Goal: Task Accomplishment & Management: Manage account settings

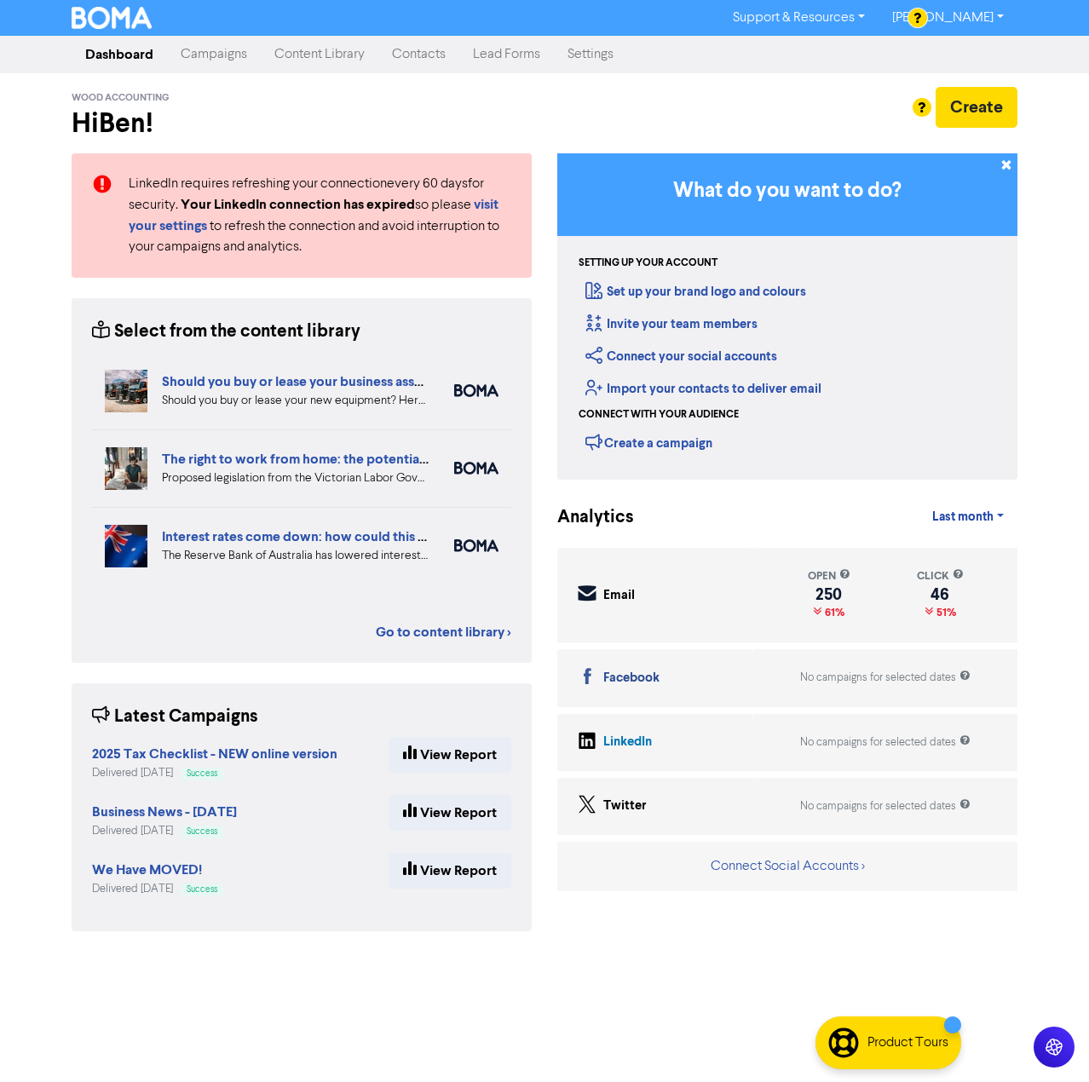
click at [198, 55] on link "Campaigns" at bounding box center [214, 54] width 94 height 34
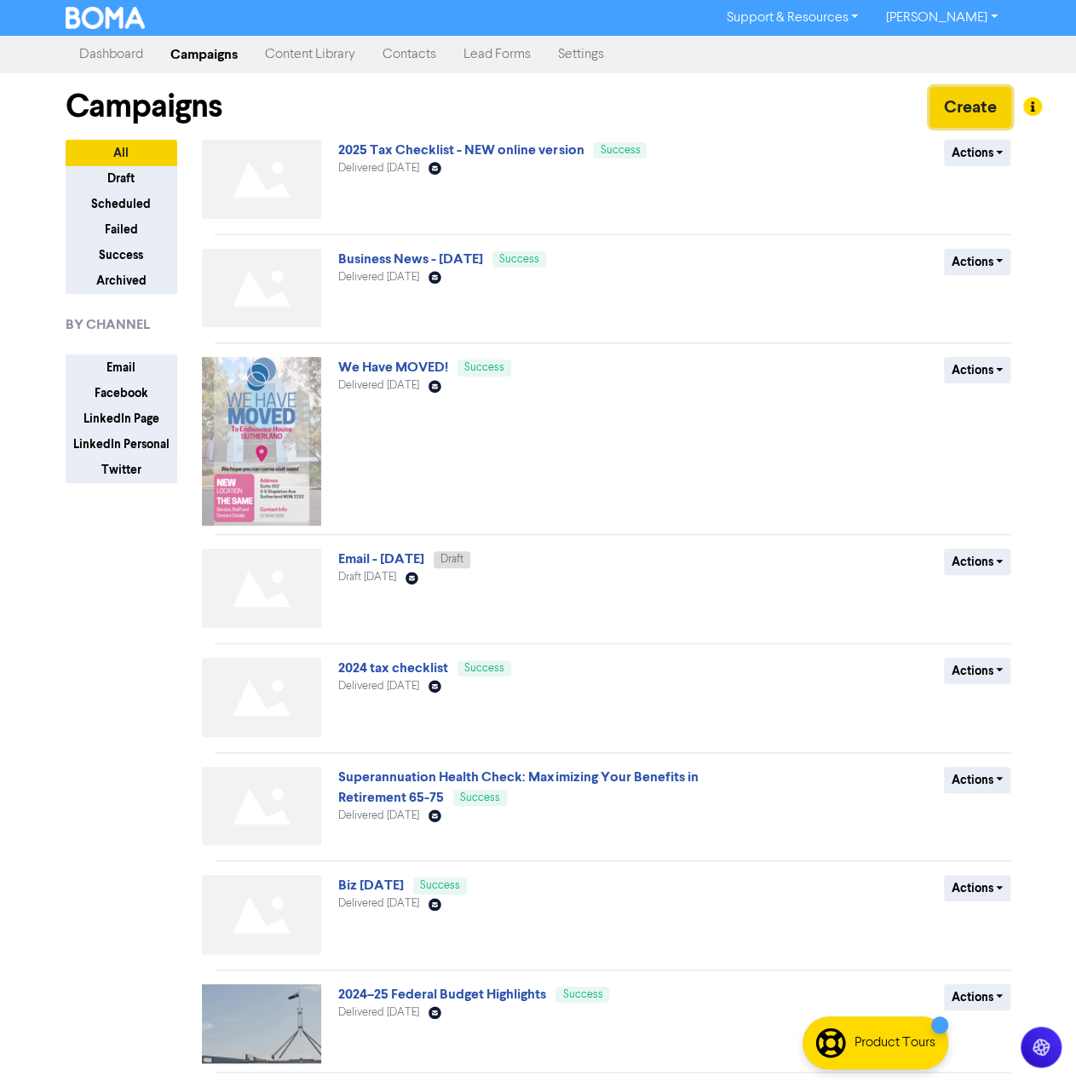
click at [970, 100] on button "Create" at bounding box center [971, 107] width 82 height 41
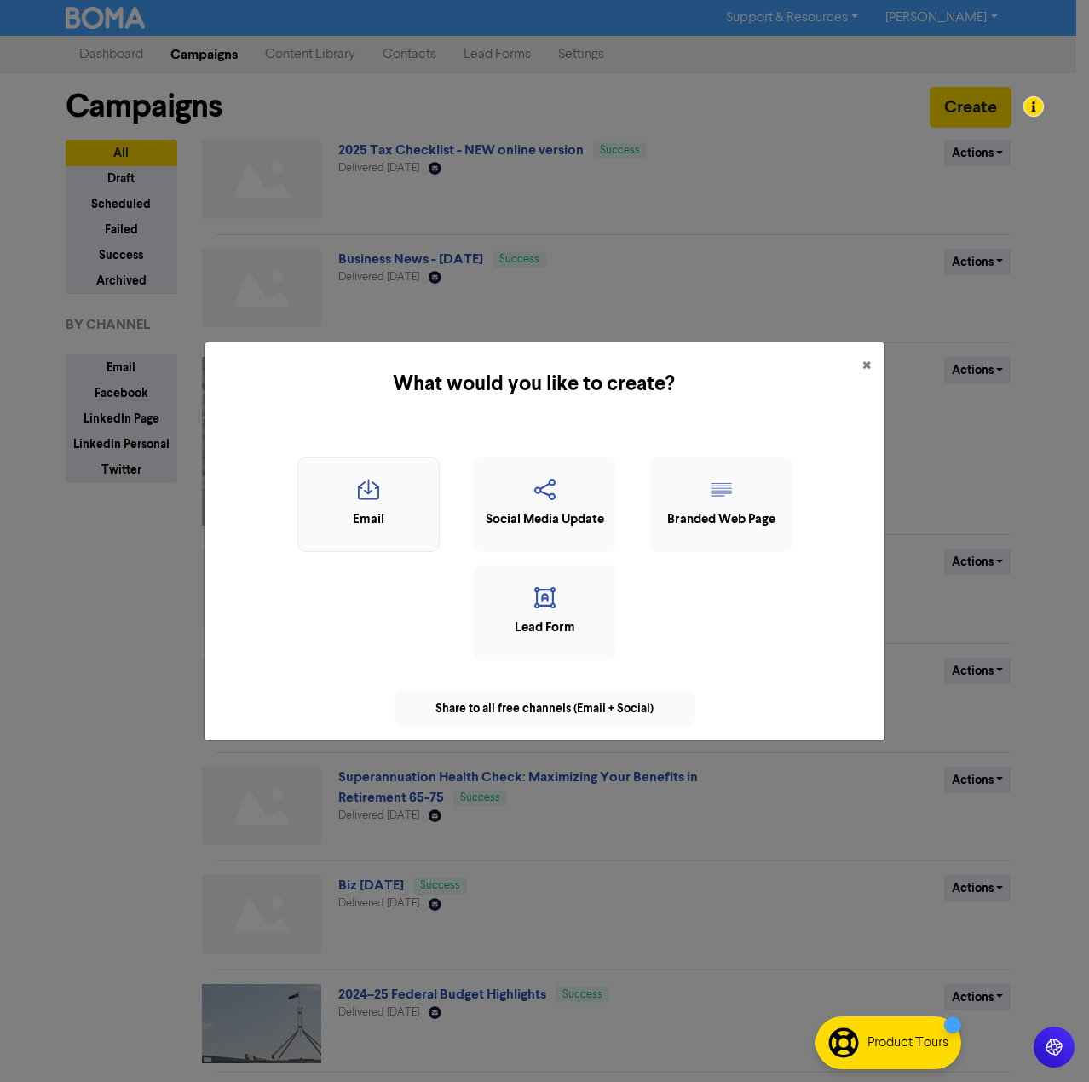
click at [364, 504] on icon "button" at bounding box center [369, 495] width 124 height 32
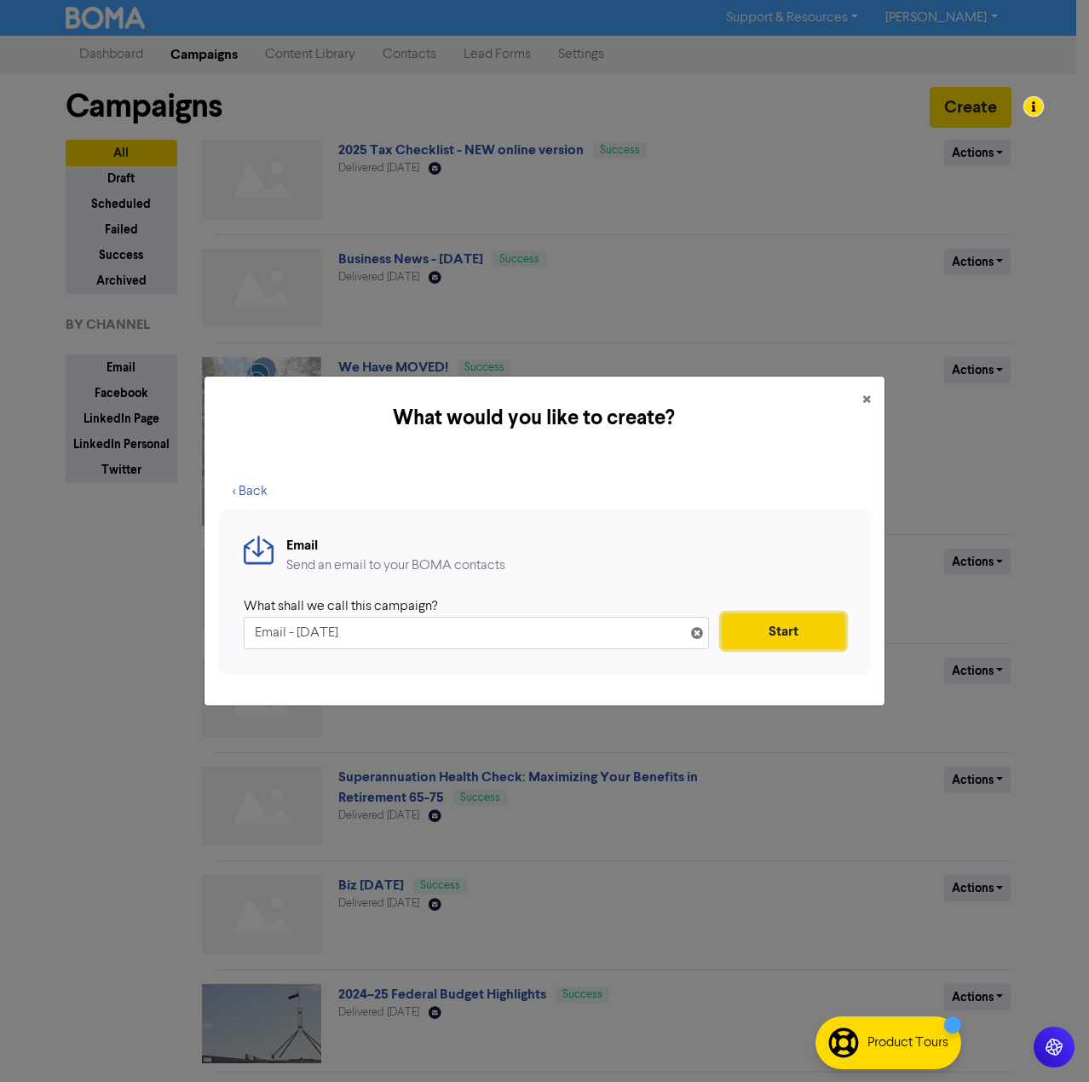
click at [813, 642] on button "Start" at bounding box center [784, 631] width 124 height 36
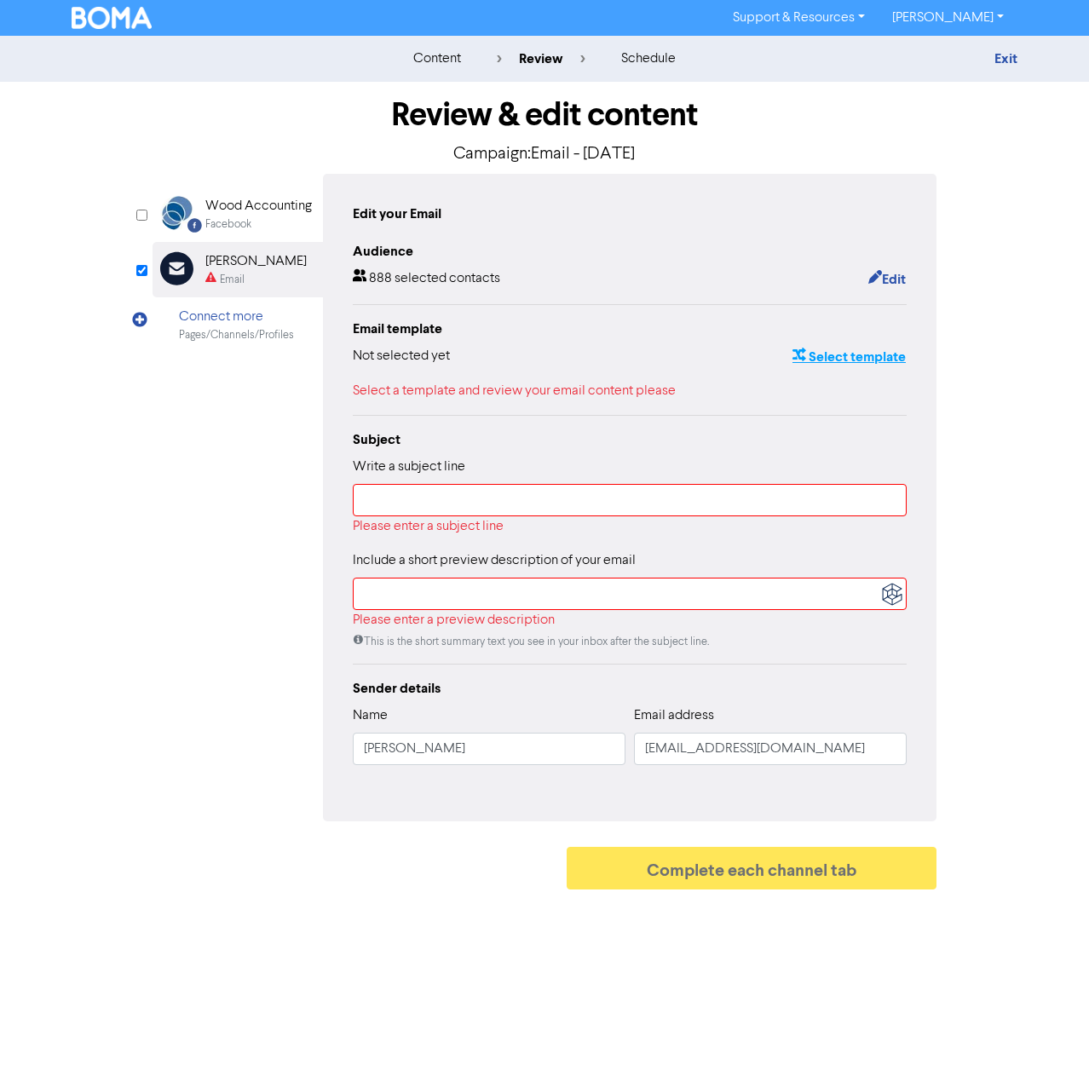
click at [849, 357] on button "Select template" at bounding box center [849, 357] width 115 height 22
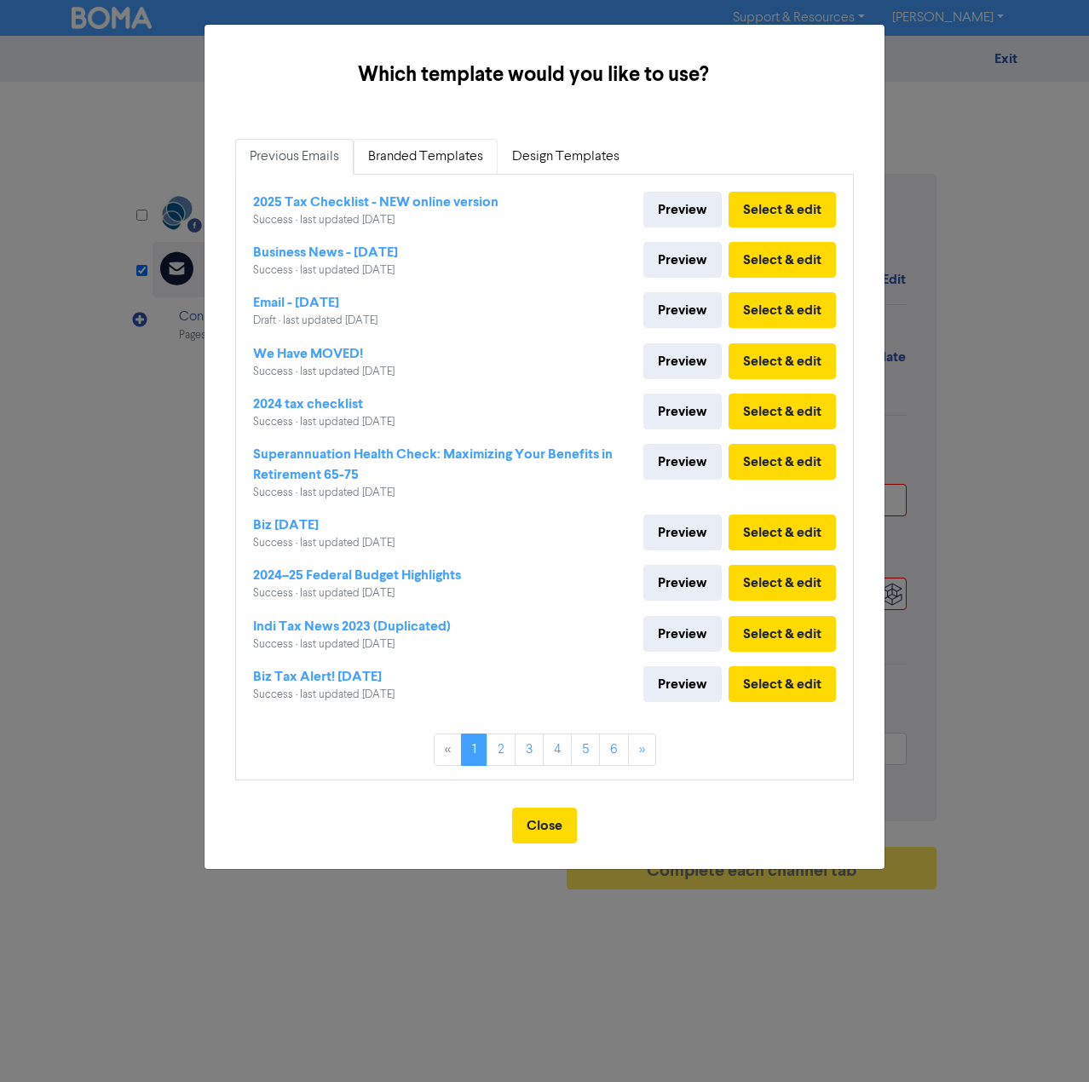
click at [436, 147] on link "Branded Templates" at bounding box center [426, 157] width 144 height 36
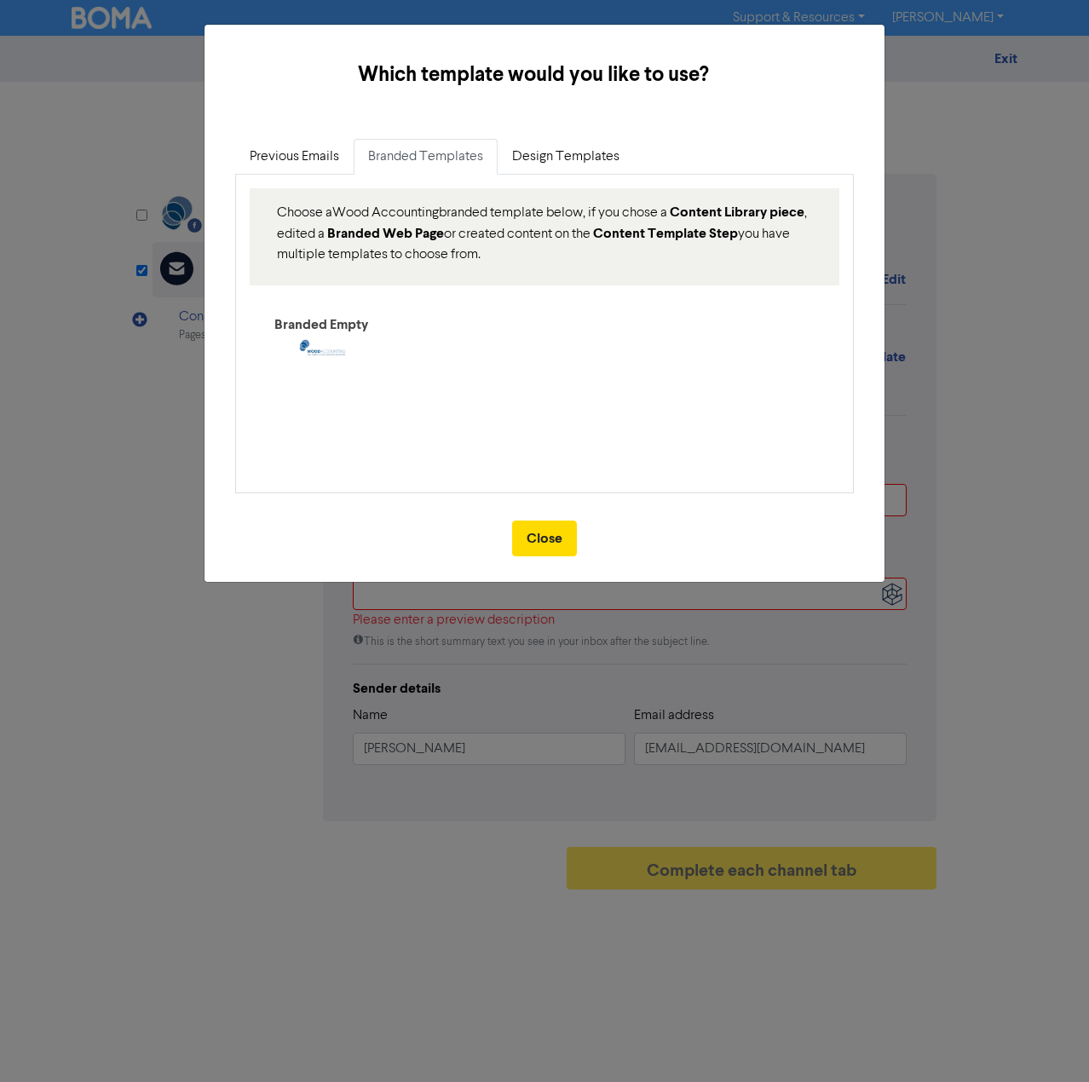
click at [327, 326] on div "Branded Empty" at bounding box center [320, 324] width 135 height 20
click at [554, 164] on link "Design Templates" at bounding box center [566, 157] width 136 height 36
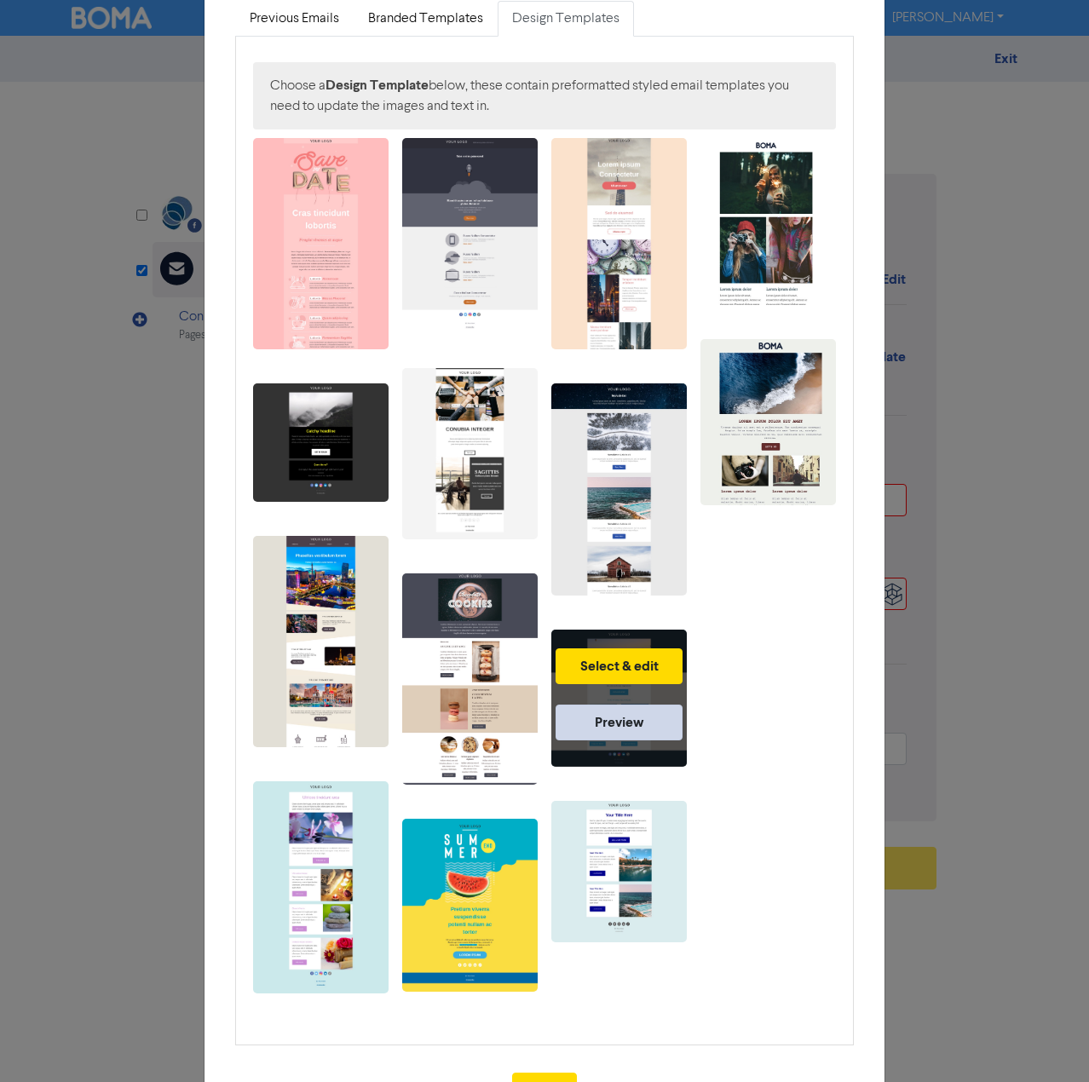
scroll to position [101, 0]
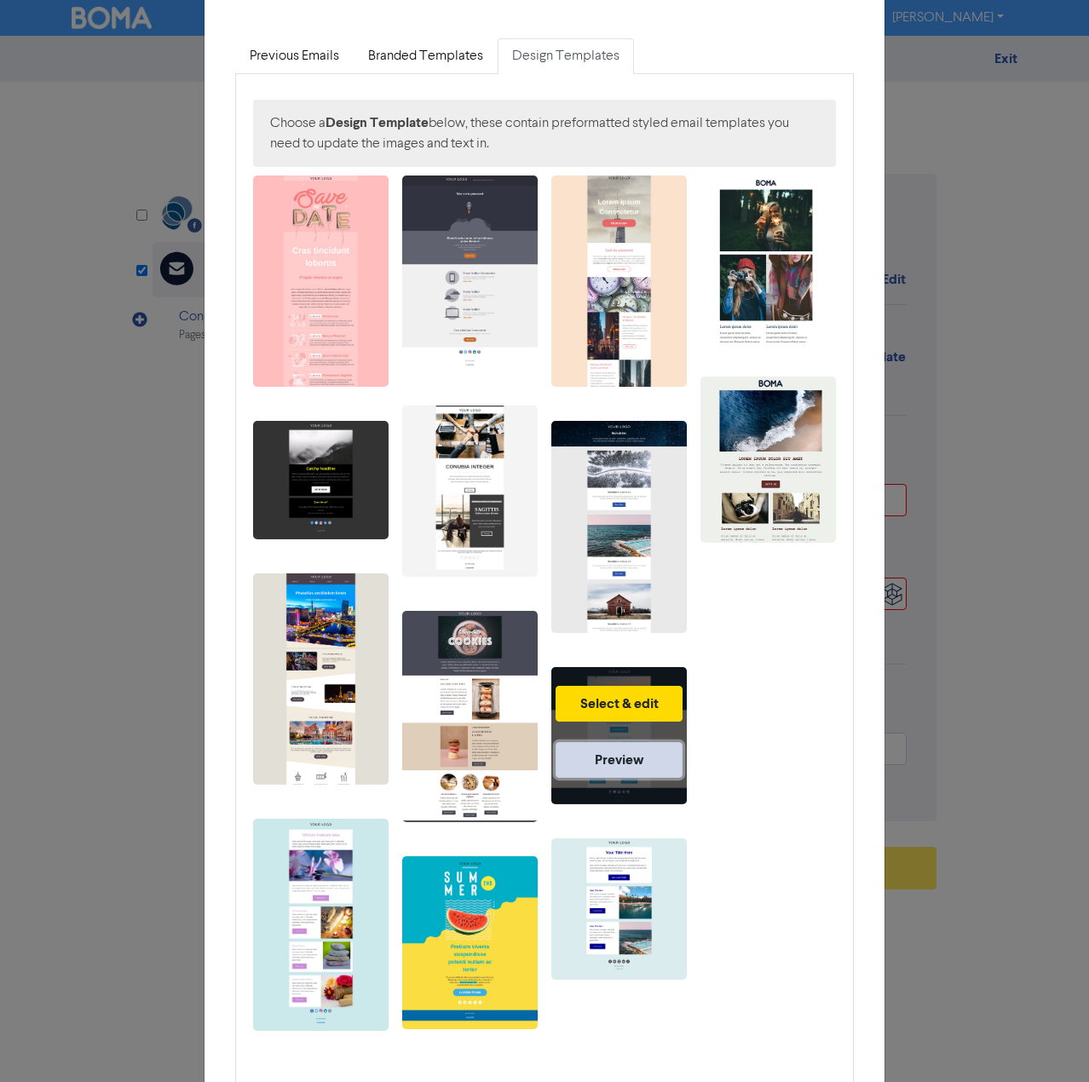
click at [631, 766] on link "Preview" at bounding box center [619, 760] width 127 height 36
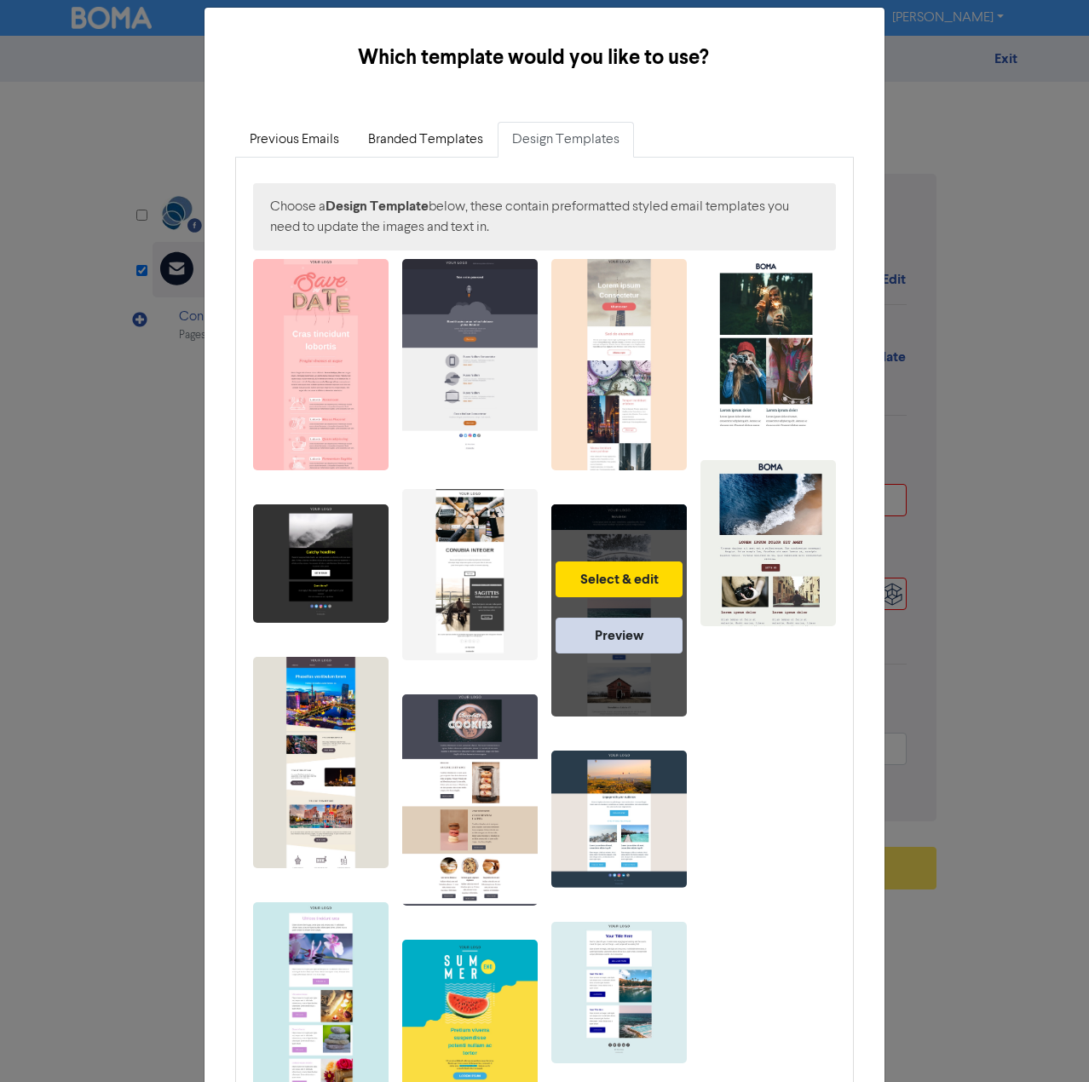
scroll to position [0, 0]
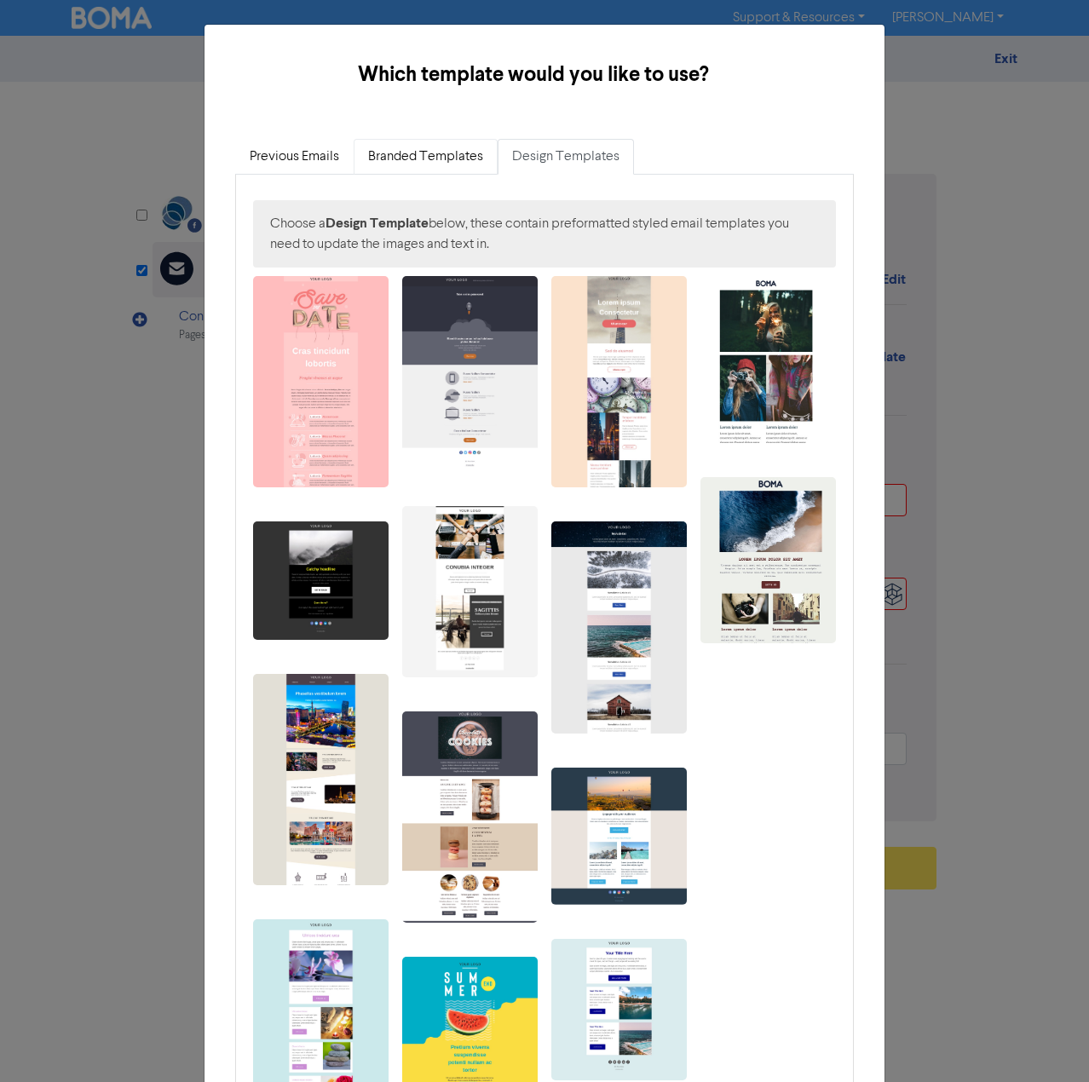
click at [411, 167] on link "Branded Templates" at bounding box center [426, 157] width 144 height 36
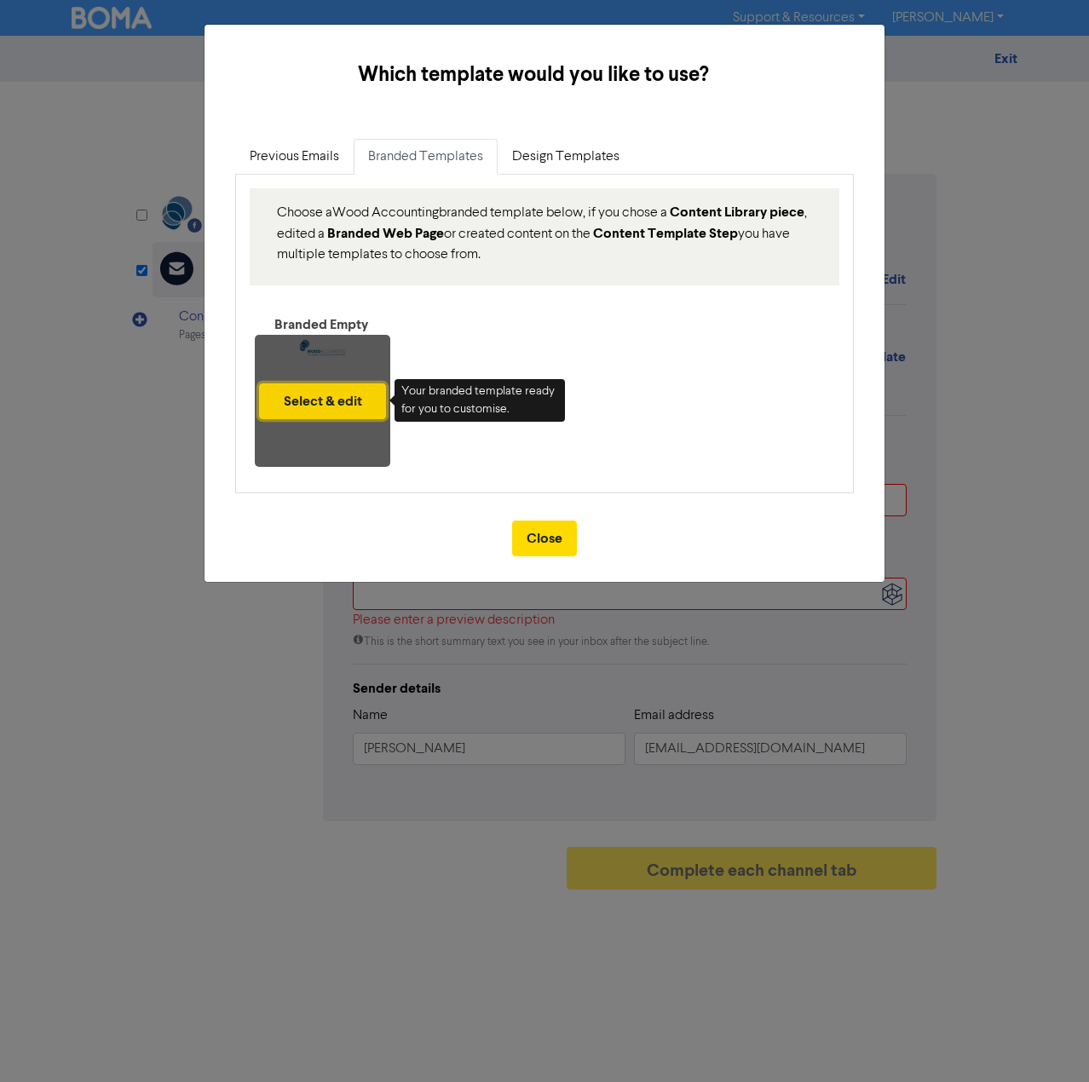
click at [312, 393] on button "Select & edit" at bounding box center [322, 401] width 127 height 36
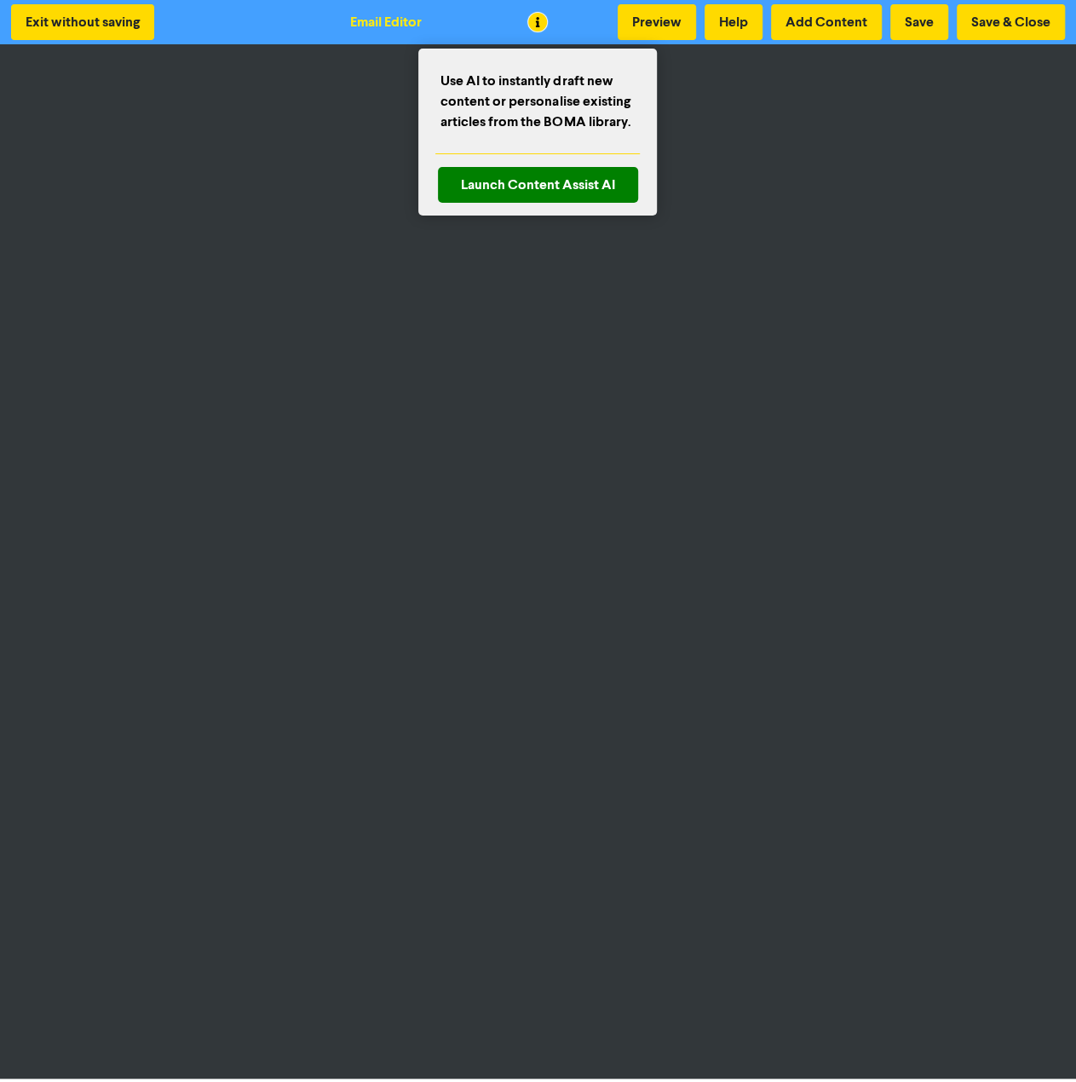
click at [516, 197] on div "Launch Content Assist AI" at bounding box center [538, 185] width 200 height 36
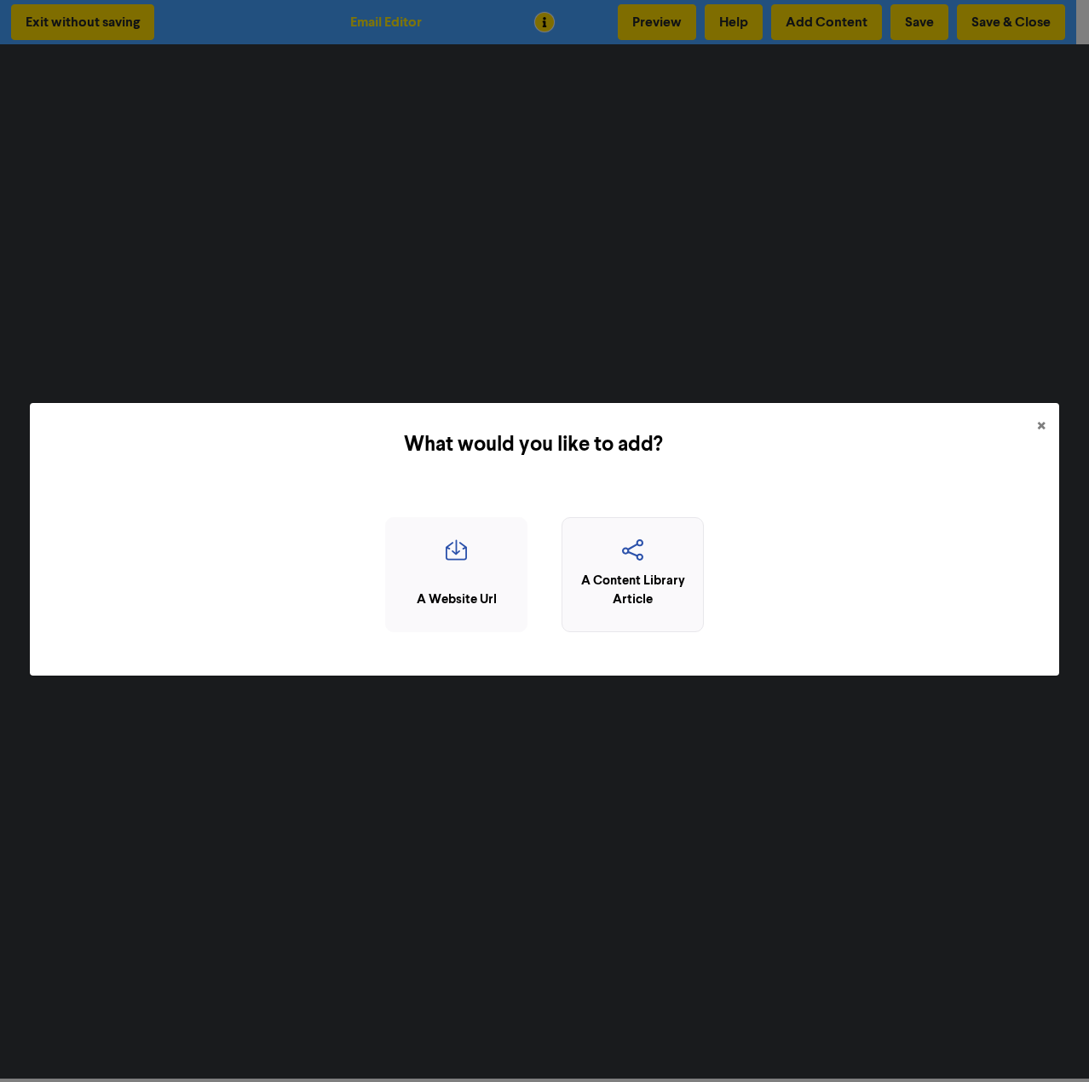
click at [578, 573] on div "A Content Library Article" at bounding box center [633, 591] width 124 height 38
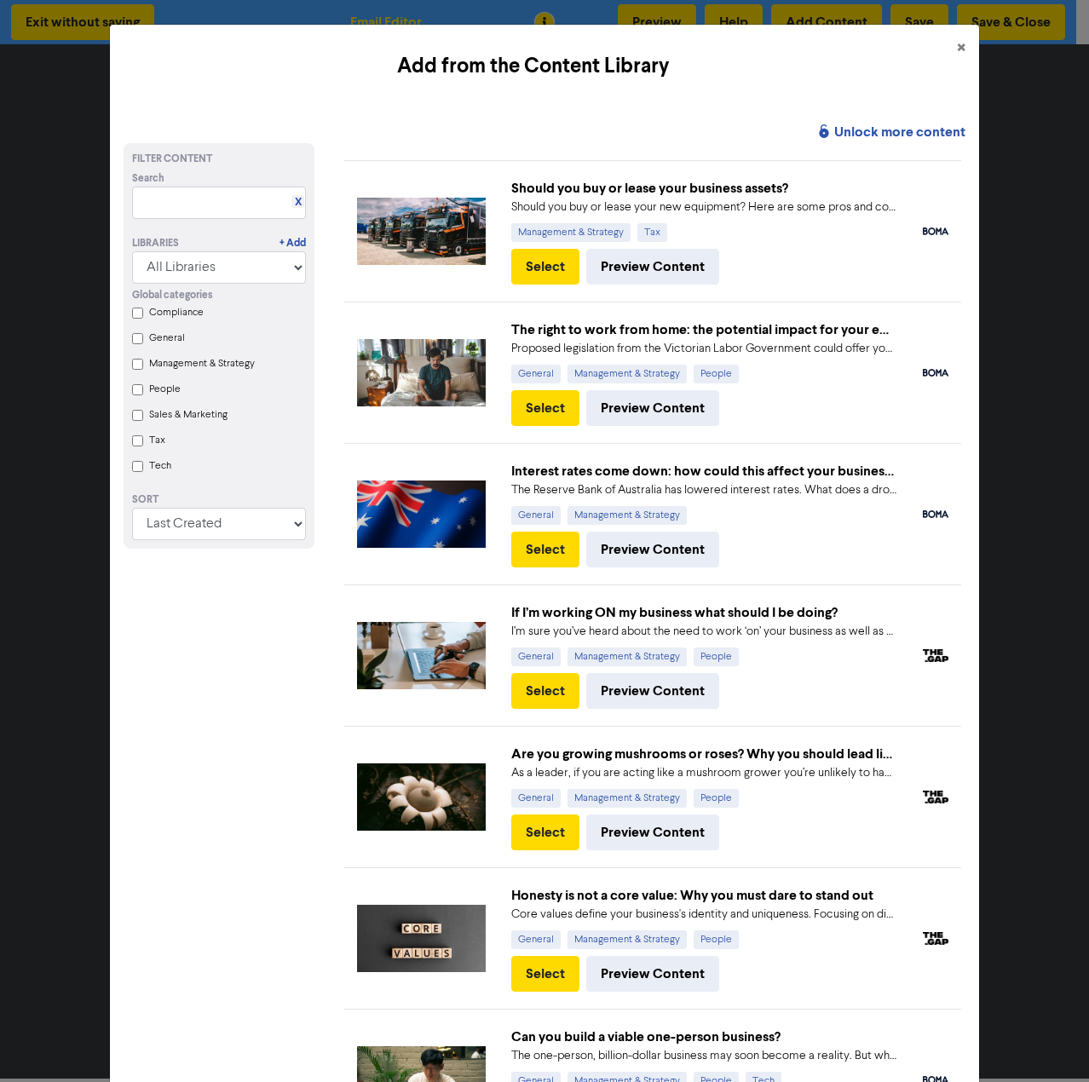
click at [137, 309] on input "Compliance" at bounding box center [137, 313] width 11 height 11
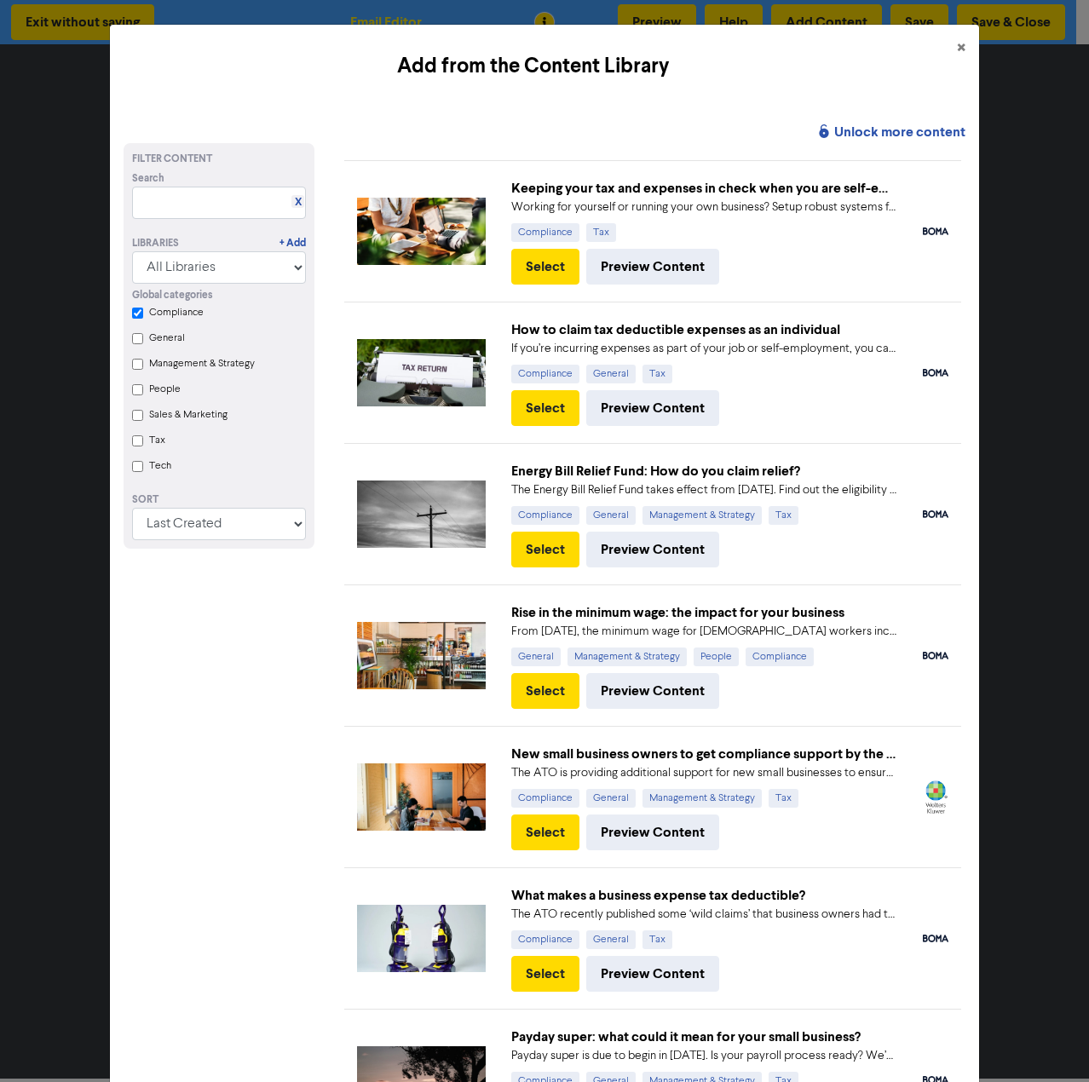
click at [135, 441] on input "Tax" at bounding box center [137, 440] width 11 height 11
checkbox input "true"
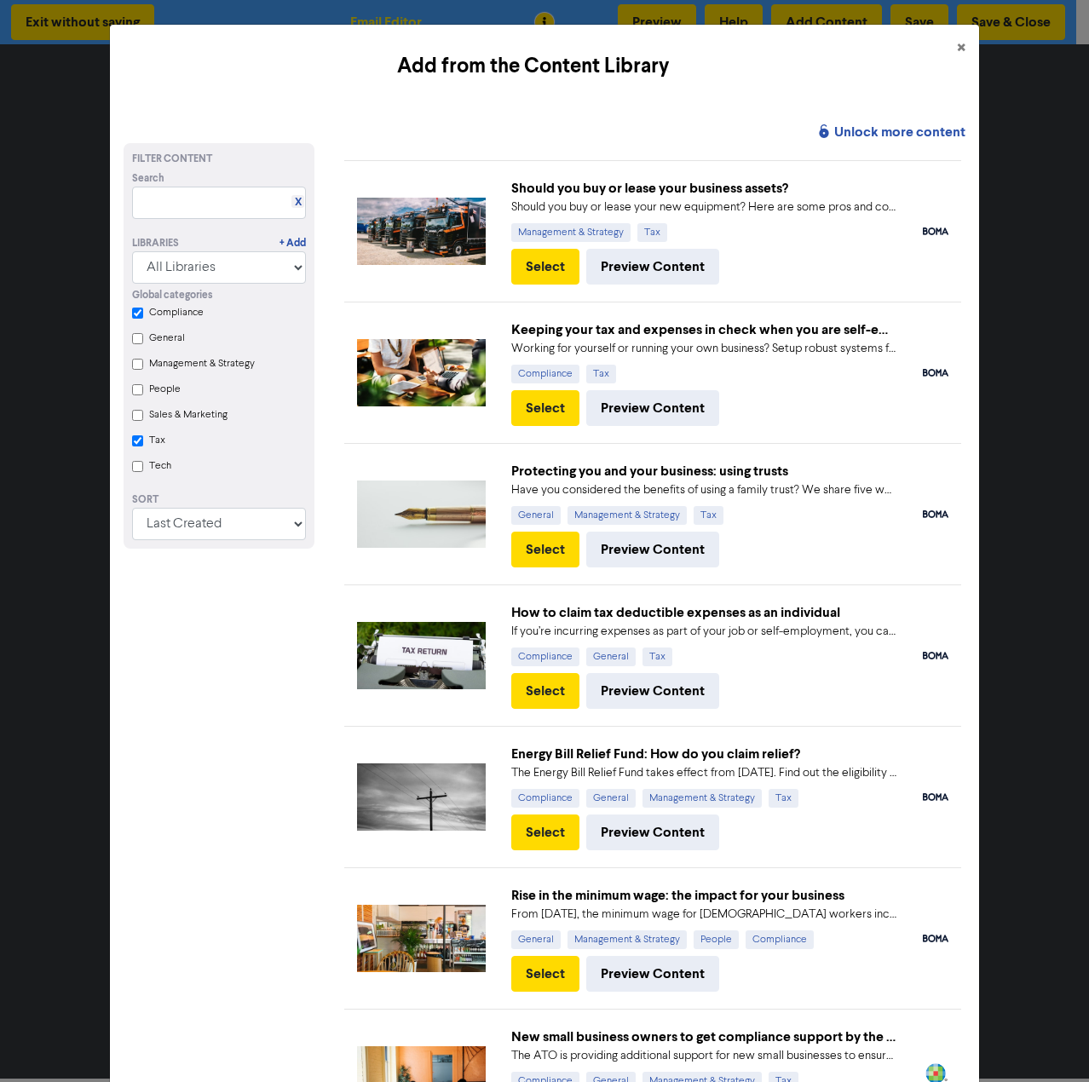
click at [133, 394] on input "People" at bounding box center [137, 389] width 11 height 11
checkbox input "true"
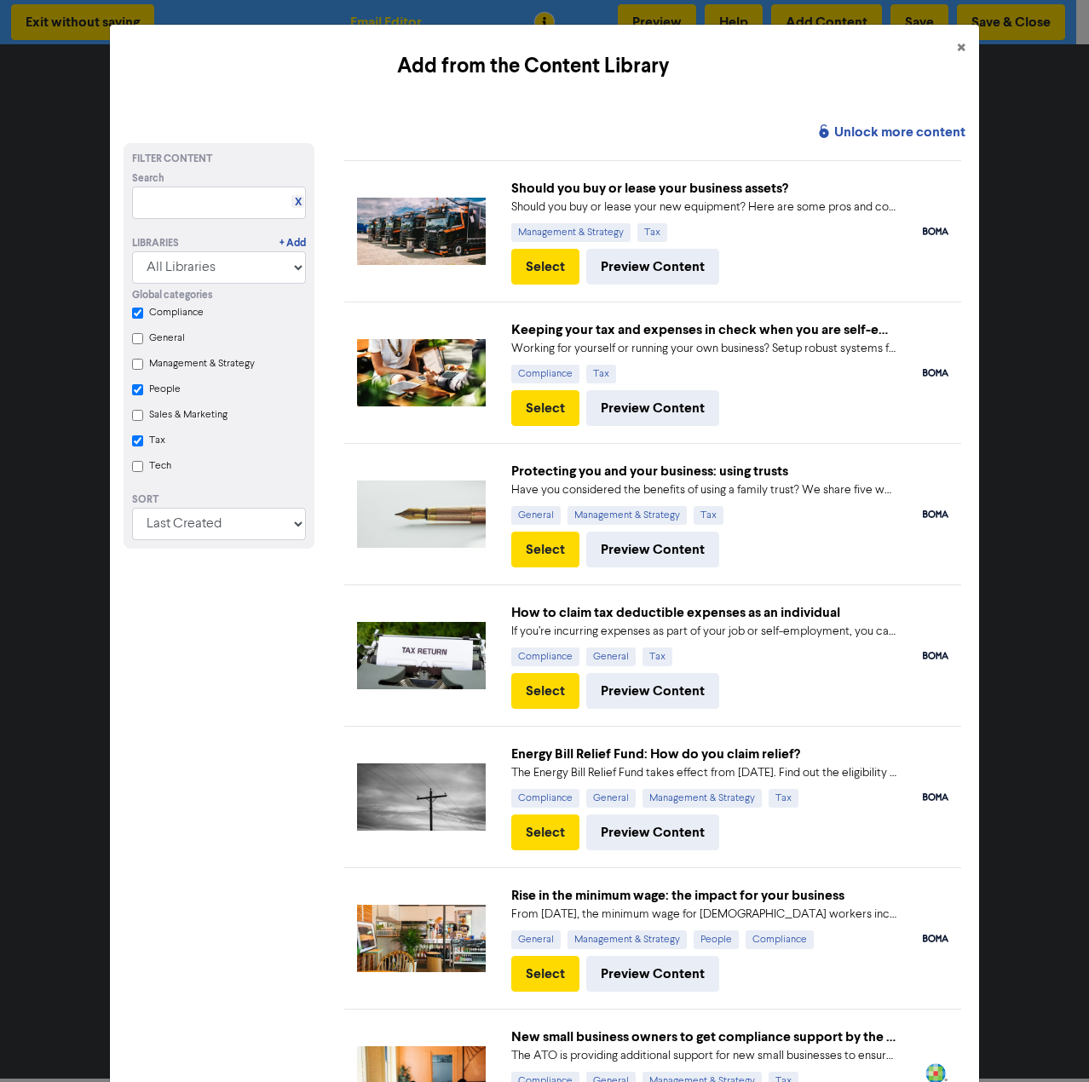
checkbox input "true"
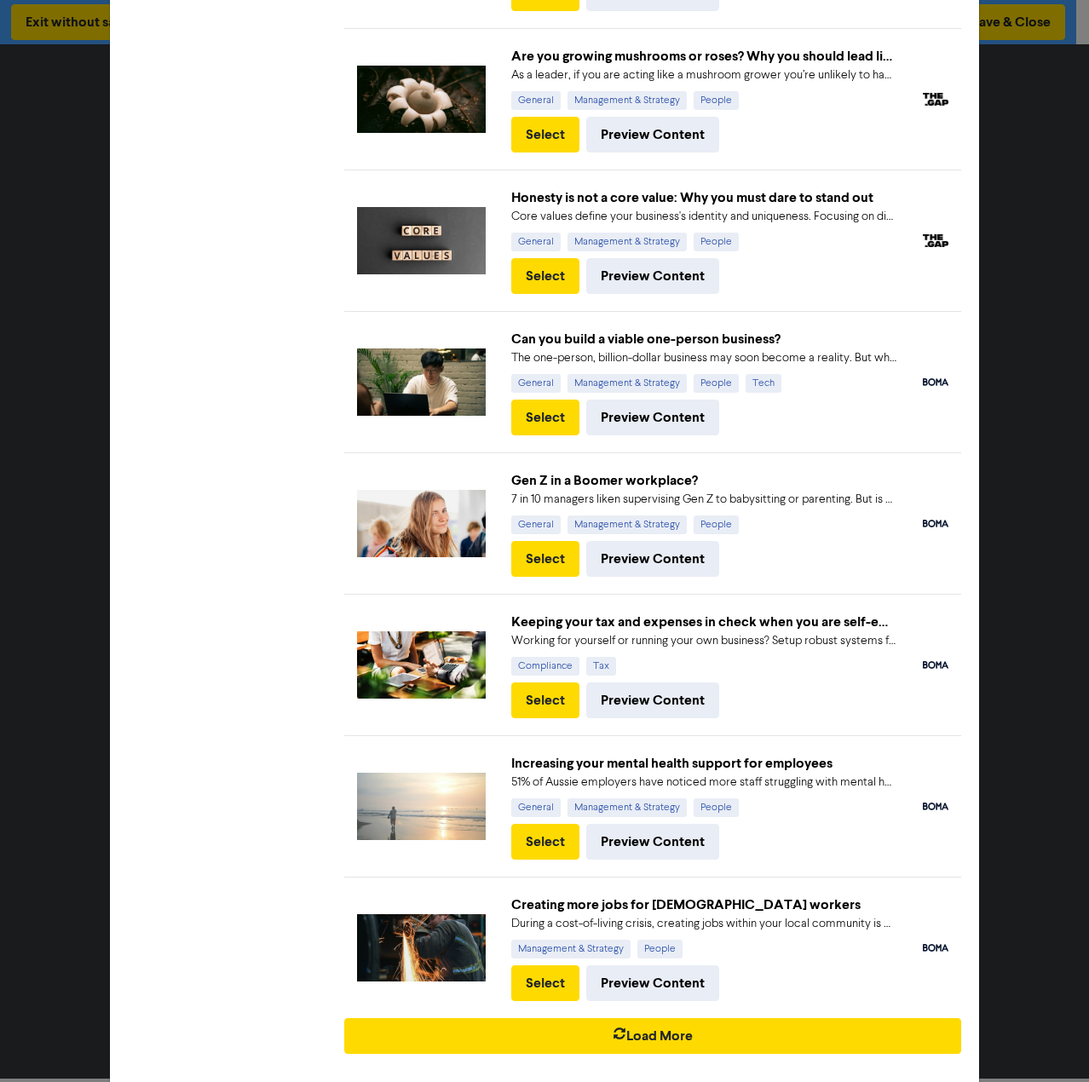
scroll to position [574, 0]
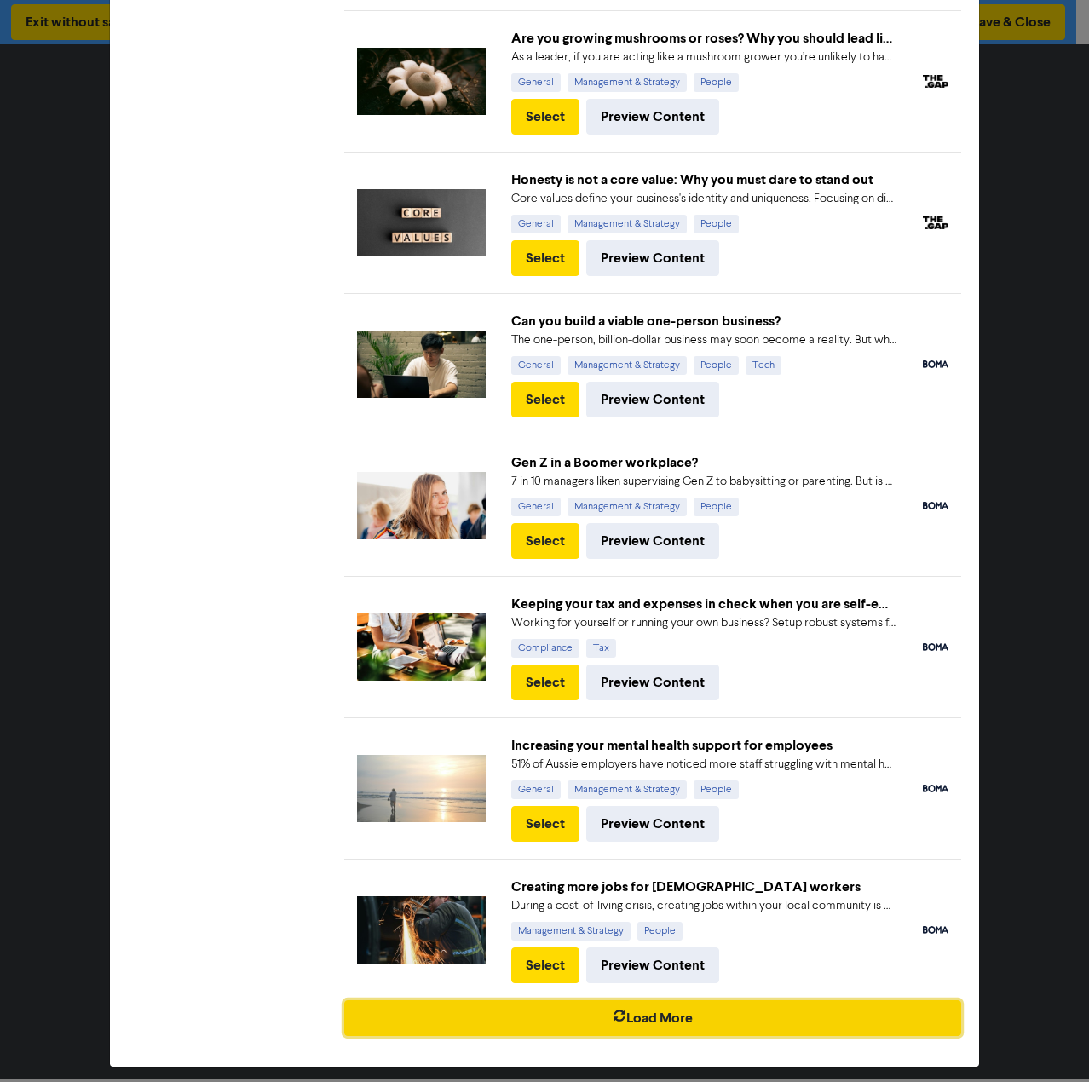
click at [649, 1003] on button "Load More" at bounding box center [652, 1018] width 617 height 36
checkbox input "true"
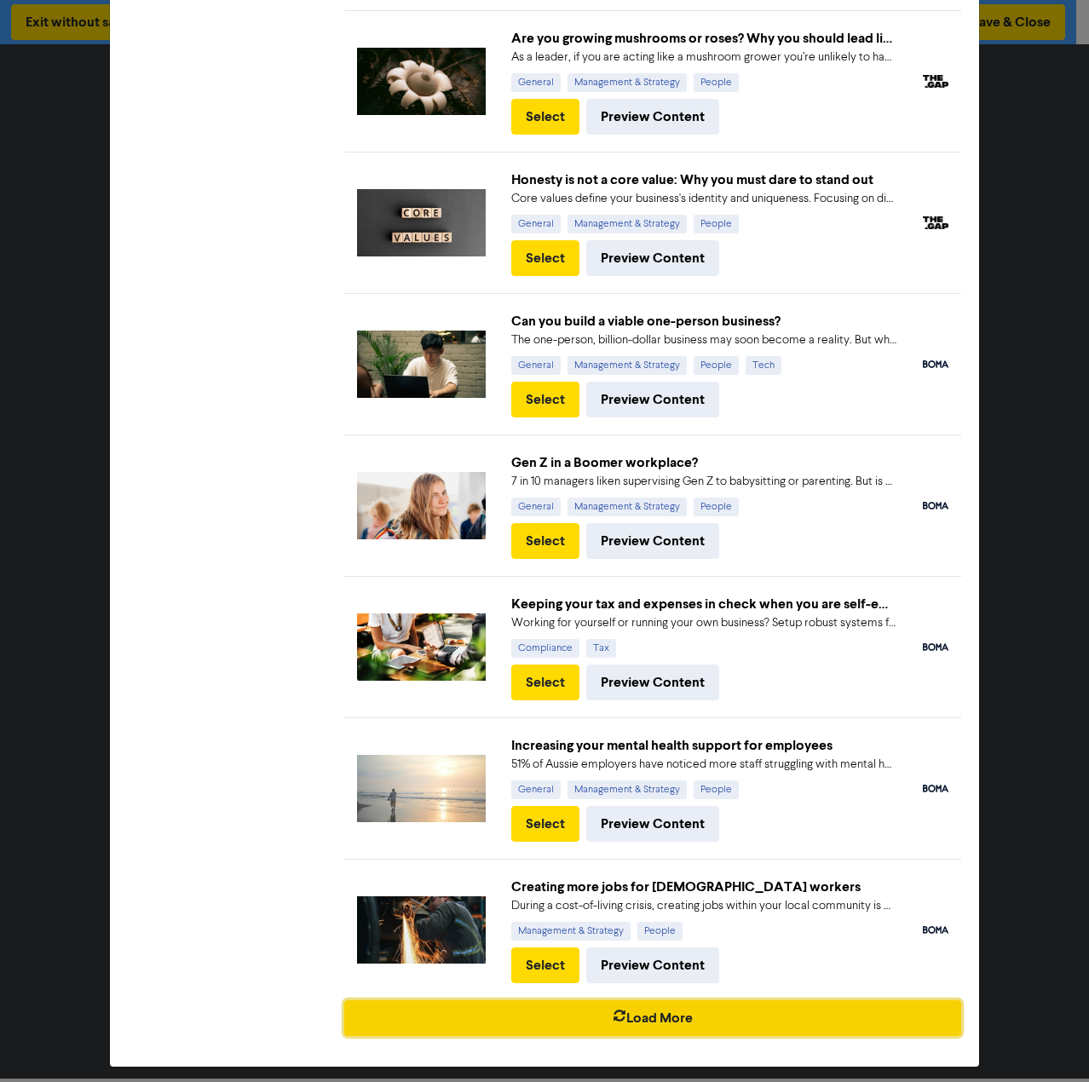
checkbox input "true"
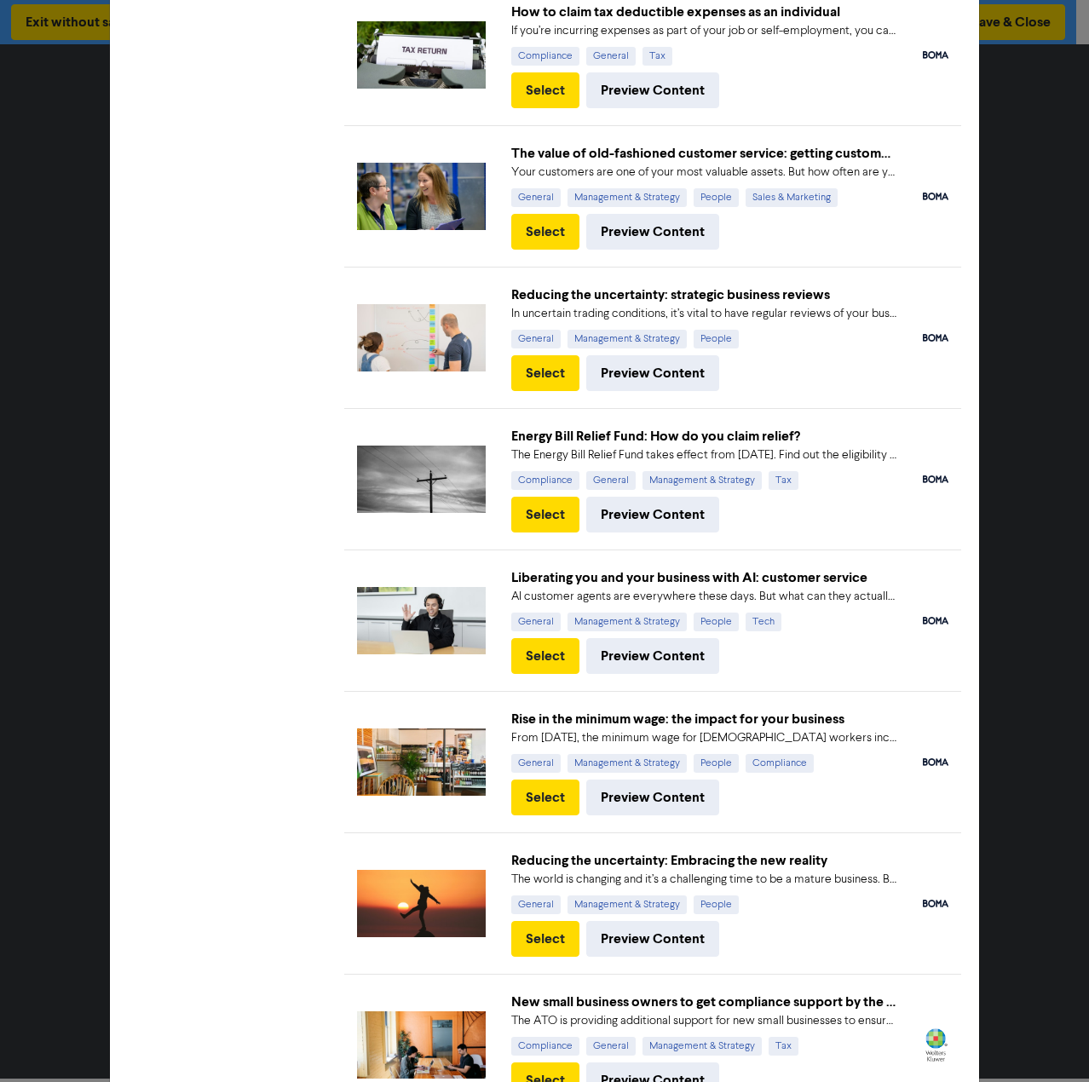
scroll to position [1895, 0]
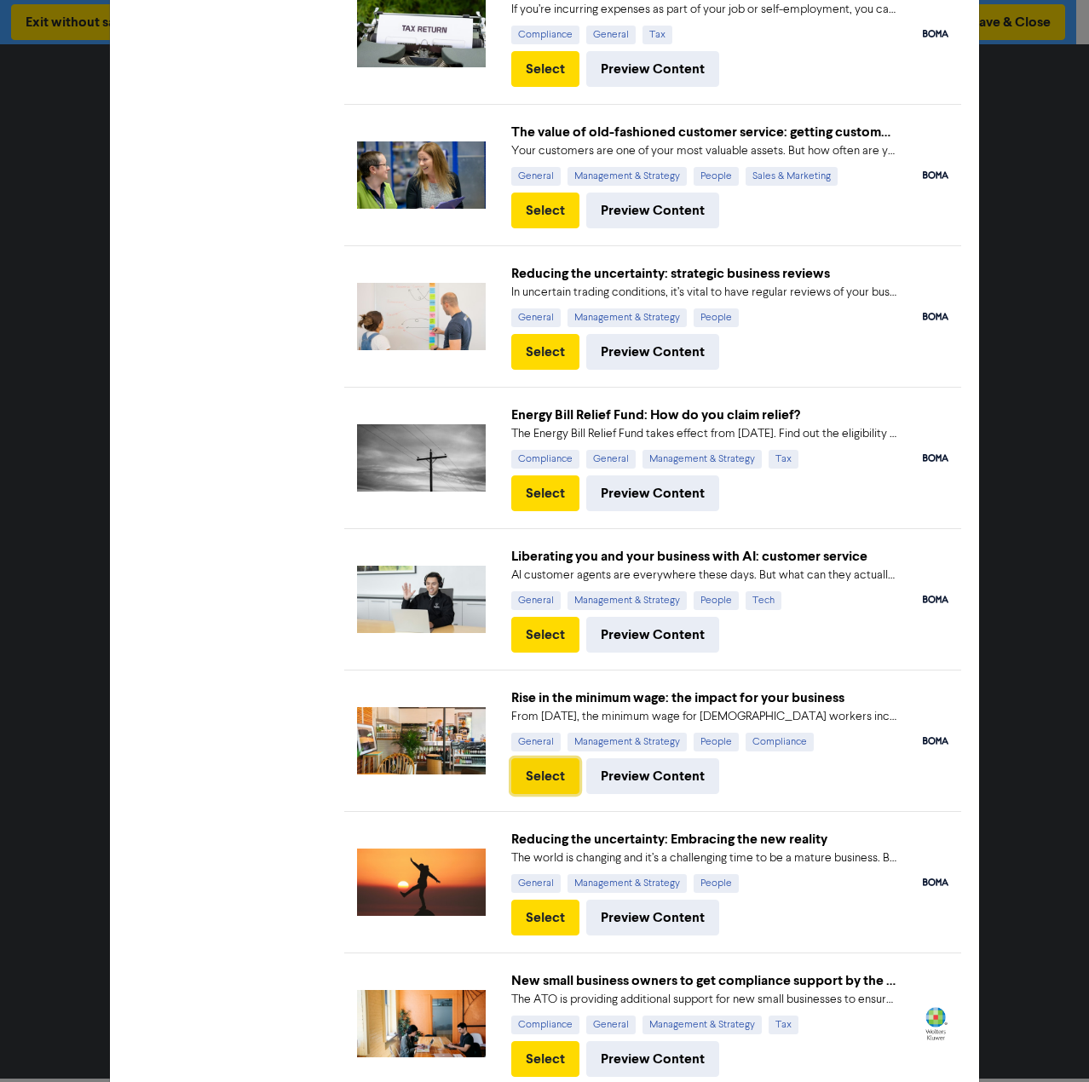
click at [538, 758] on button "Select" at bounding box center [545, 776] width 68 height 36
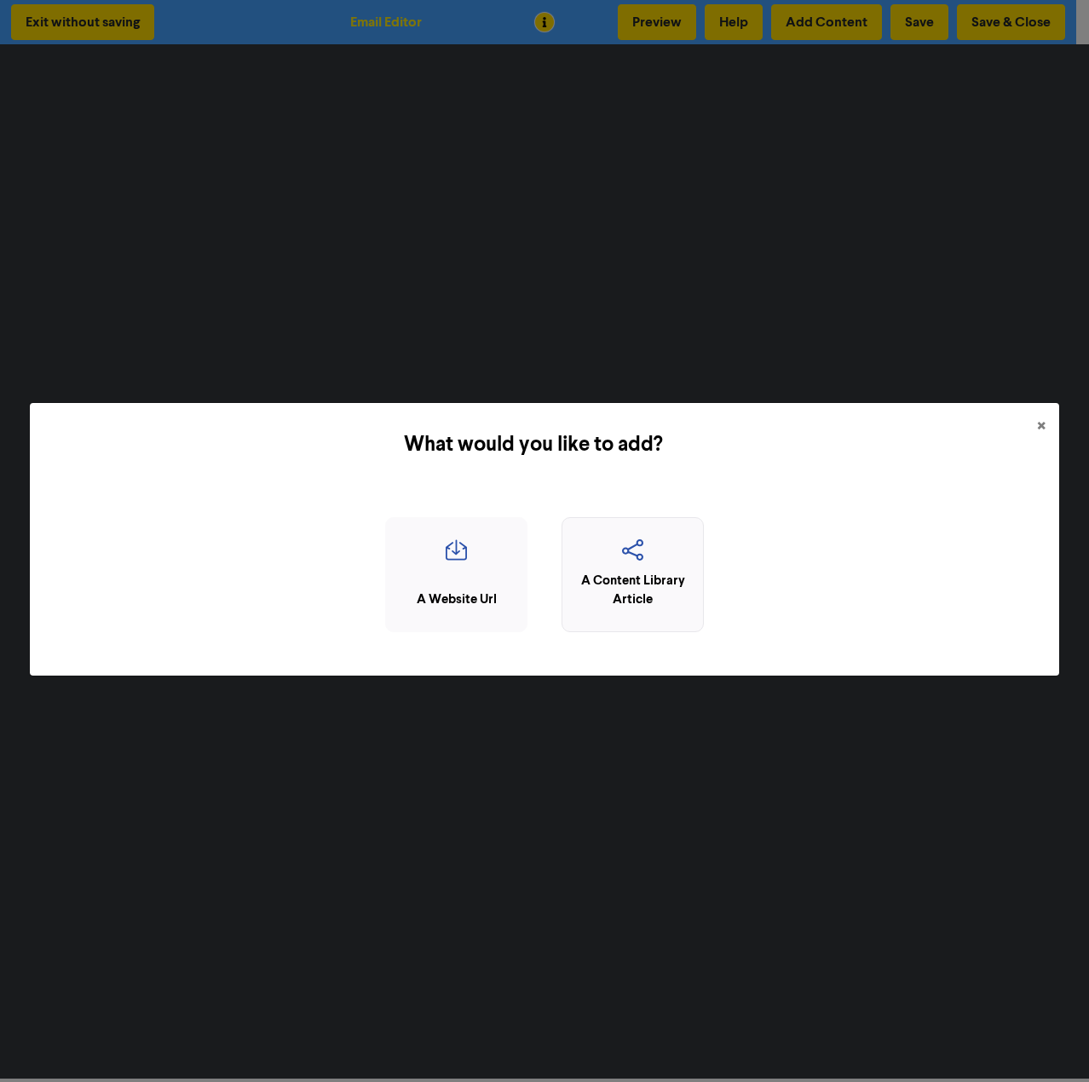
click at [623, 556] on icon "button" at bounding box center [633, 555] width 124 height 32
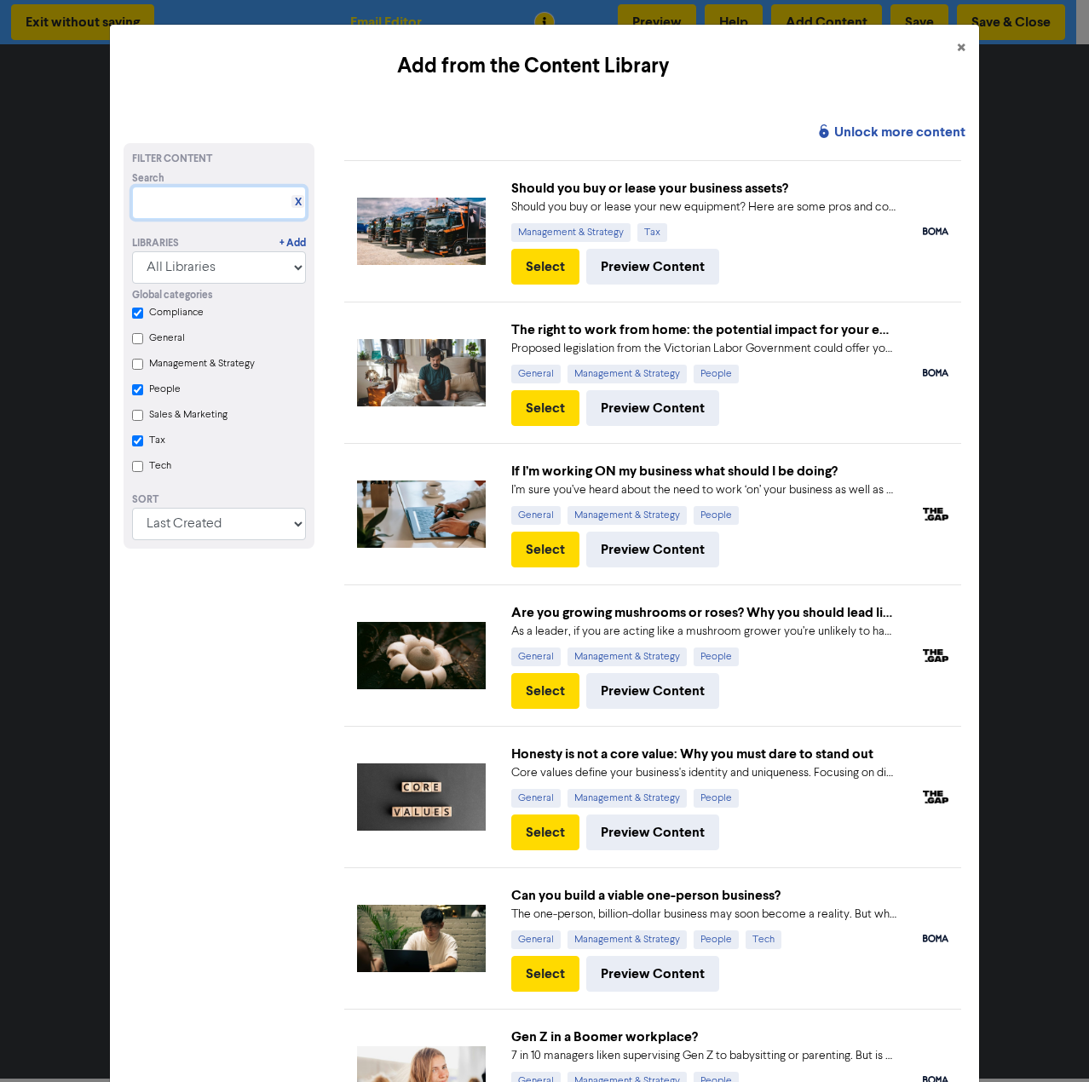
click at [180, 207] on input "text" at bounding box center [219, 203] width 175 height 32
type input "casual"
checkbox input "true"
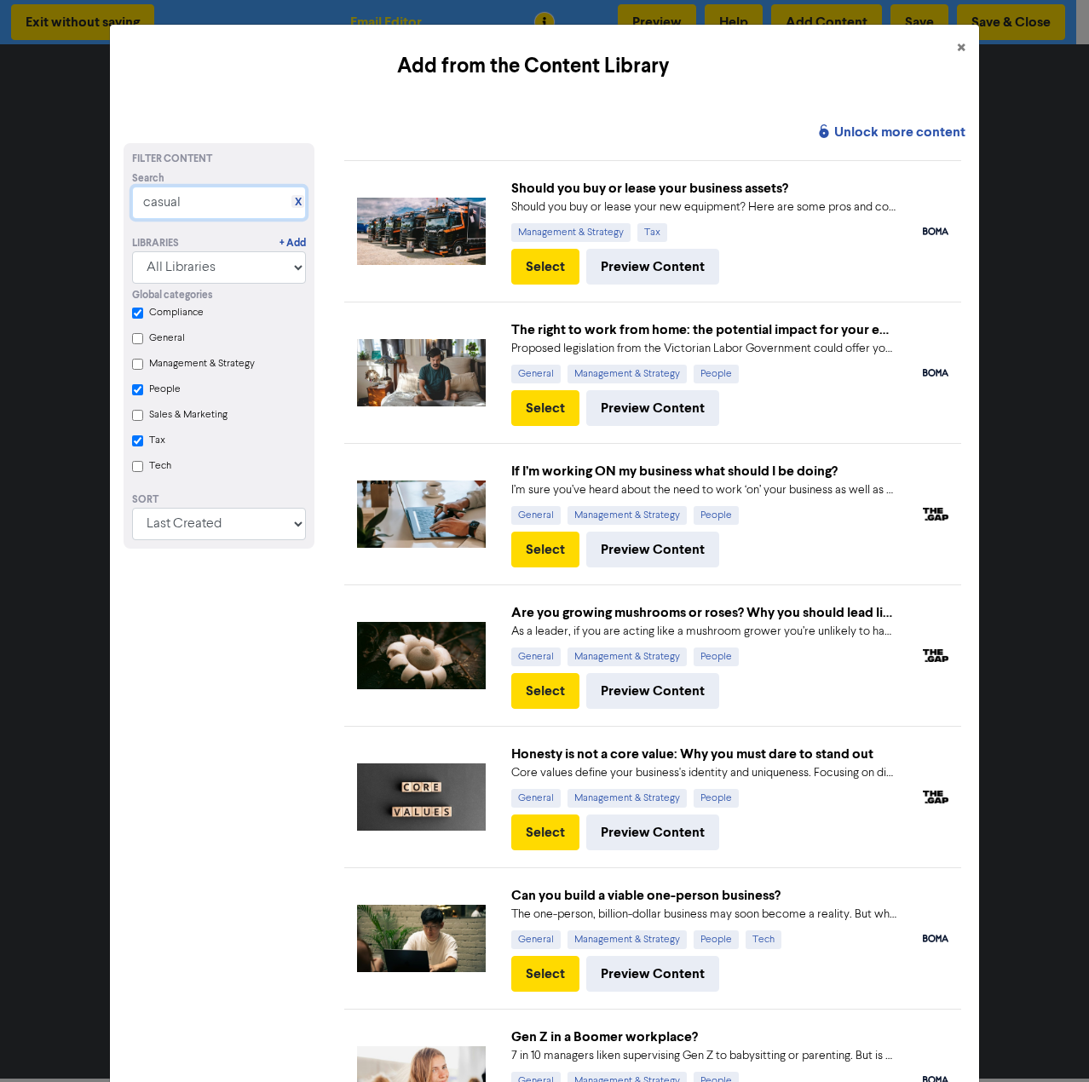
checkbox input "true"
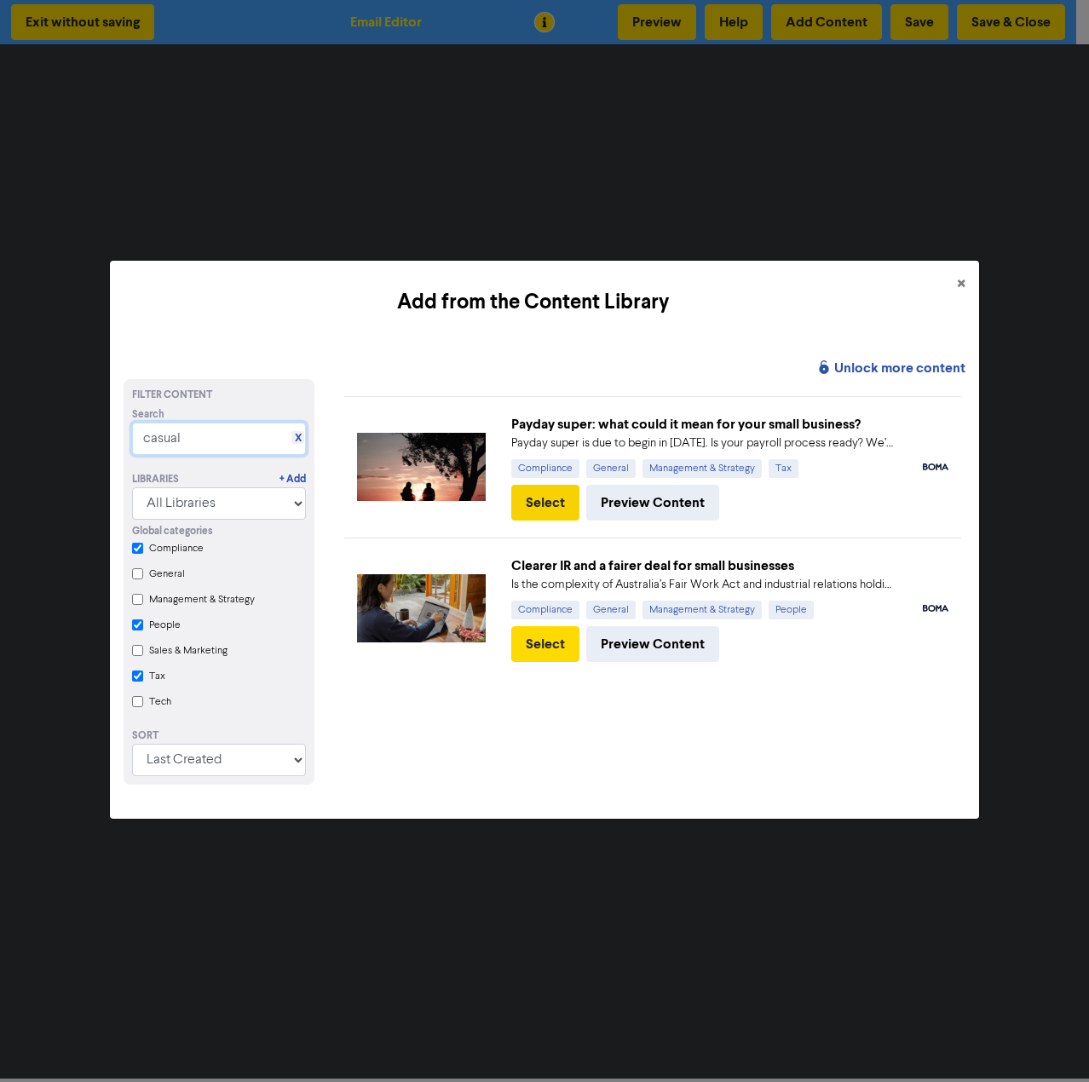
type input "casual"
click at [535, 500] on button "Select" at bounding box center [545, 503] width 68 height 36
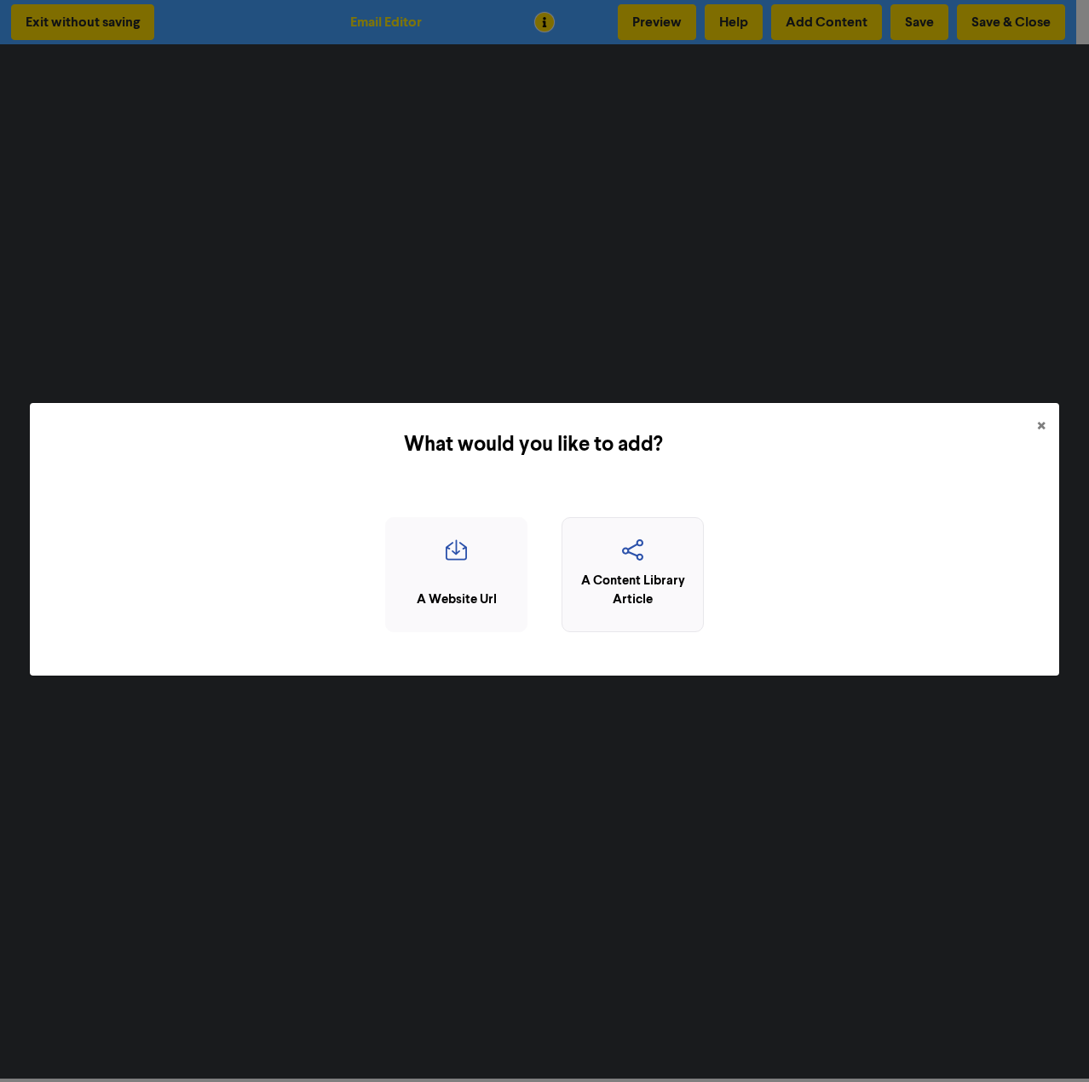
click at [642, 579] on div "A Content Library Article" at bounding box center [633, 591] width 124 height 38
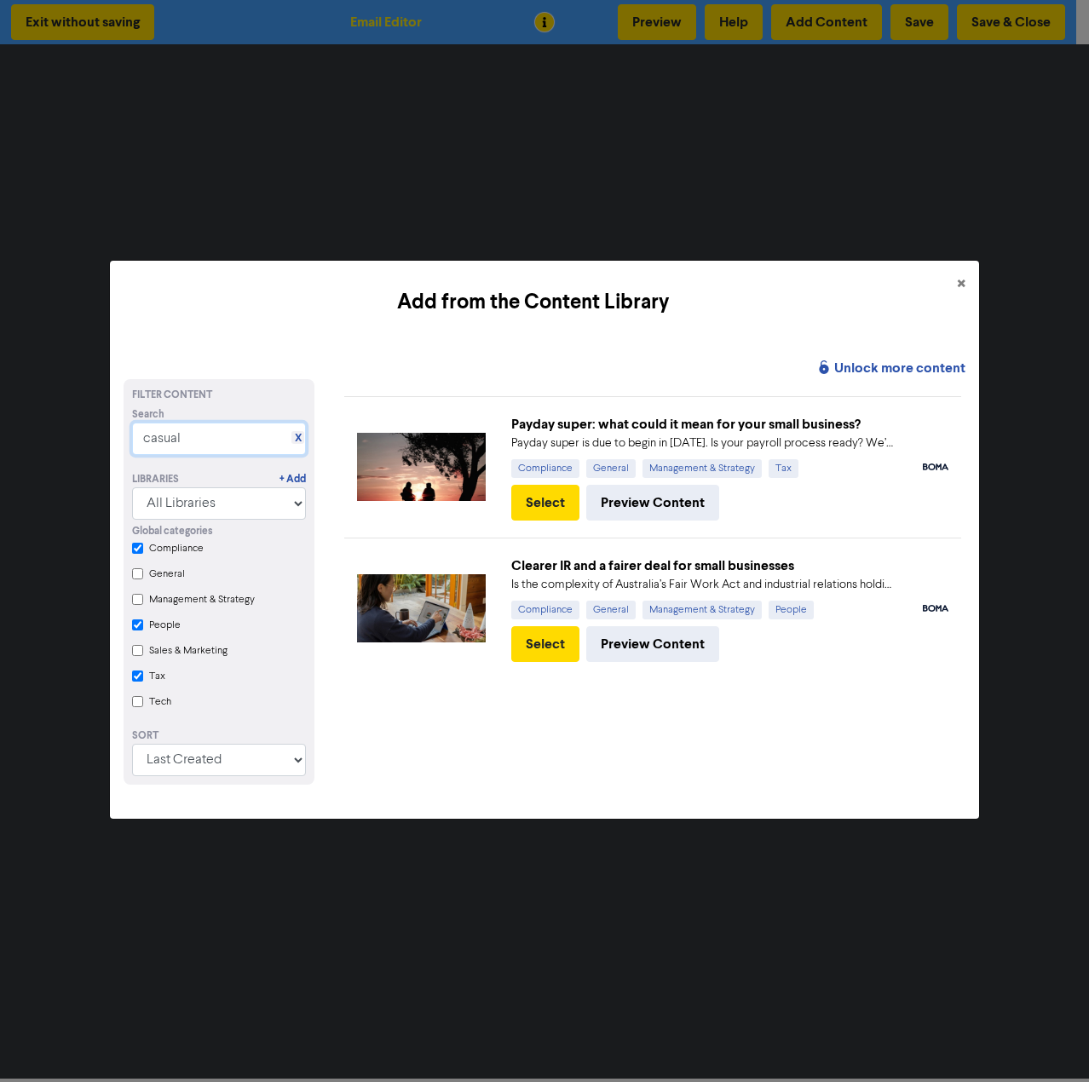
drag, startPoint x: 203, startPoint y: 437, endPoint x: 81, endPoint y: 435, distance: 121.9
click at [81, 435] on div "Add from the Content Library × Unlock more content Filter Content Search X casu…" at bounding box center [544, 541] width 1089 height 1082
type input "fair work"
checkbox input "true"
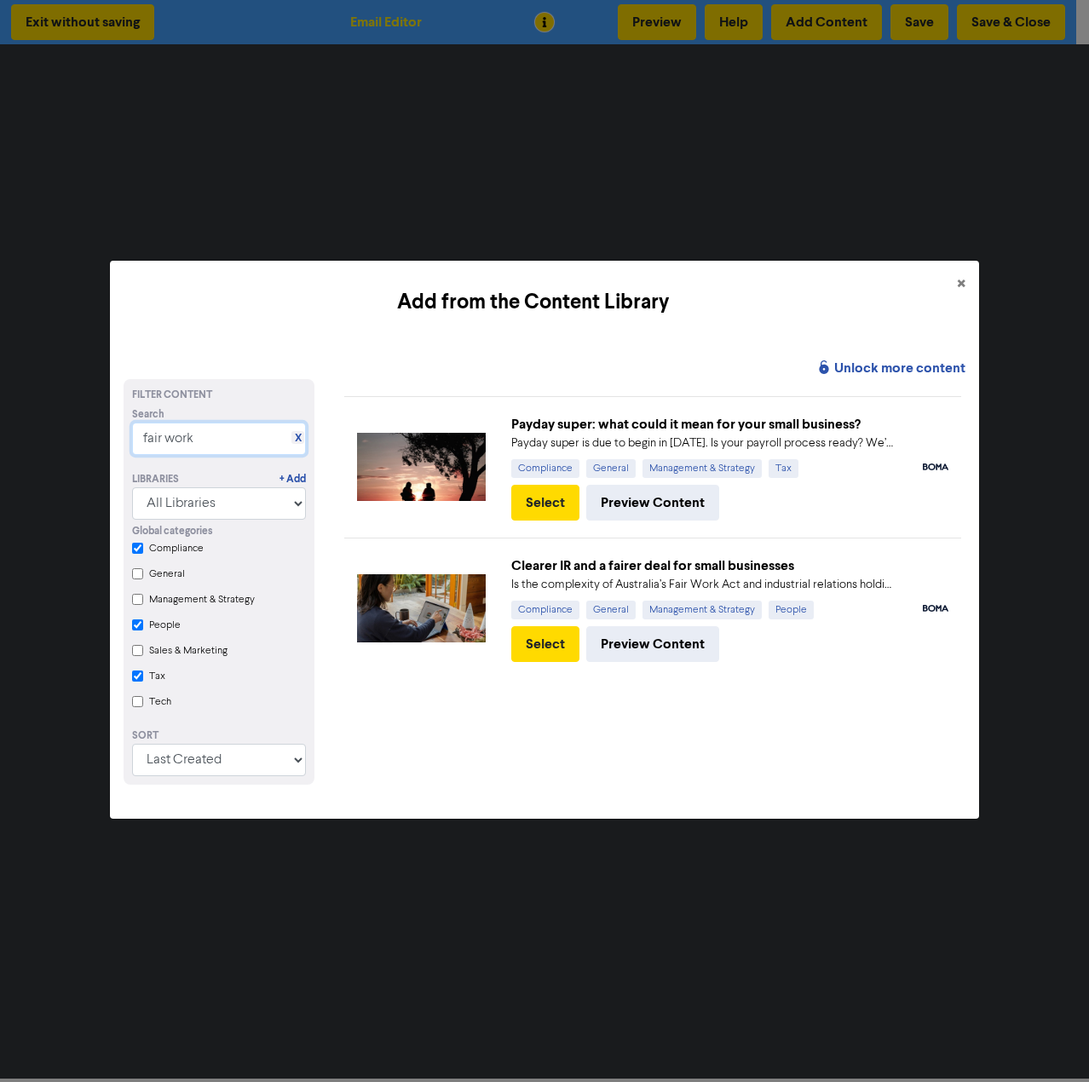
checkbox input "true"
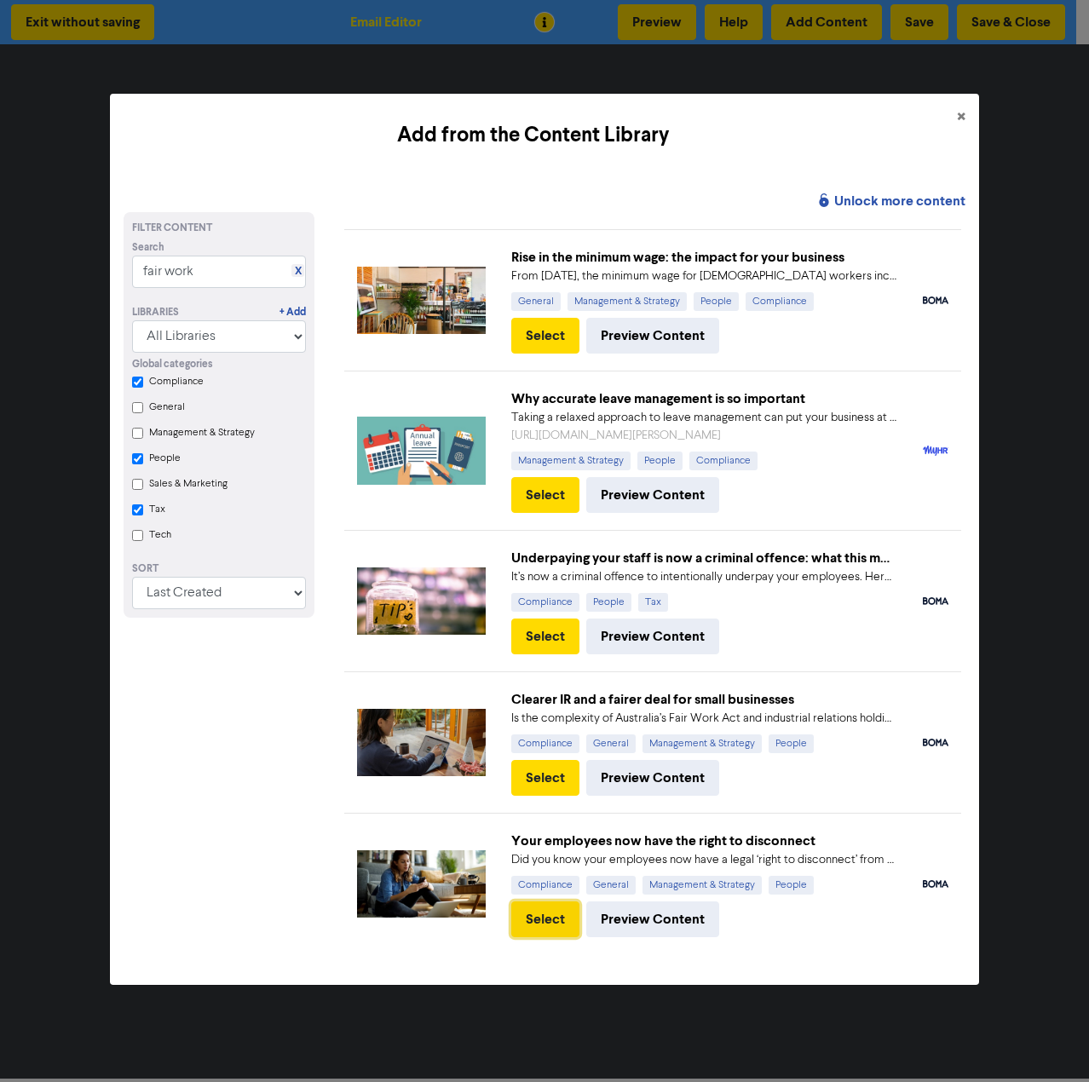
click at [545, 915] on button "Select" at bounding box center [545, 919] width 68 height 36
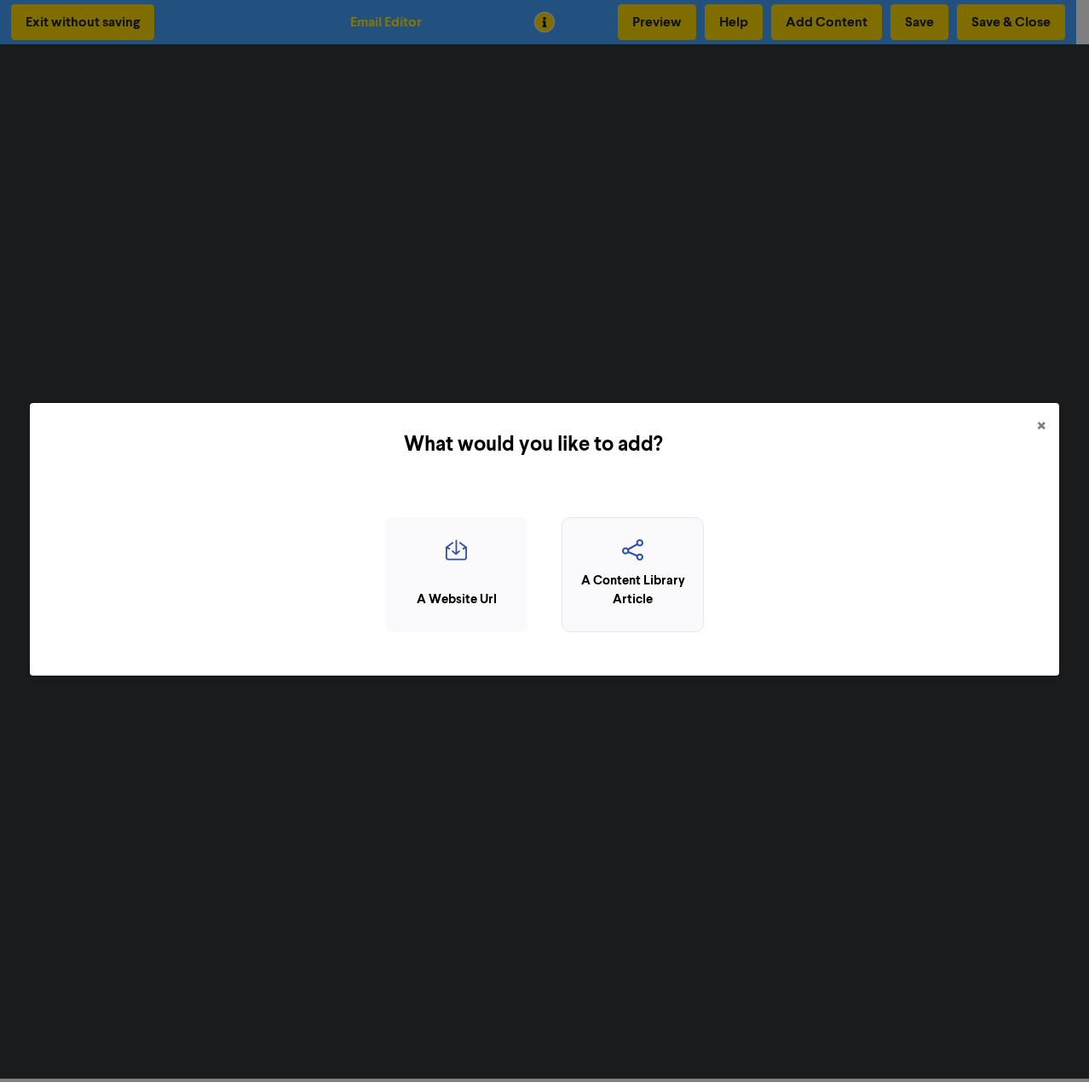
click at [648, 580] on div "A Content Library Article" at bounding box center [633, 591] width 124 height 38
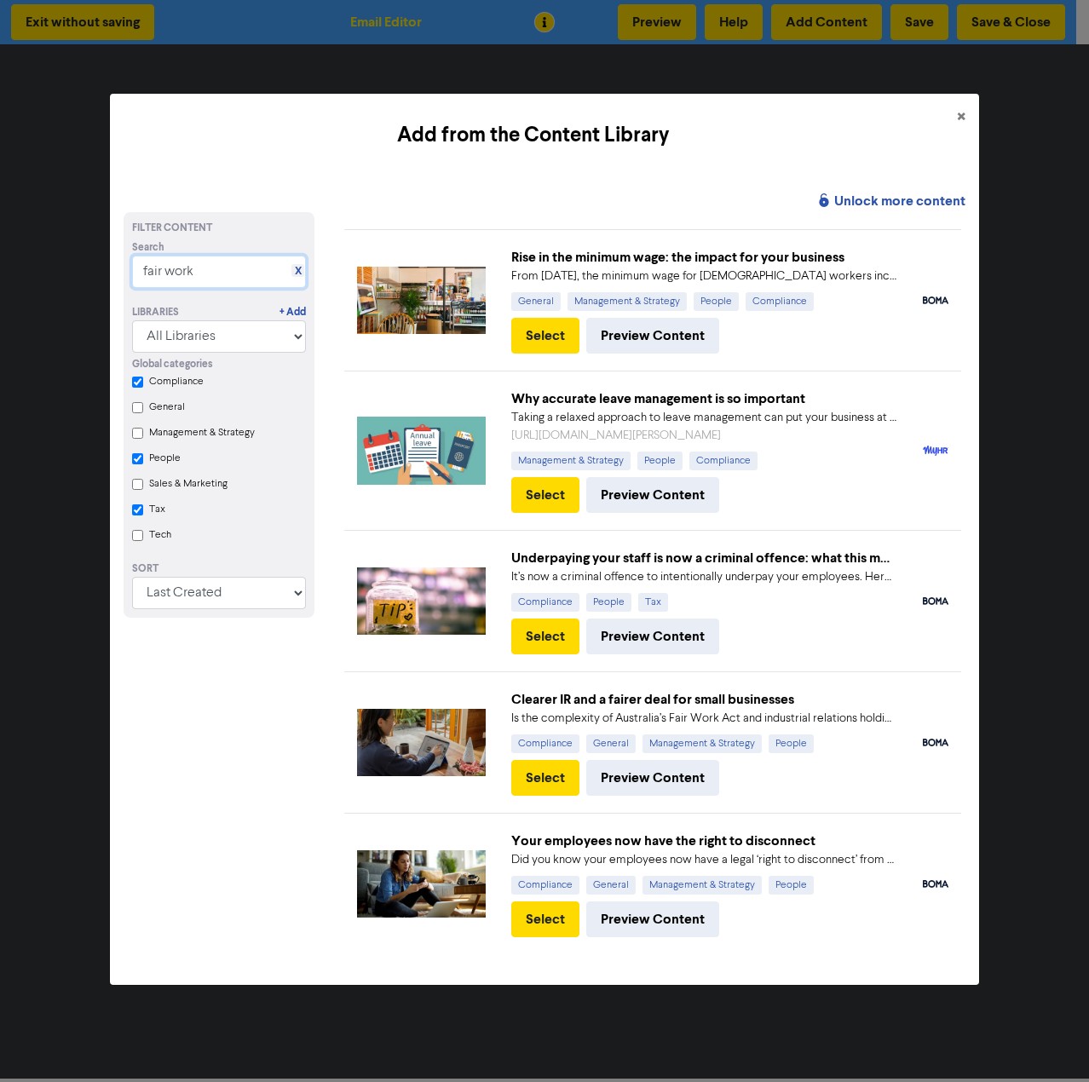
drag, startPoint x: 210, startPoint y: 277, endPoint x: 4, endPoint y: 279, distance: 206.2
click at [4, 279] on div "Add from the Content Library × Unlock more content Filter Content Search X fair…" at bounding box center [544, 541] width 1089 height 1082
type input "due date"
checkbox input "true"
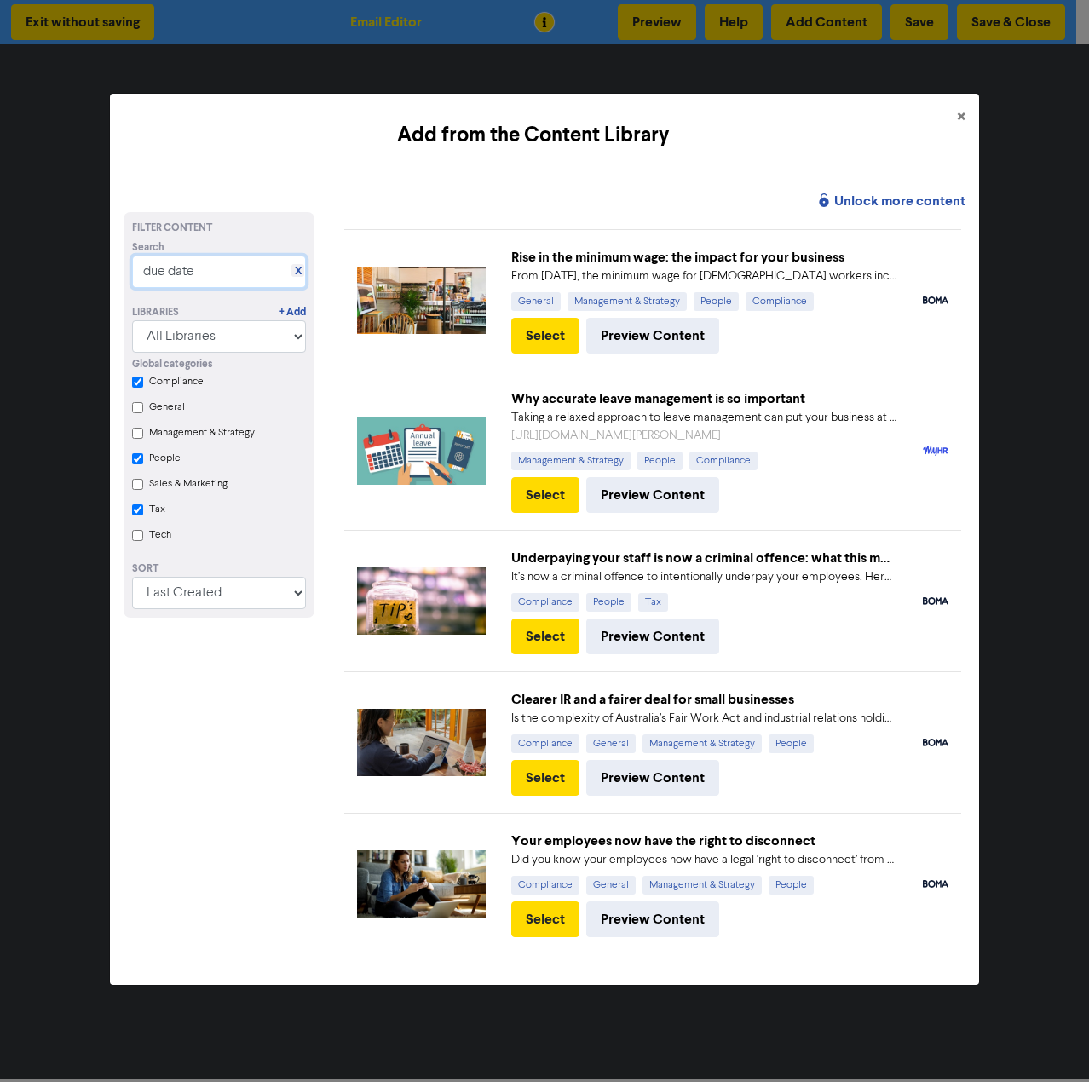
checkbox input "true"
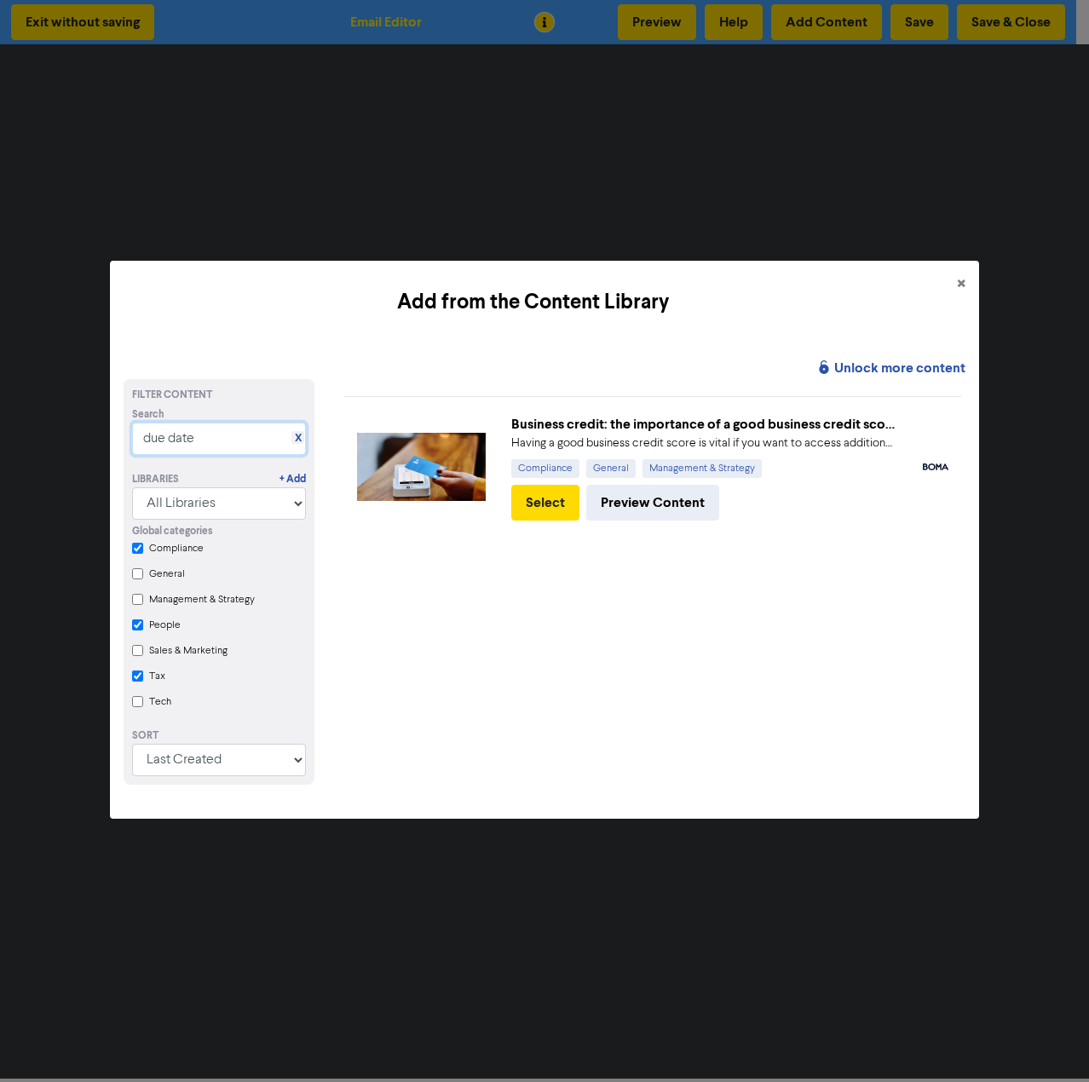
drag, startPoint x: 216, startPoint y: 437, endPoint x: 59, endPoint y: 426, distance: 158.0
click at [59, 426] on div "Add from the Content Library × Unlock more content Filter Content Search X due …" at bounding box center [544, 541] width 1089 height 1082
type input "dates"
checkbox input "true"
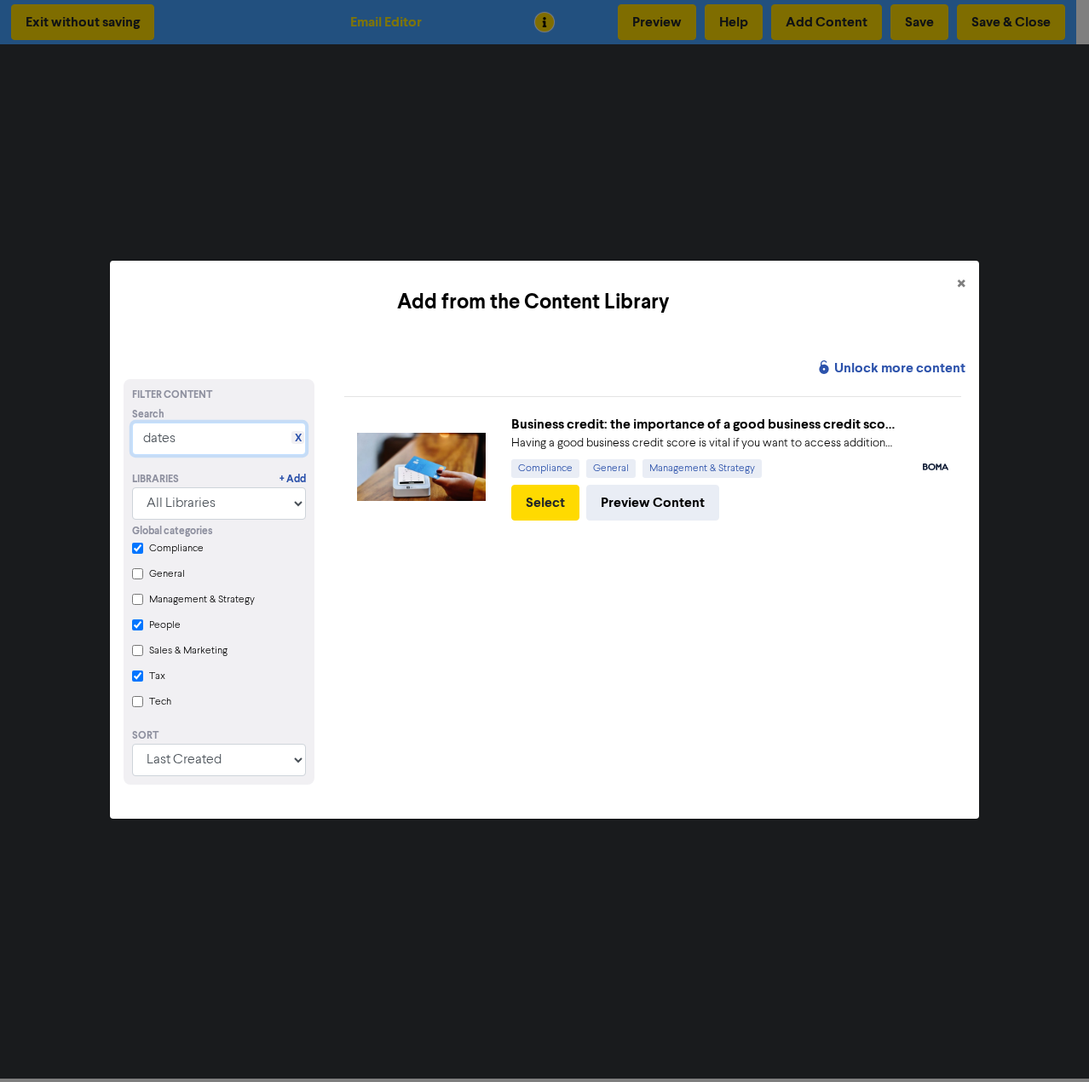
checkbox input "true"
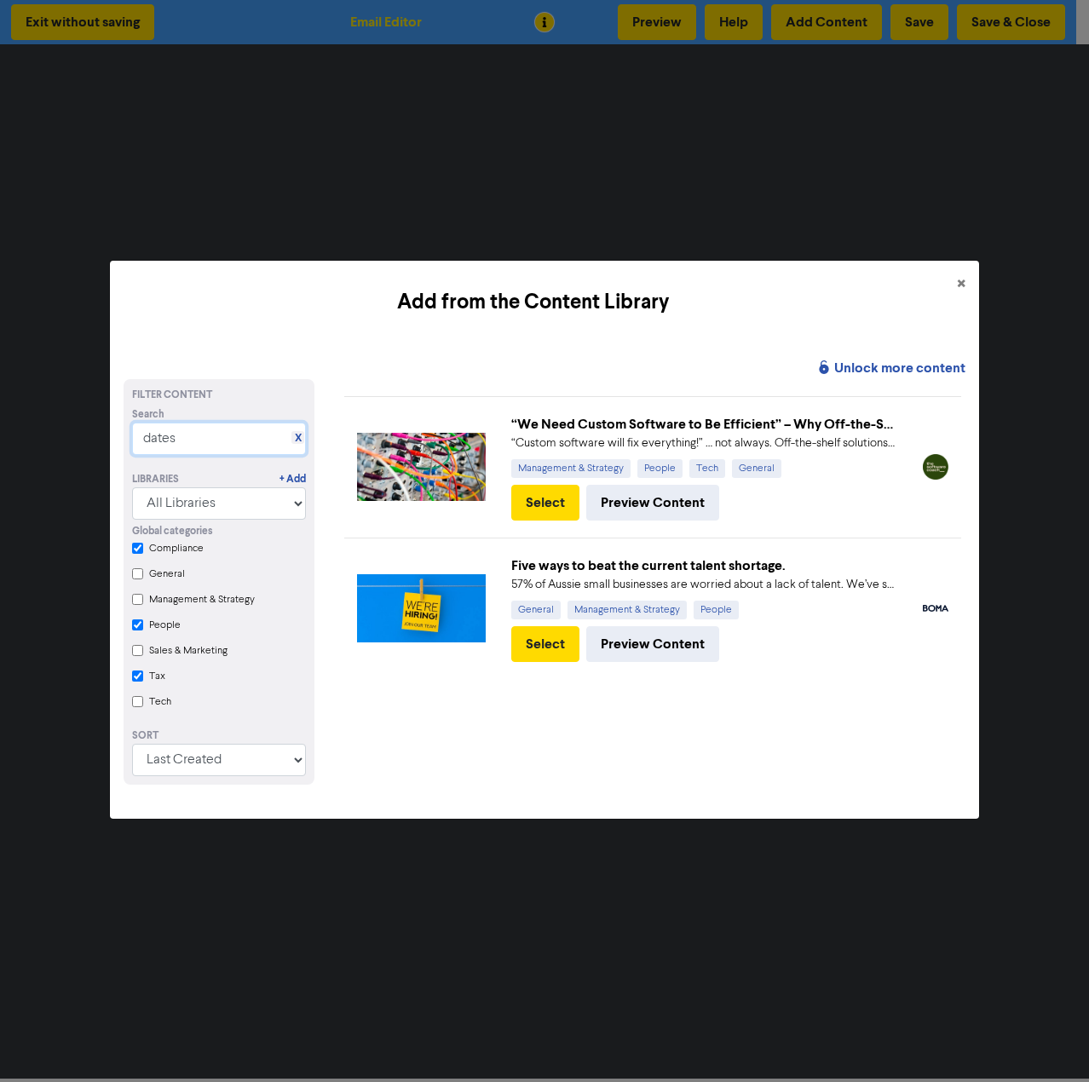
type input "dates"
click at [134, 572] on input "General" at bounding box center [137, 573] width 11 height 11
checkbox input "true"
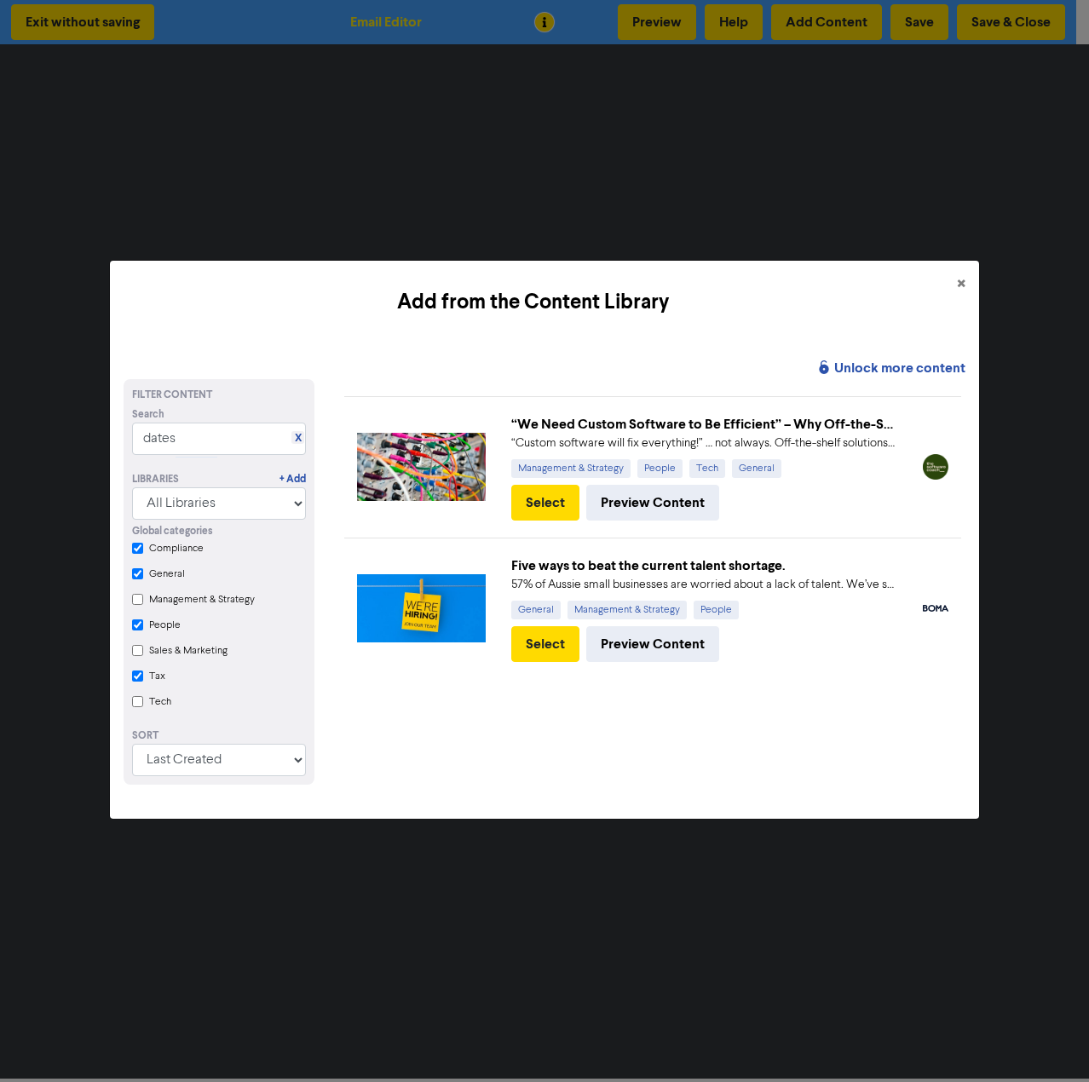
checkbox input "true"
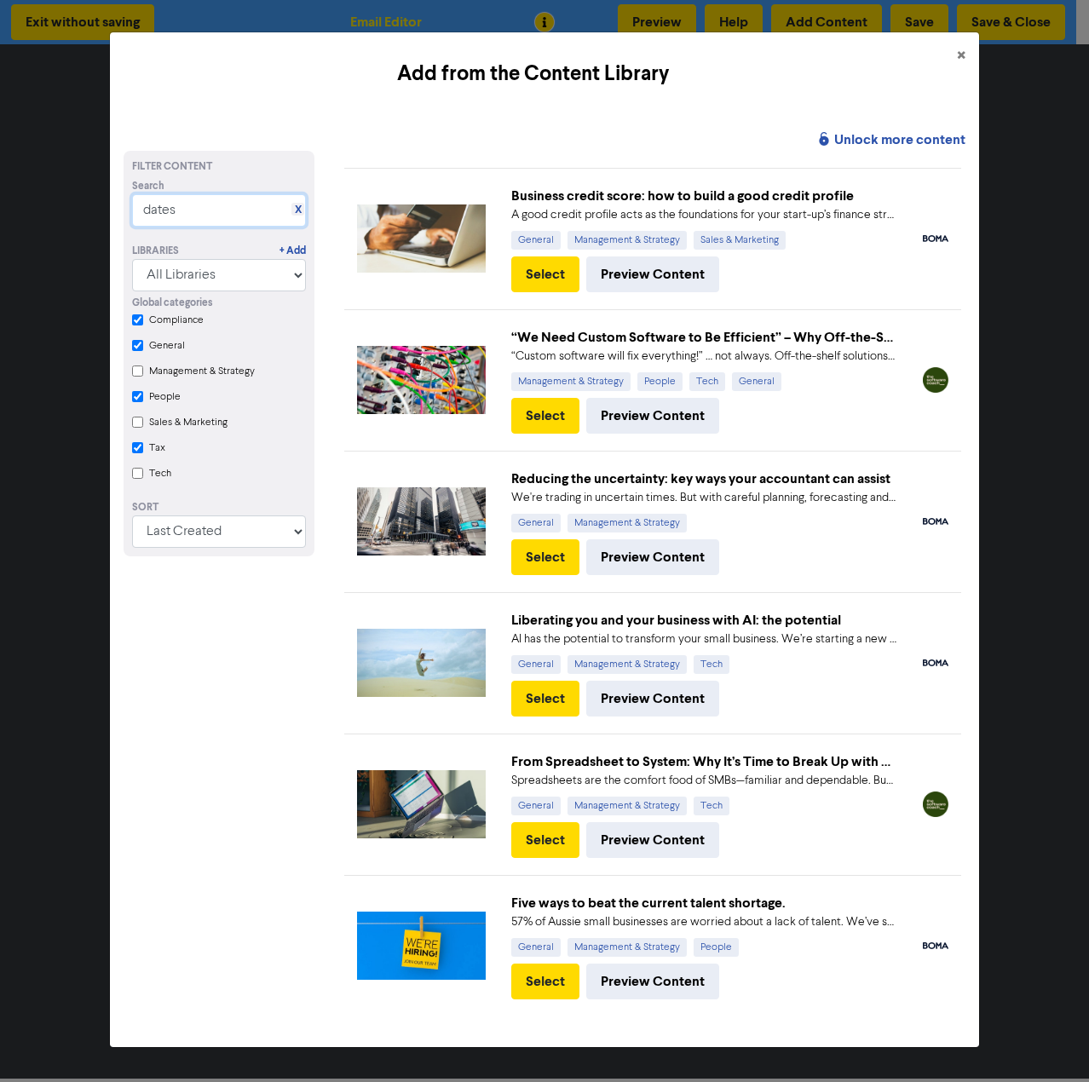
drag, startPoint x: 204, startPoint y: 214, endPoint x: 59, endPoint y: 215, distance: 145.7
click at [72, 215] on div "Add from the Content Library × Unlock more content Filter Content Search X date…" at bounding box center [544, 541] width 1089 height 1082
type input "ai"
checkbox input "true"
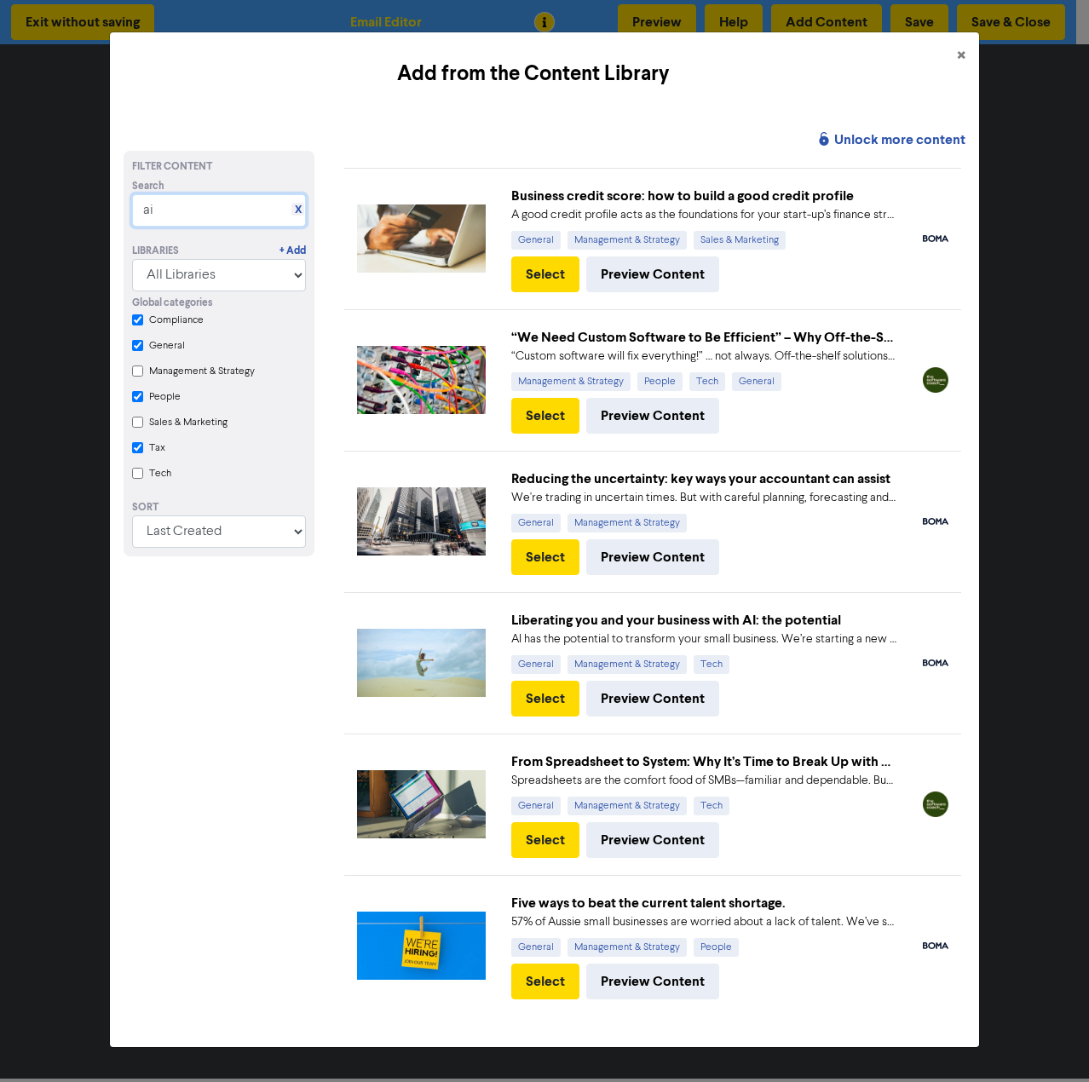
checkbox input "true"
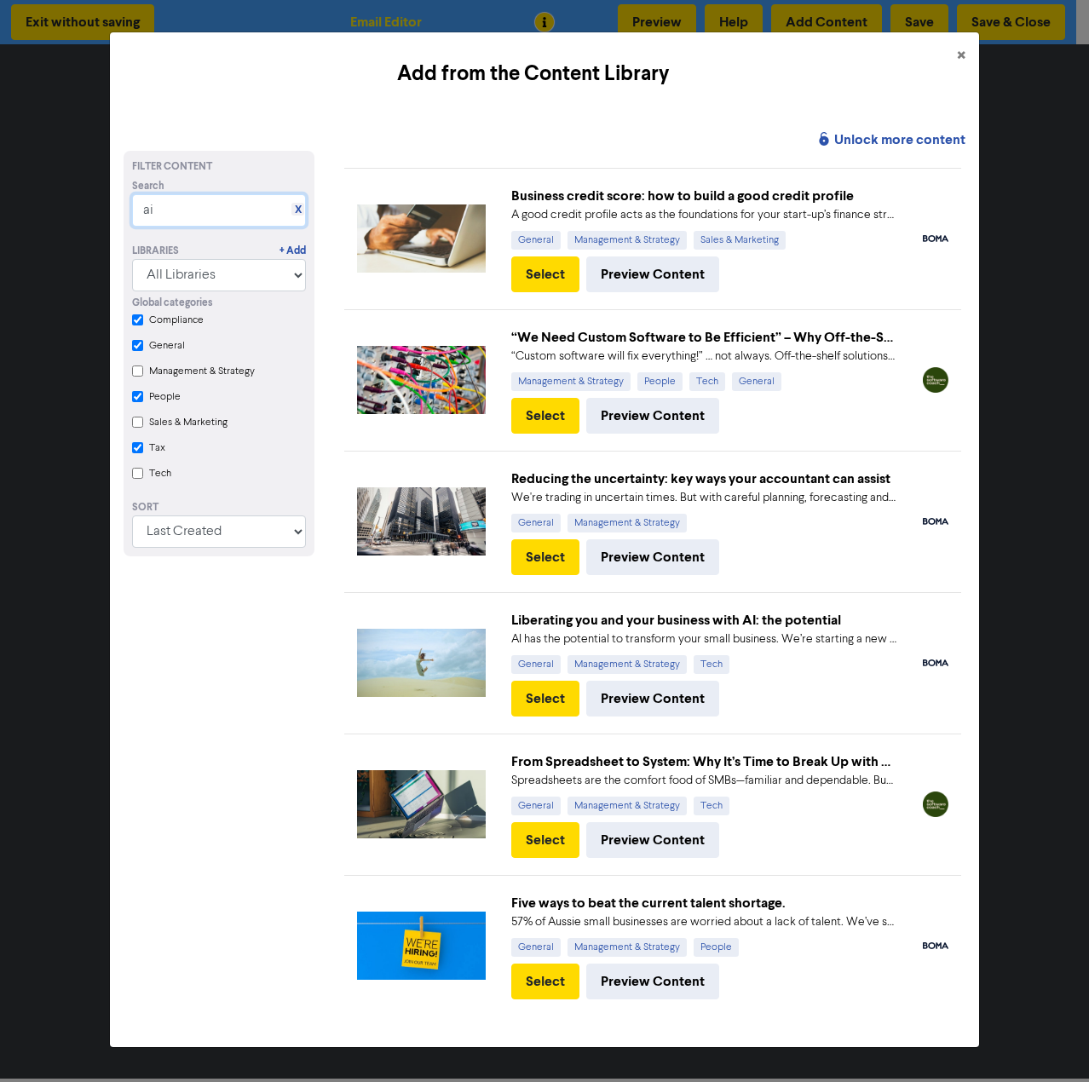
checkbox input "true"
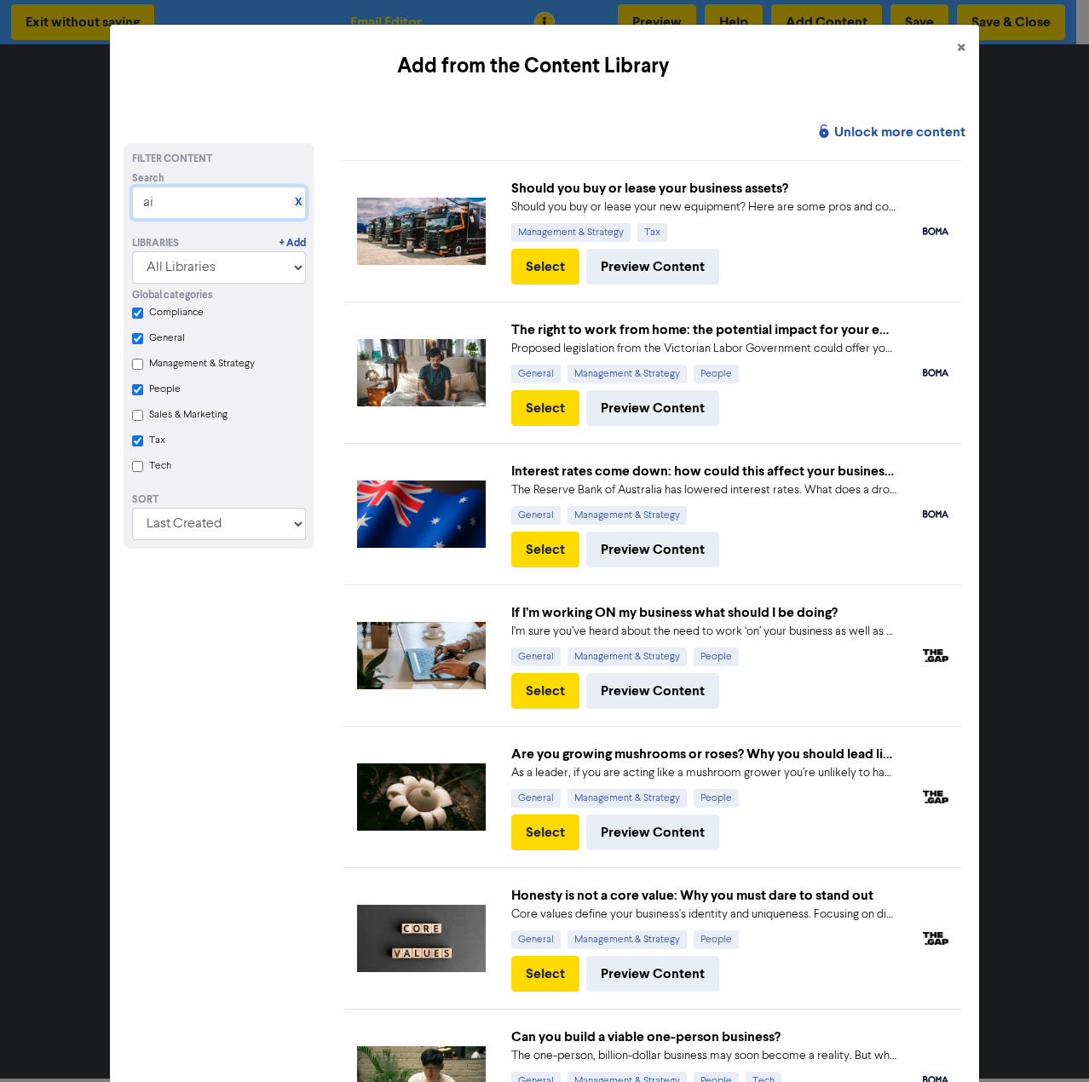
type input "ai"
click at [138, 365] on Strategy "Management & Strategy" at bounding box center [137, 364] width 11 height 11
checkbox input "true"
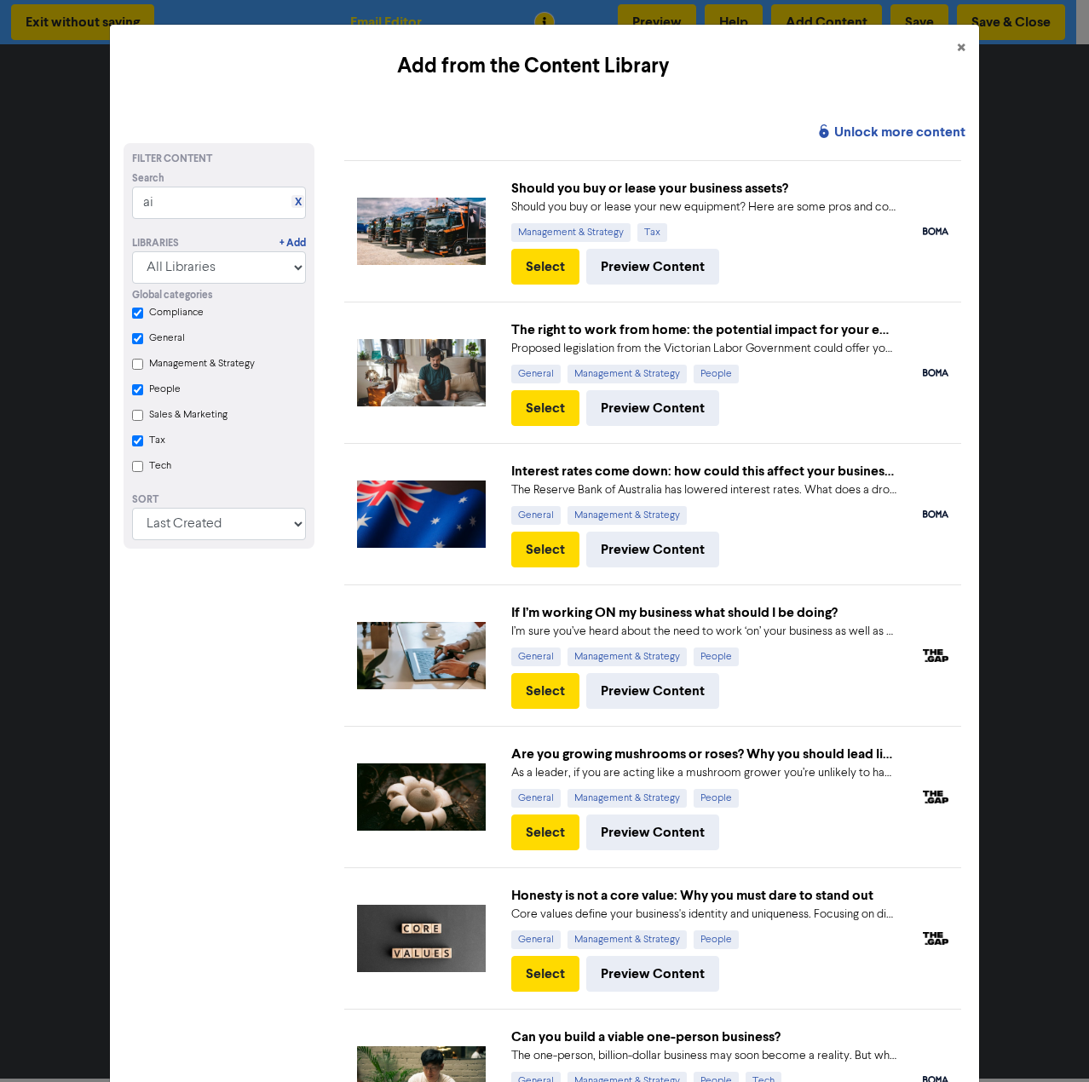
checkbox input "true"
checkbox Strategy "true"
checkbox input "true"
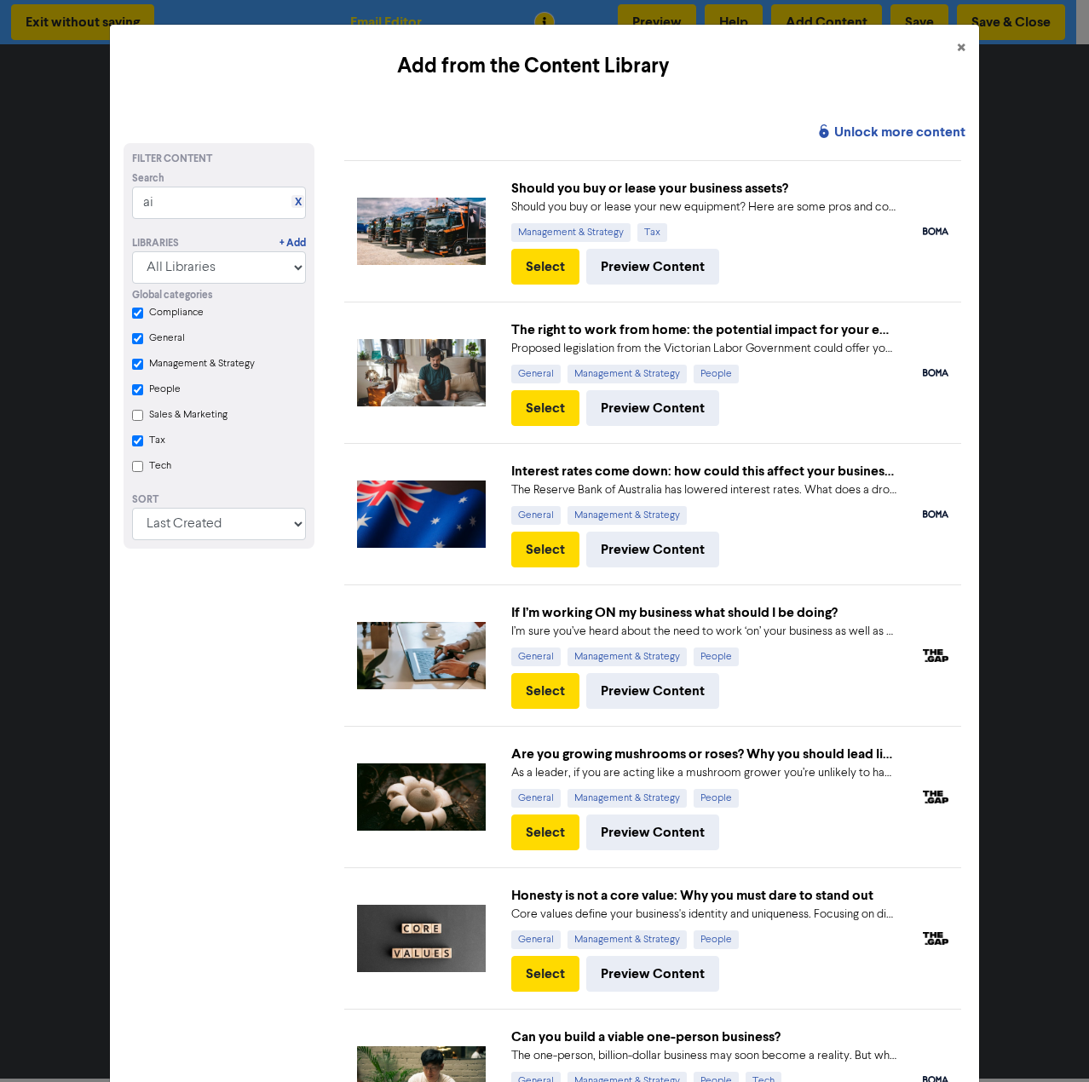
checkbox input "true"
click at [137, 311] on input "Compliance" at bounding box center [137, 313] width 11 height 11
checkbox input "true"
checkbox Strategy "true"
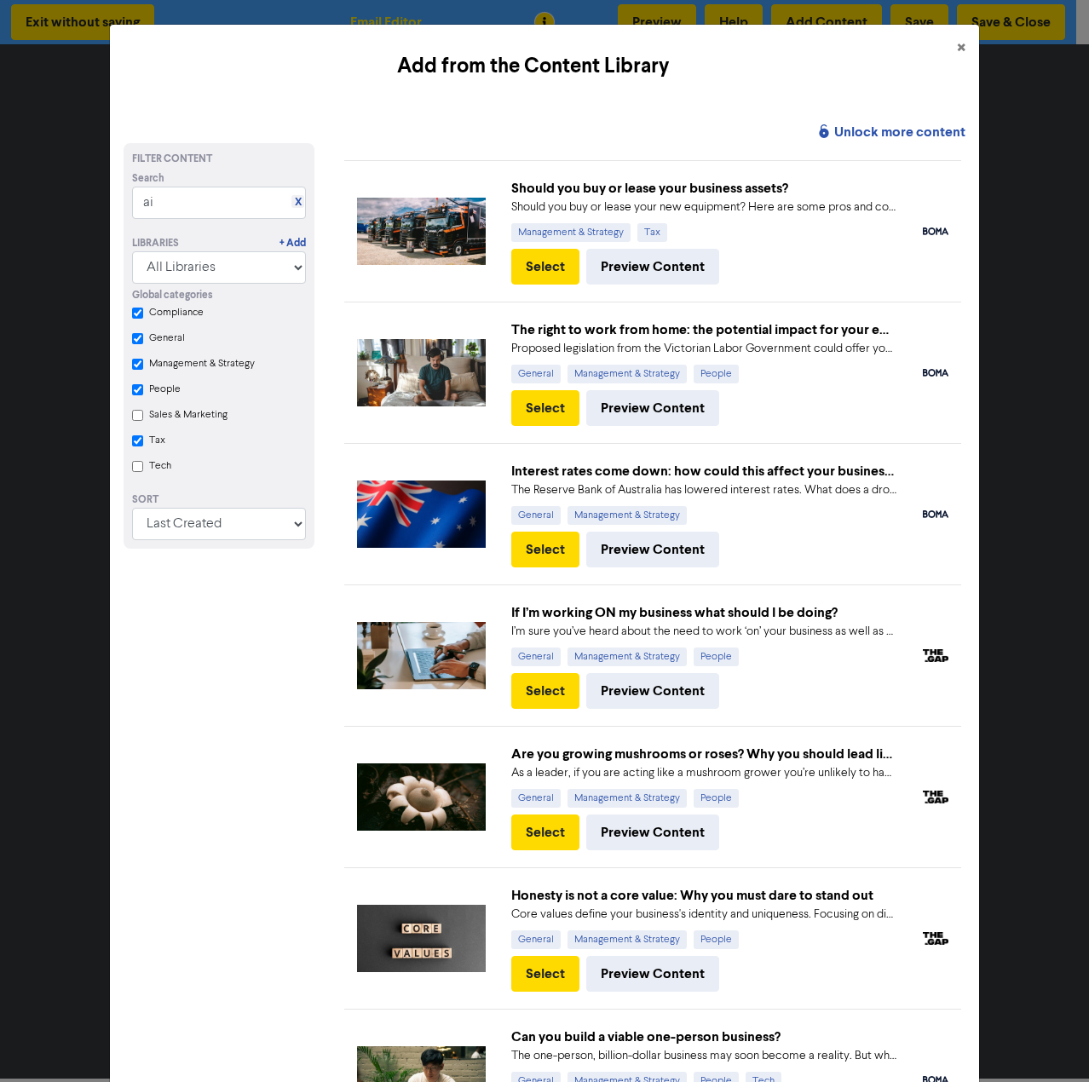
checkbox input "true"
checkbox input "false"
checkbox input "true"
checkbox Strategy "true"
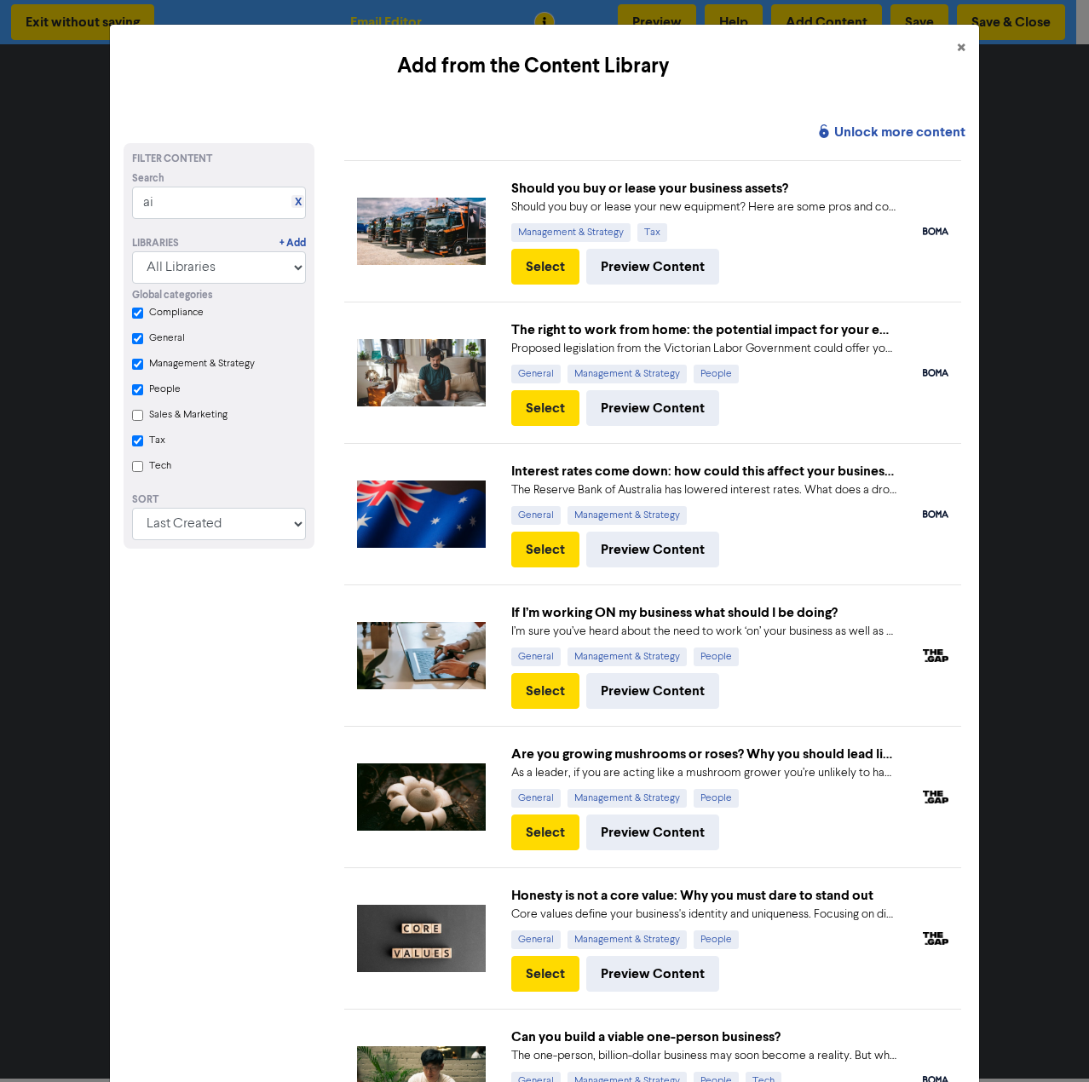
checkbox input "true"
click at [132, 343] on input "General" at bounding box center [137, 338] width 11 height 11
checkbox input "true"
checkbox Strategy "true"
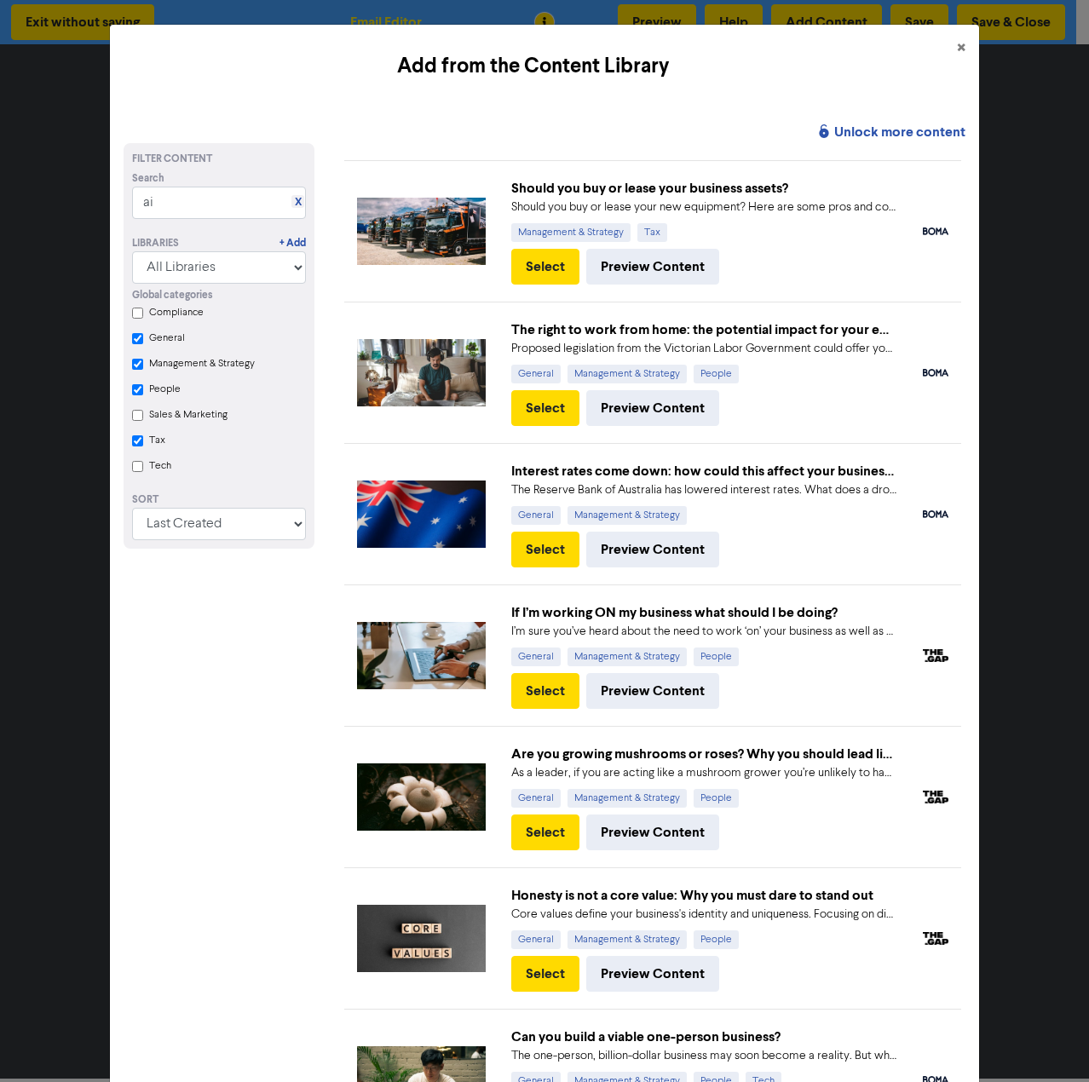
checkbox input "true"
checkbox input "false"
checkbox Strategy "true"
checkbox input "true"
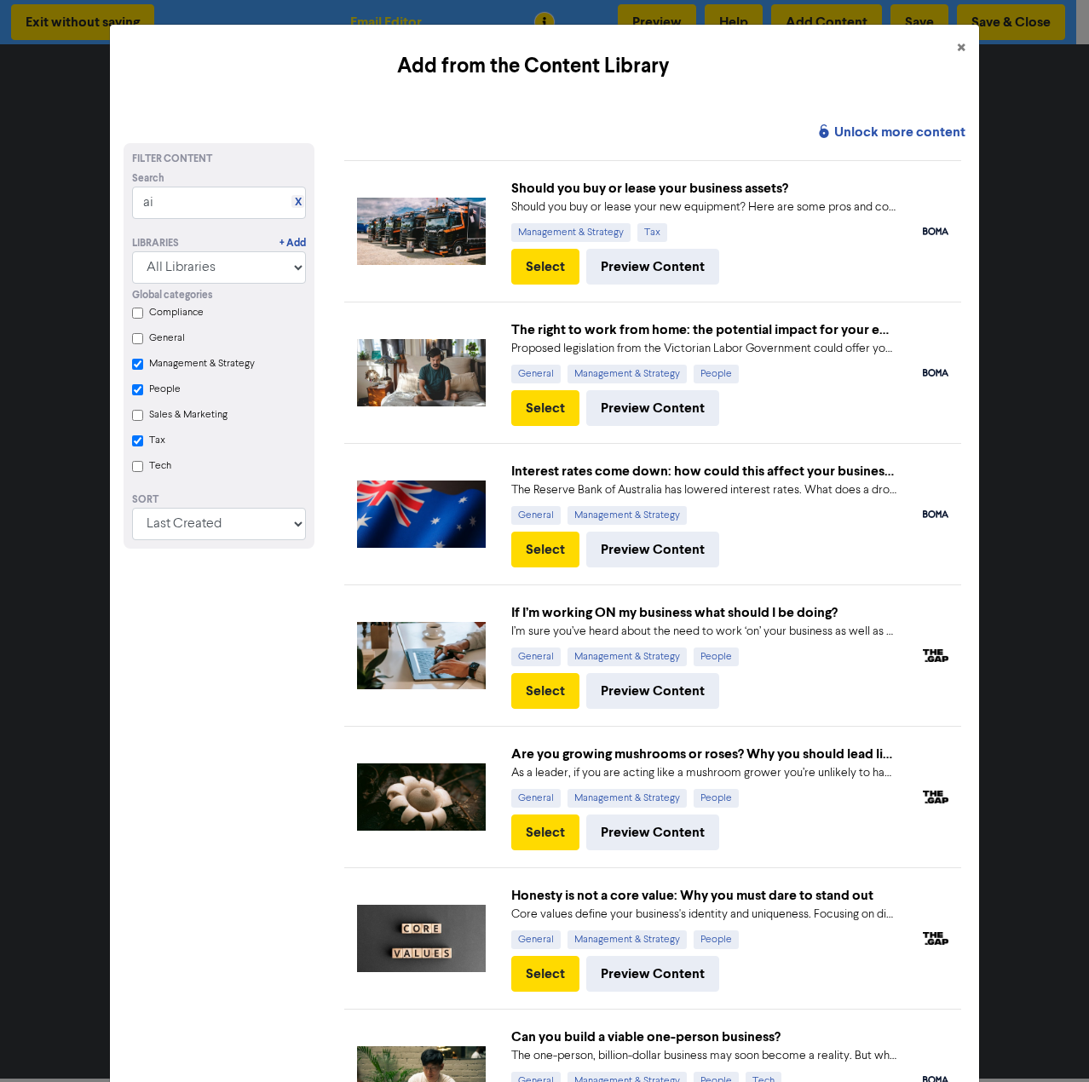
checkbox input "true"
click at [137, 371] on div "Global categories Compliance General Management & Strategy People Sales & Marke…" at bounding box center [219, 383] width 200 height 199
click at [133, 389] on input "People" at bounding box center [137, 389] width 11 height 11
checkbox Strategy "true"
checkbox input "true"
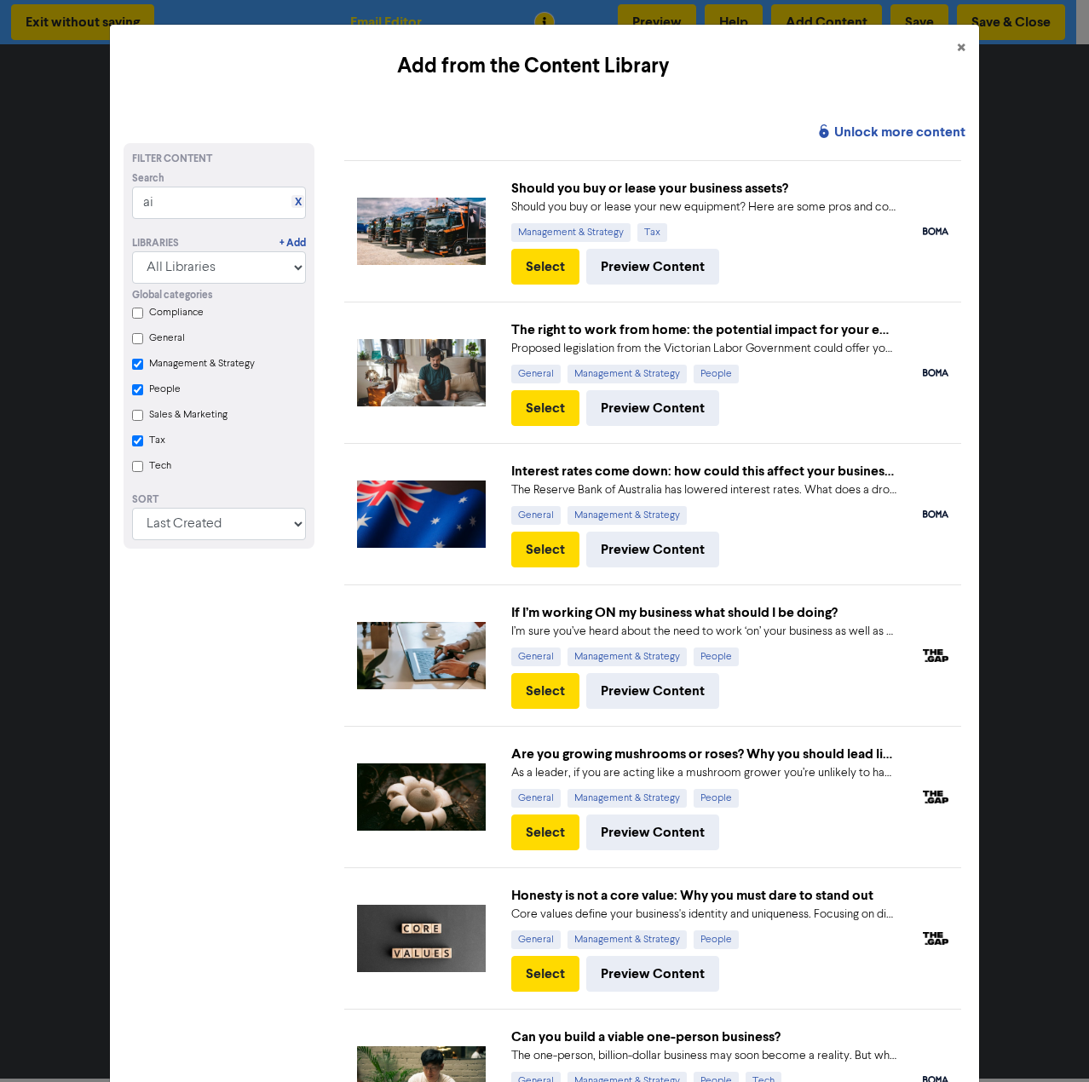
checkbox input "true"
checkbox Strategy "true"
checkbox input "false"
checkbox input "true"
click at [136, 371] on div "Global categories Compliance General Management & Strategy People Sales & Marke…" at bounding box center [219, 383] width 200 height 199
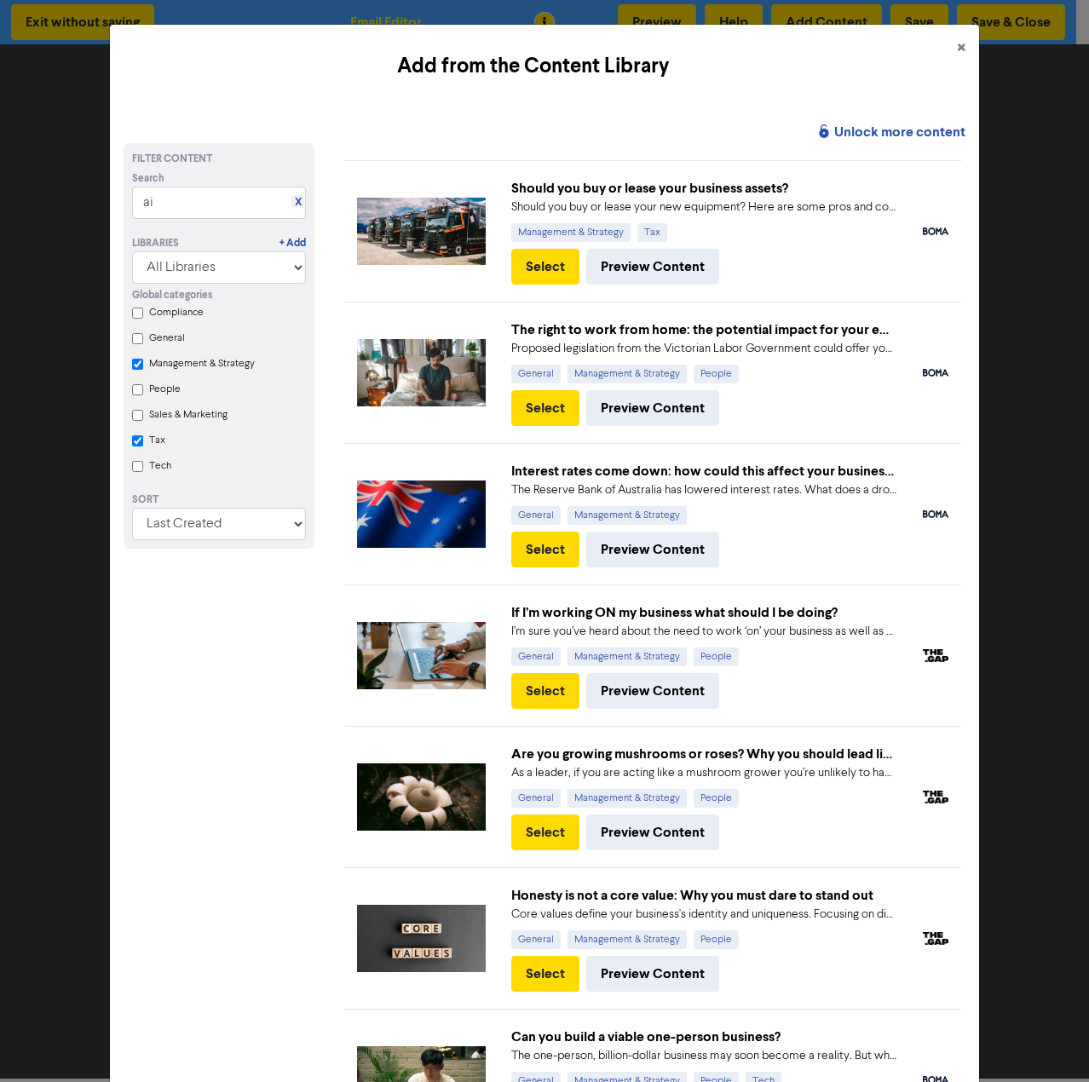
click at [136, 368] on Strategy "Management & Strategy" at bounding box center [137, 364] width 11 height 11
checkbox Strategy "true"
checkbox input "true"
checkbox Strategy "false"
checkbox input "true"
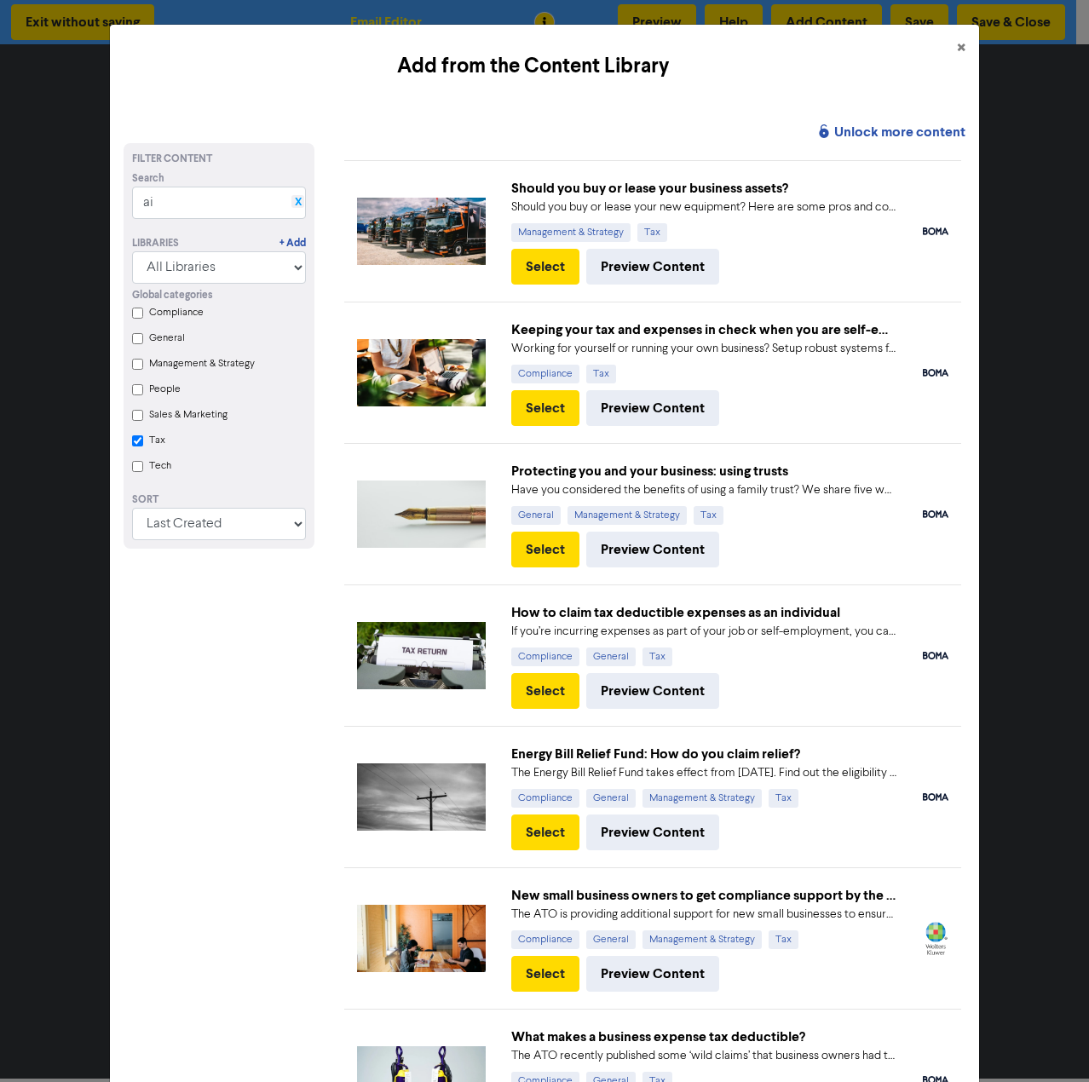
click at [295, 197] on link "X" at bounding box center [298, 202] width 7 height 13
checkbox input "true"
click at [288, 267] on select "All Libraries BOMA Other Partners Xero" at bounding box center [219, 267] width 175 height 32
click at [292, 241] on link "+ Add" at bounding box center [292, 243] width 26 height 15
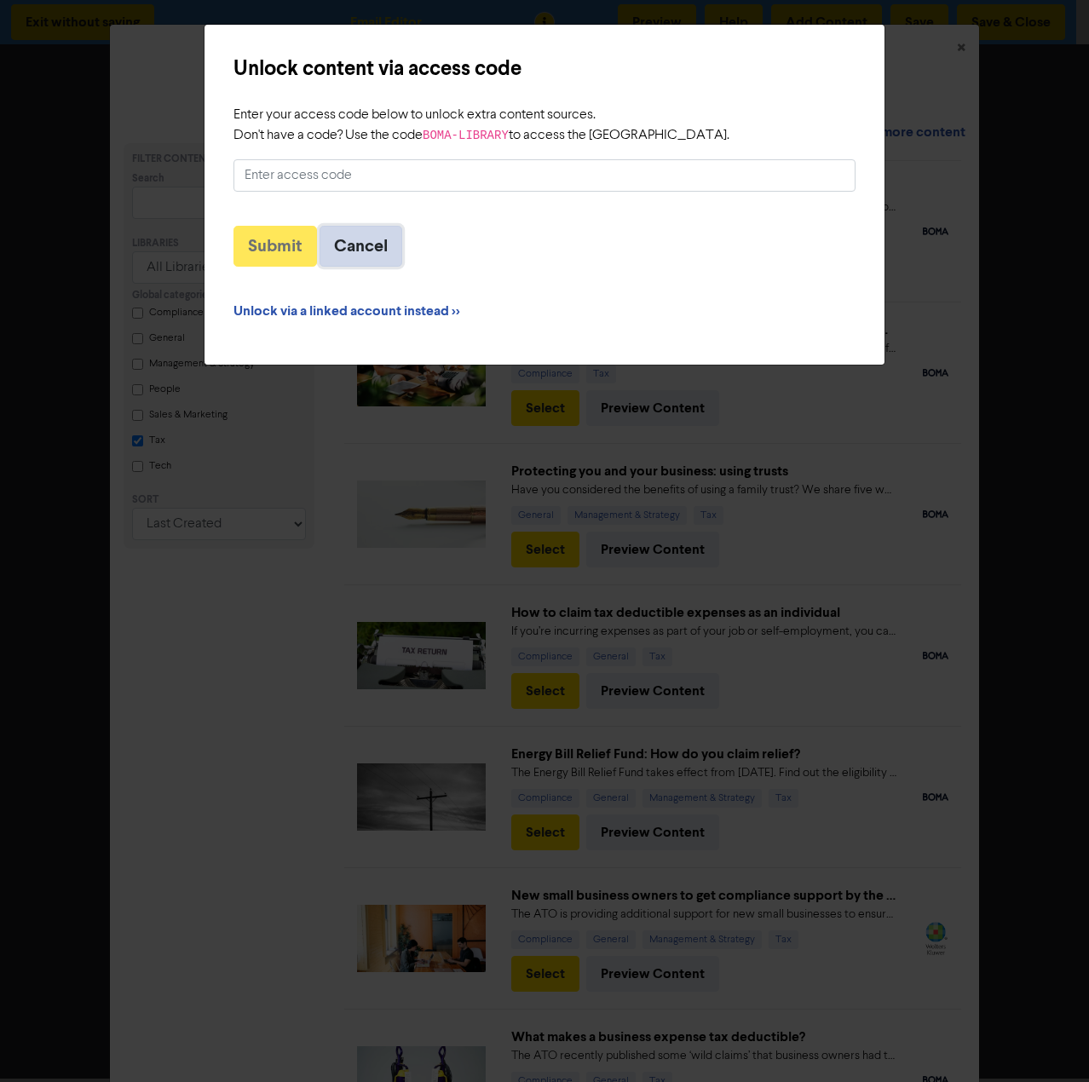
click at [356, 251] on button "Cancel" at bounding box center [361, 246] width 83 height 41
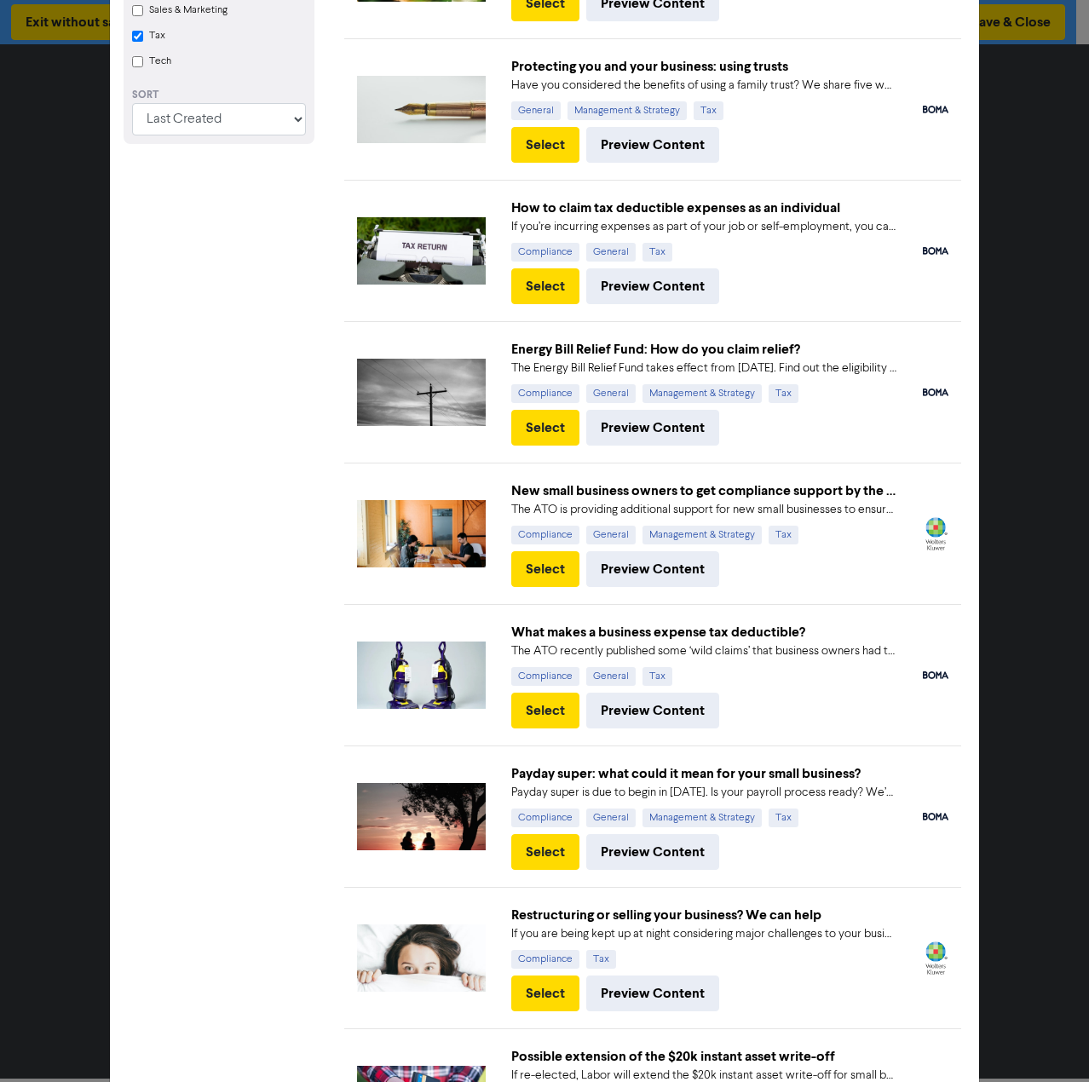
scroll to position [426, 0]
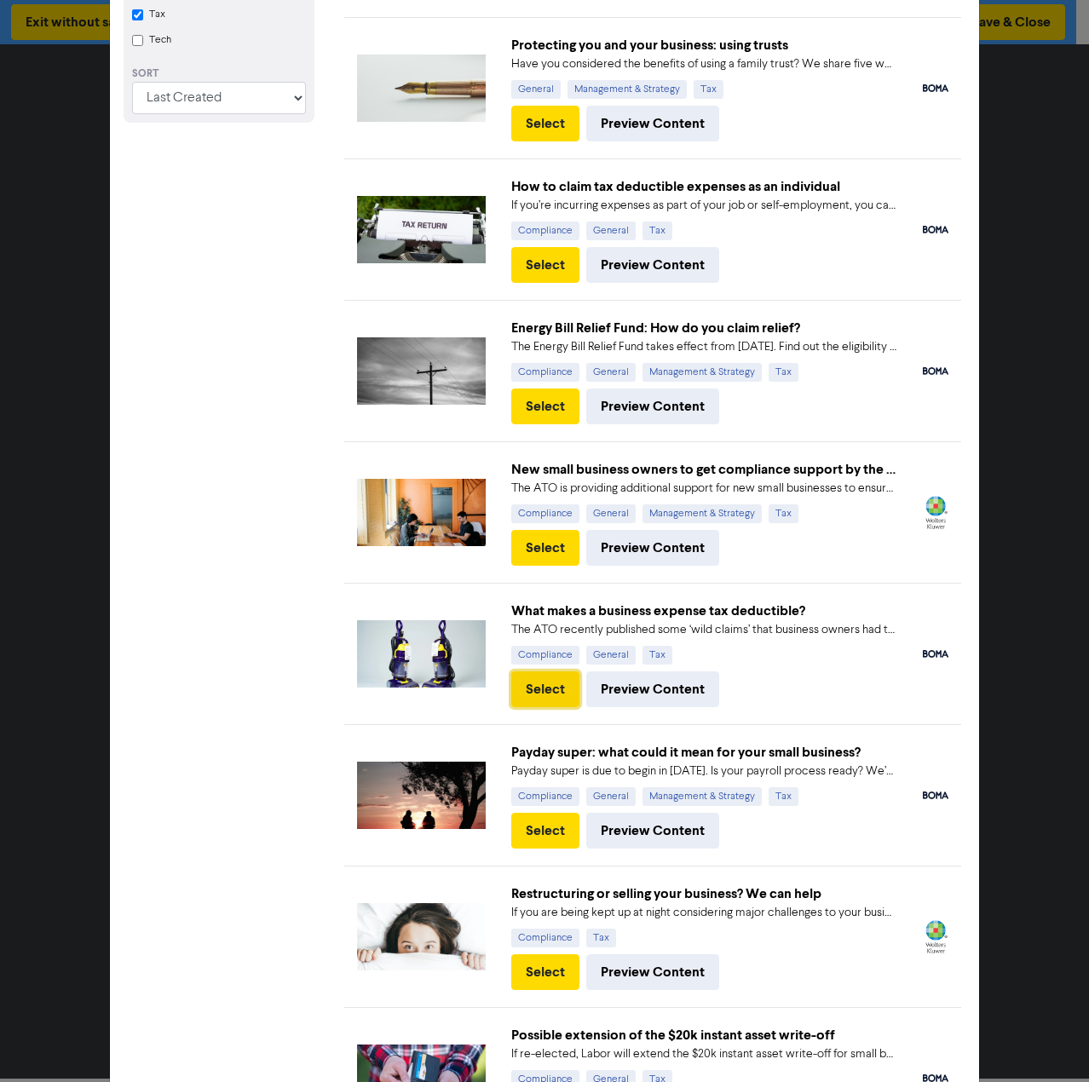
click at [530, 681] on button "Select" at bounding box center [545, 689] width 68 height 36
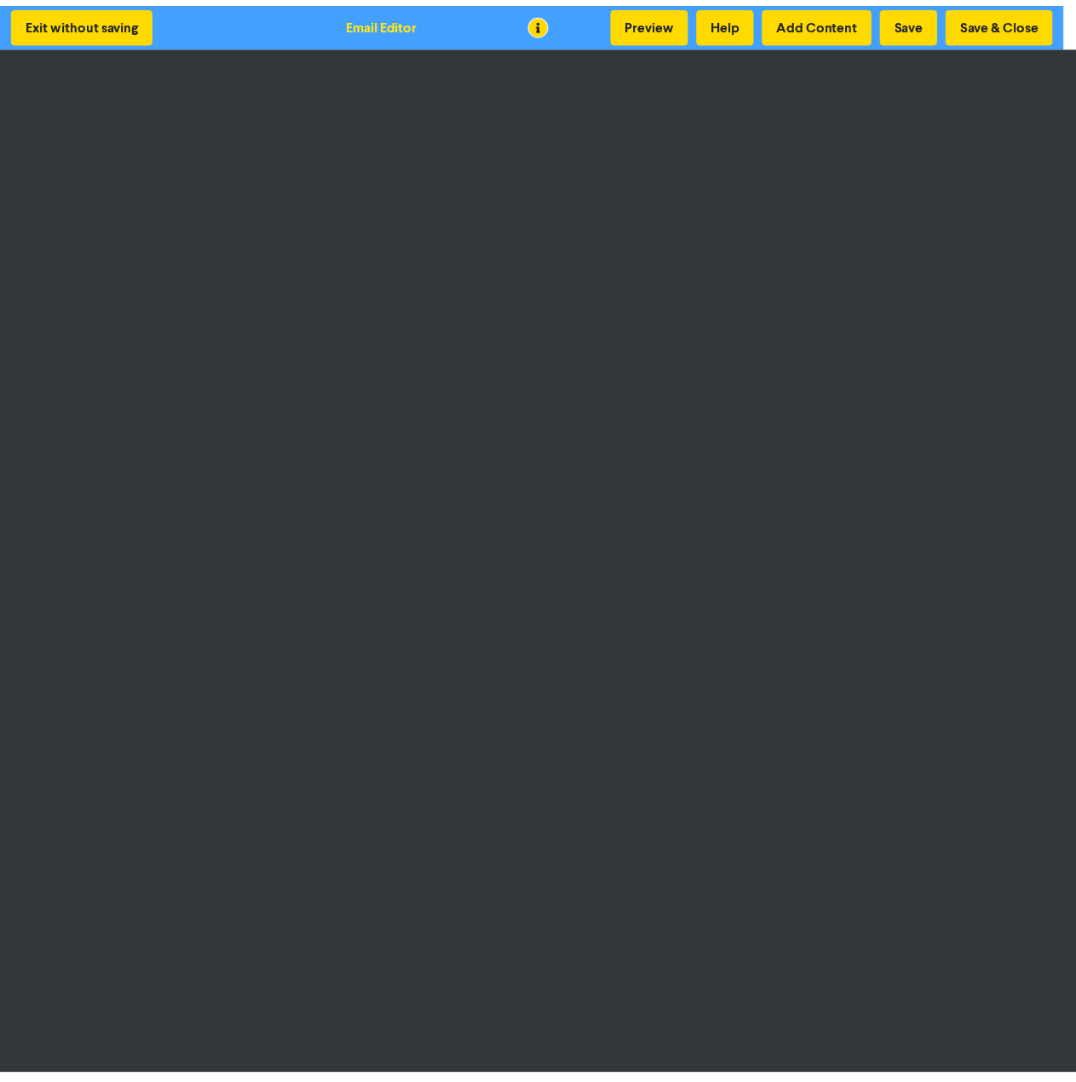
scroll to position [0, 0]
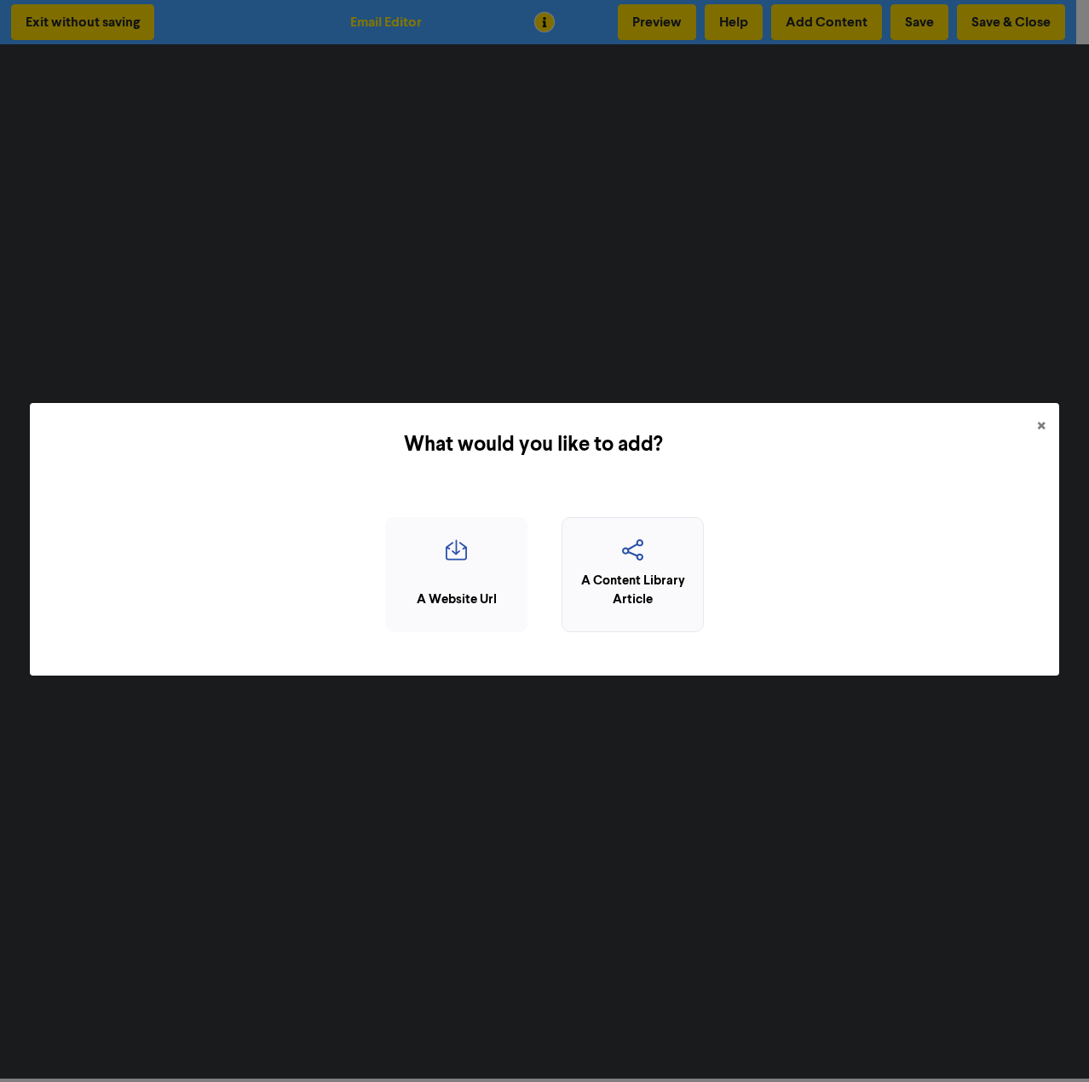
click at [639, 579] on div "A Content Library Article" at bounding box center [633, 591] width 124 height 38
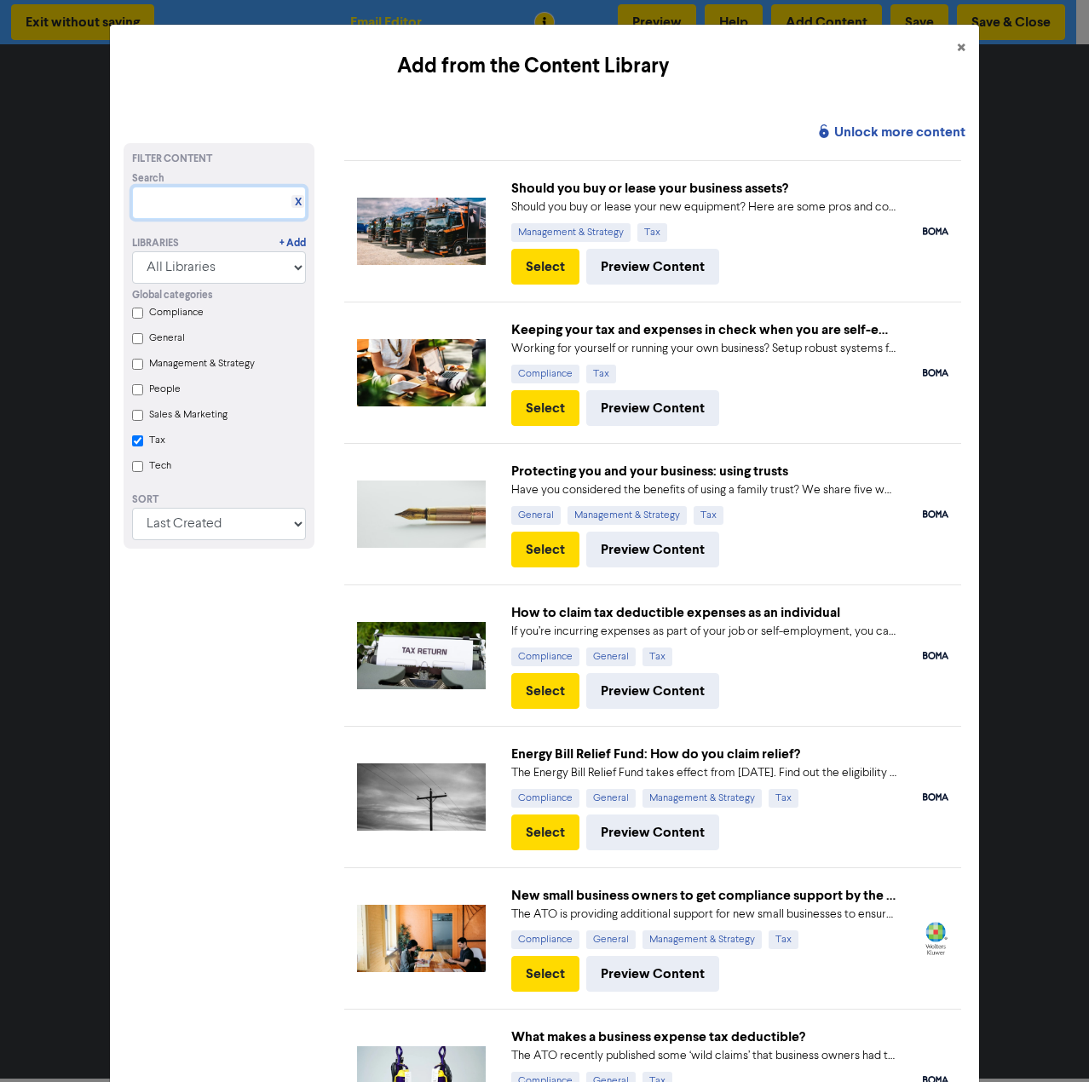
click at [222, 208] on input "text" at bounding box center [219, 203] width 175 height 32
type input "super"
checkbox input "true"
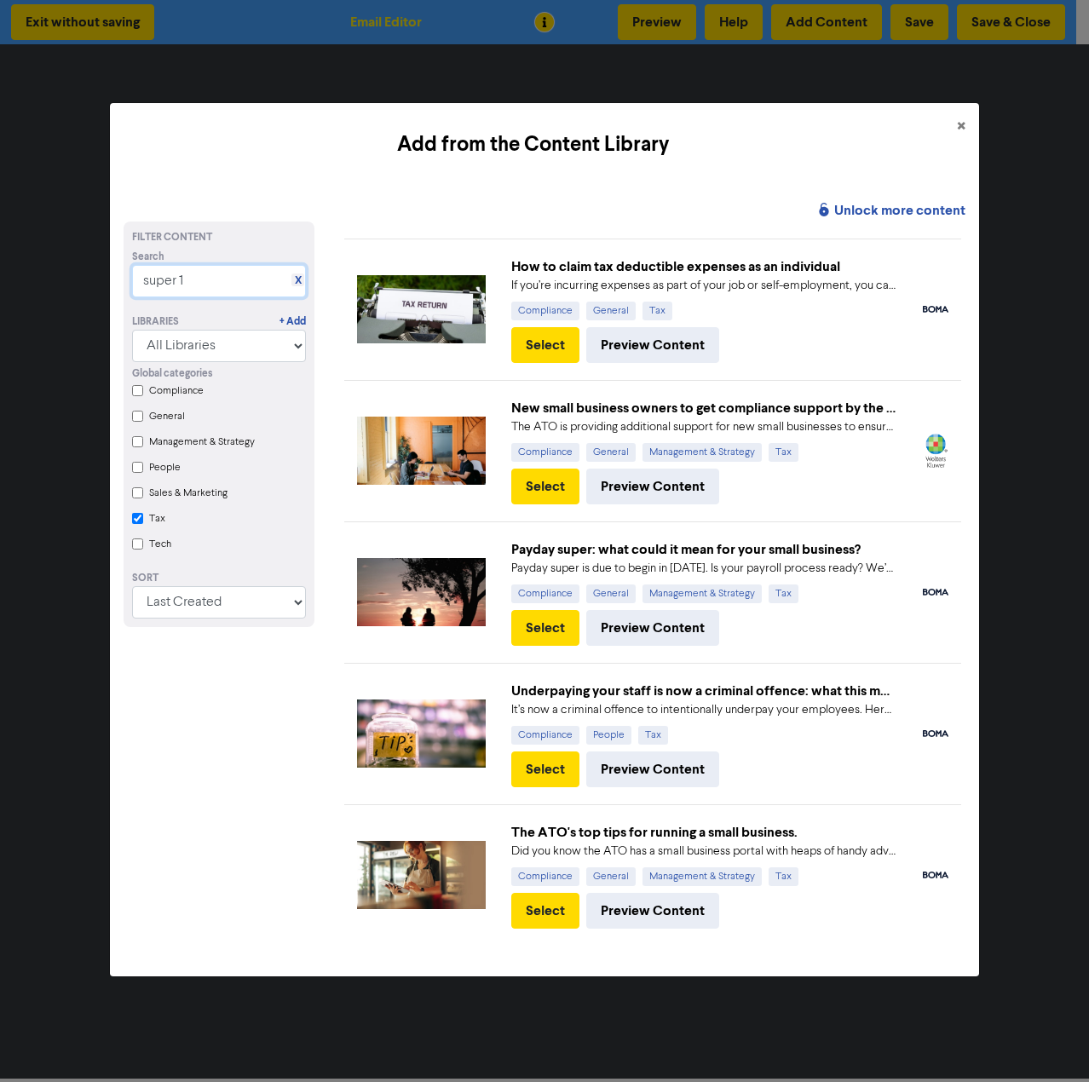
type input "super 12"
checkbox input "true"
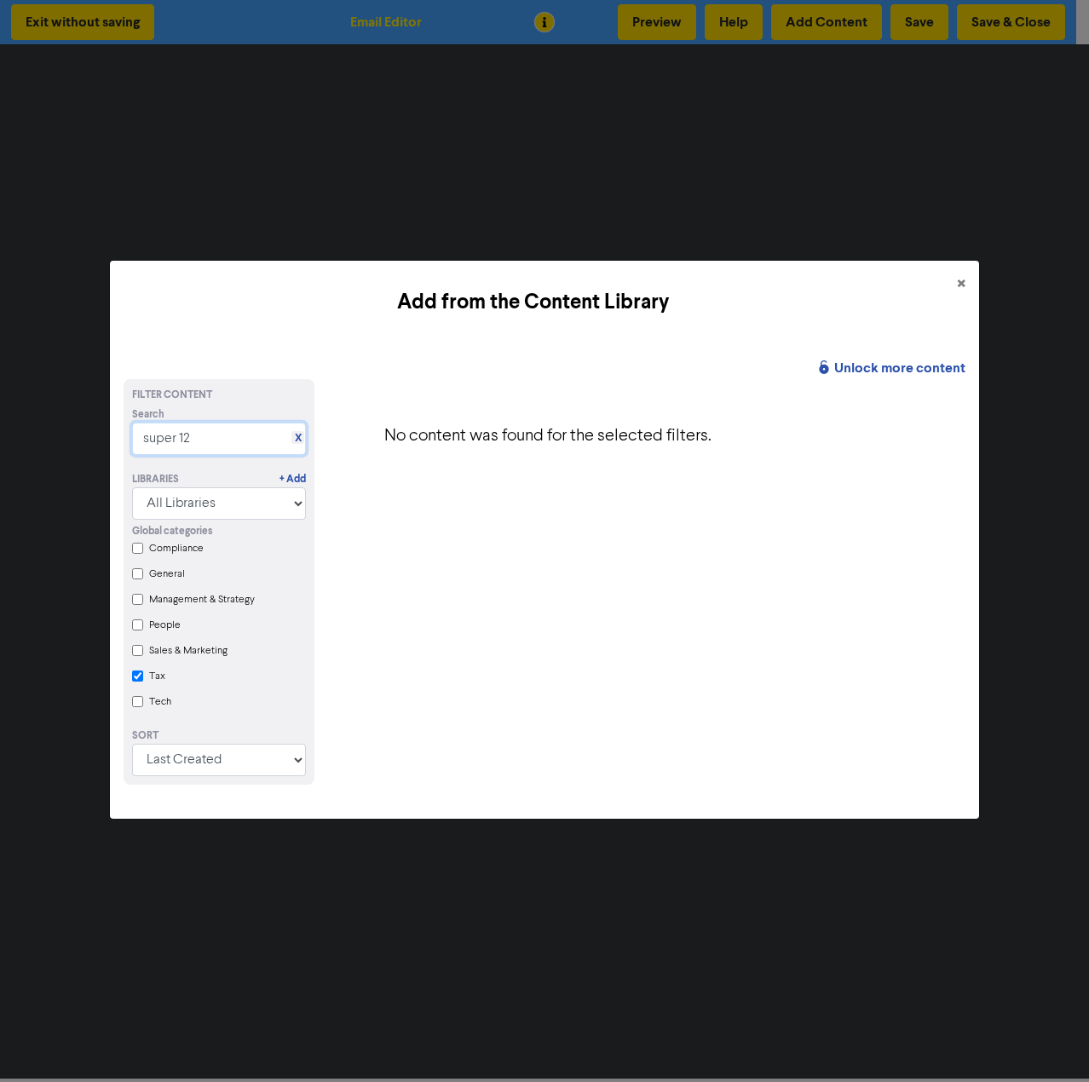
drag, startPoint x: 197, startPoint y: 435, endPoint x: -2, endPoint y: 434, distance: 198.5
click at [0, 434] on html "Exit without saving Email Editor Preview Help Add Content Save Save & Close Add…" at bounding box center [544, 541] width 1089 height 1082
type input "12%"
checkbox input "true"
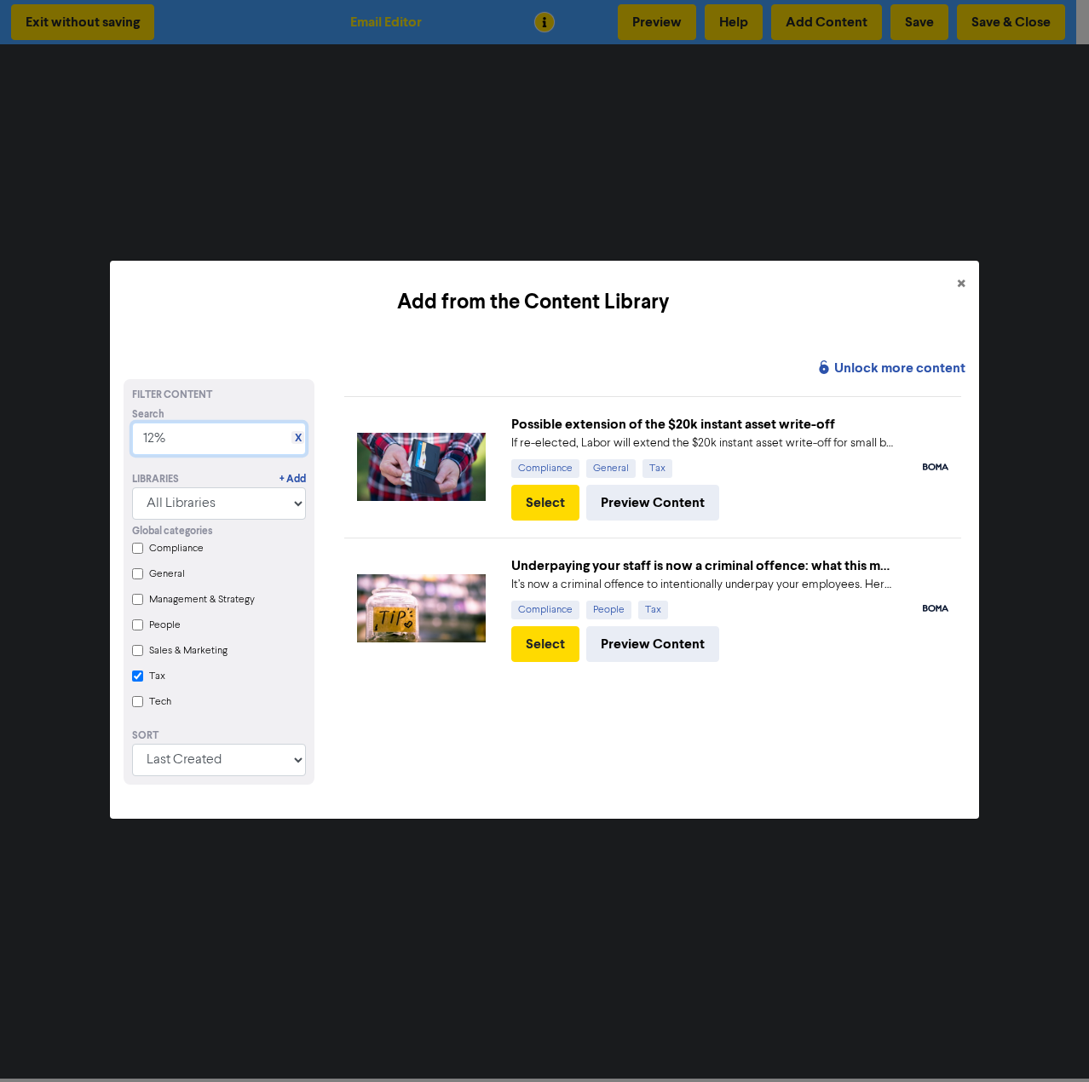
drag, startPoint x: 167, startPoint y: 444, endPoint x: 60, endPoint y: 434, distance: 107.8
click at [60, 434] on div "Add from the Content Library × Unlock more content Filter Content Search X 12% …" at bounding box center [544, 541] width 1089 height 1082
type input "guarantee"
checkbox input "true"
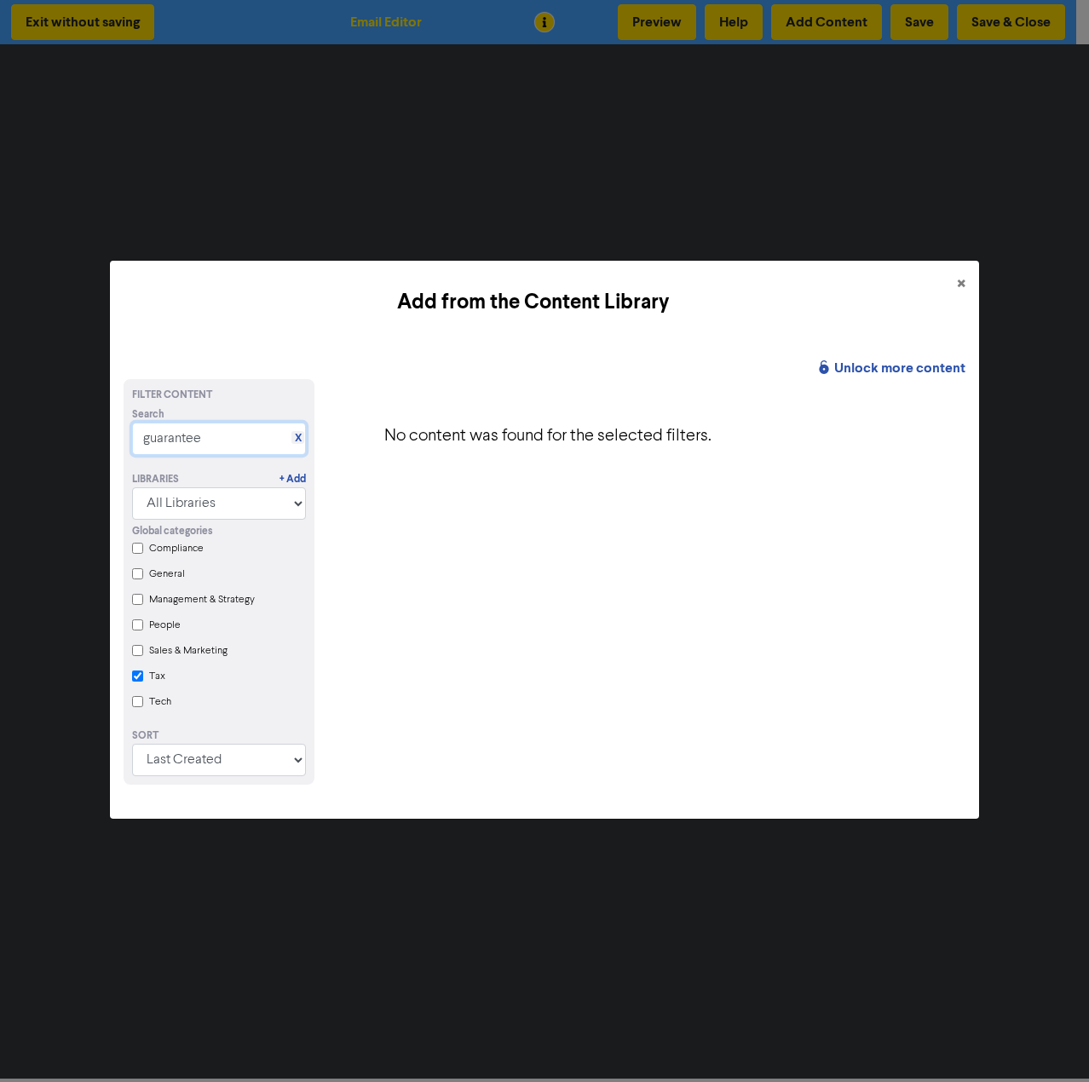
type input "guarantee"
click at [961, 277] on span "×" at bounding box center [961, 285] width 9 height 26
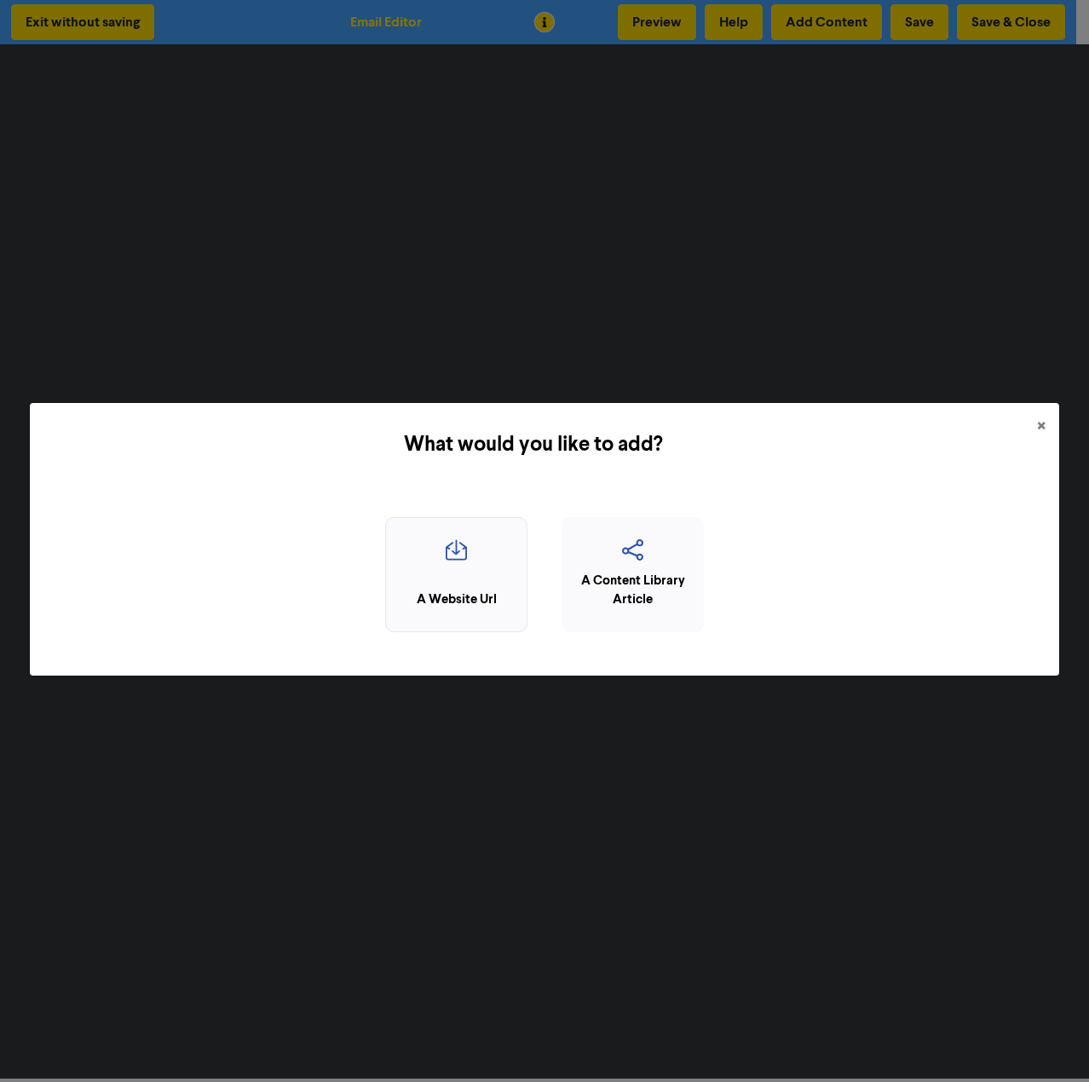
click at [455, 570] on icon "button" at bounding box center [456, 555] width 124 height 32
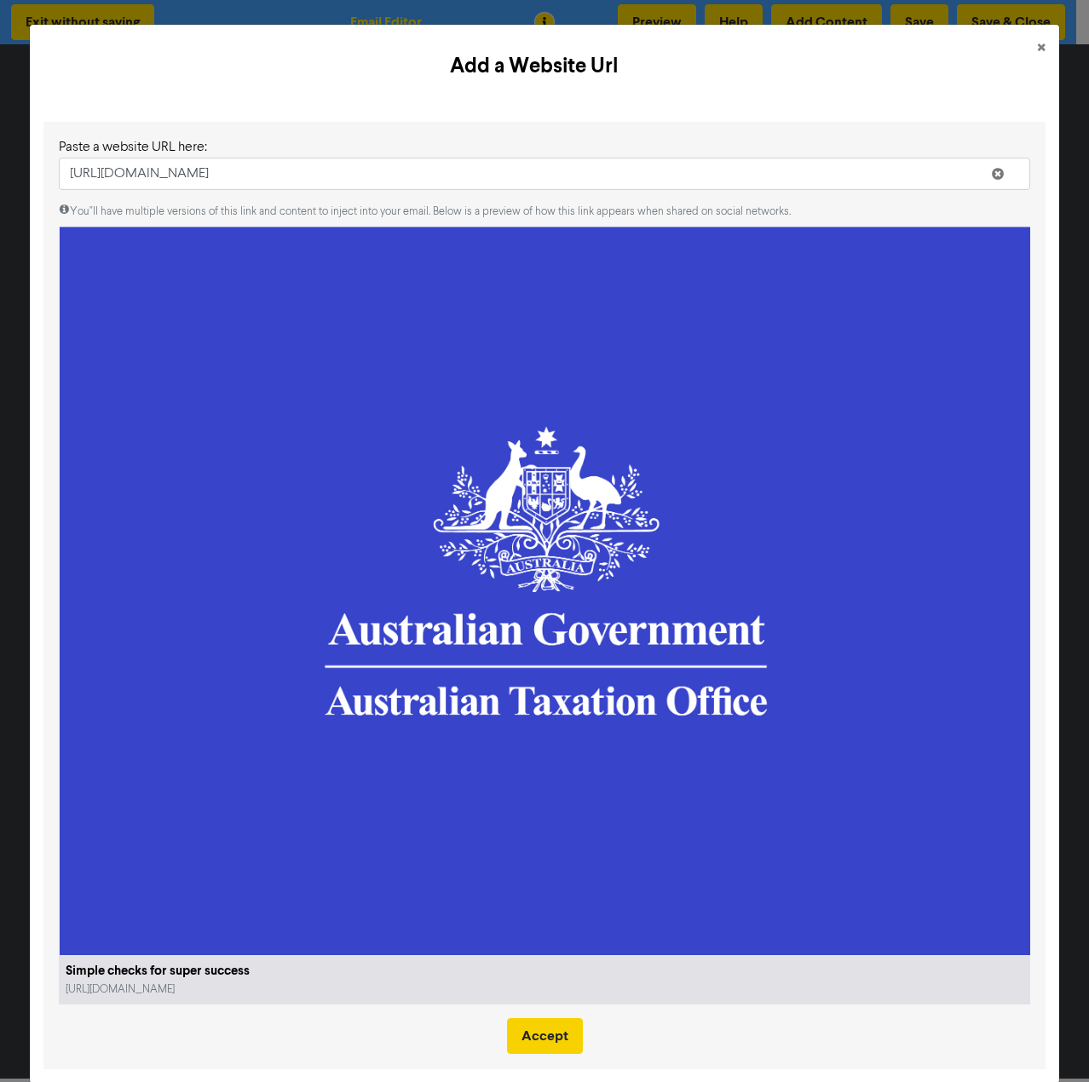
type input "[URL][DOMAIN_NAME]"
click at [545, 1018] on button "Accept" at bounding box center [545, 1036] width 76 height 36
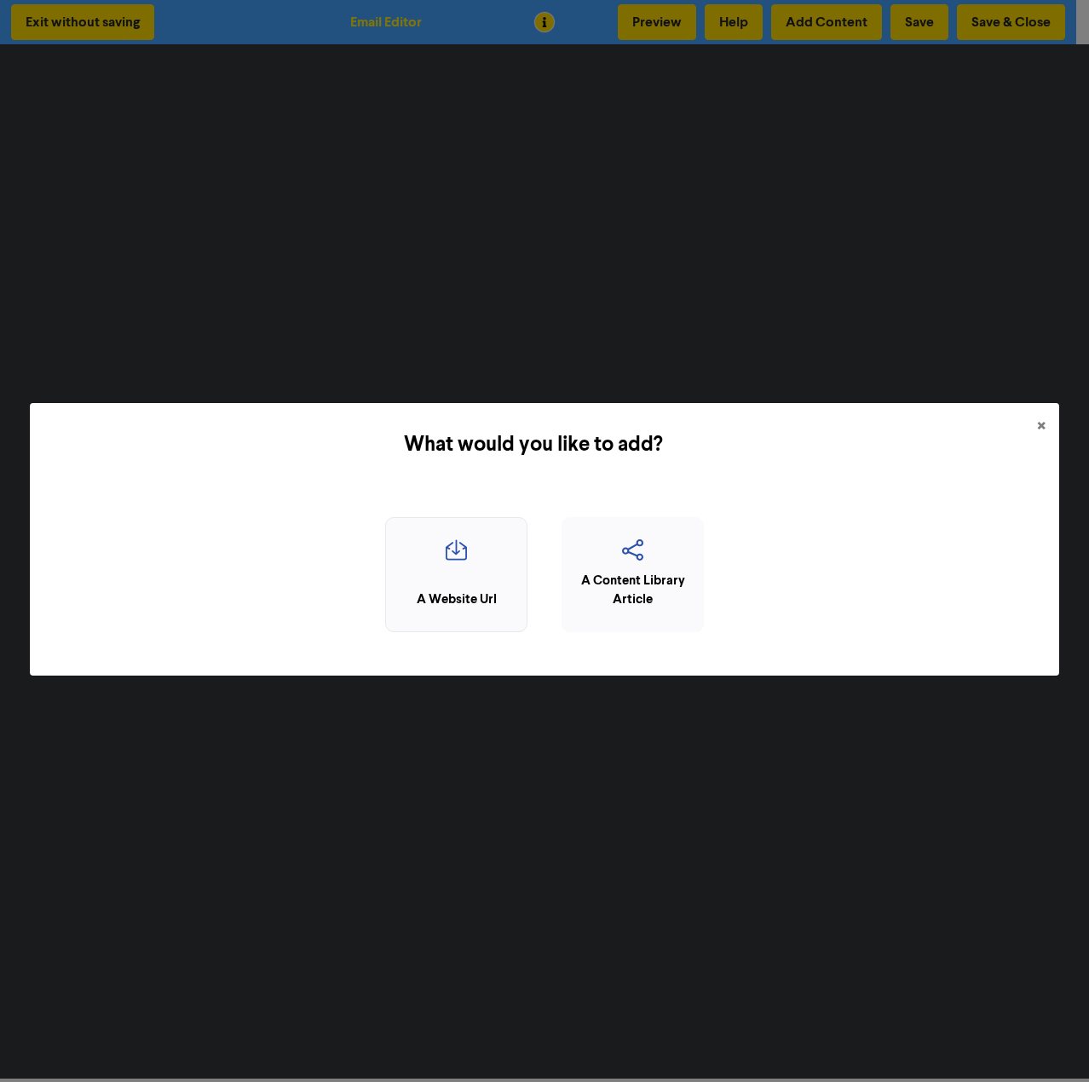
click at [481, 588] on div "A Website Url" at bounding box center [456, 574] width 142 height 115
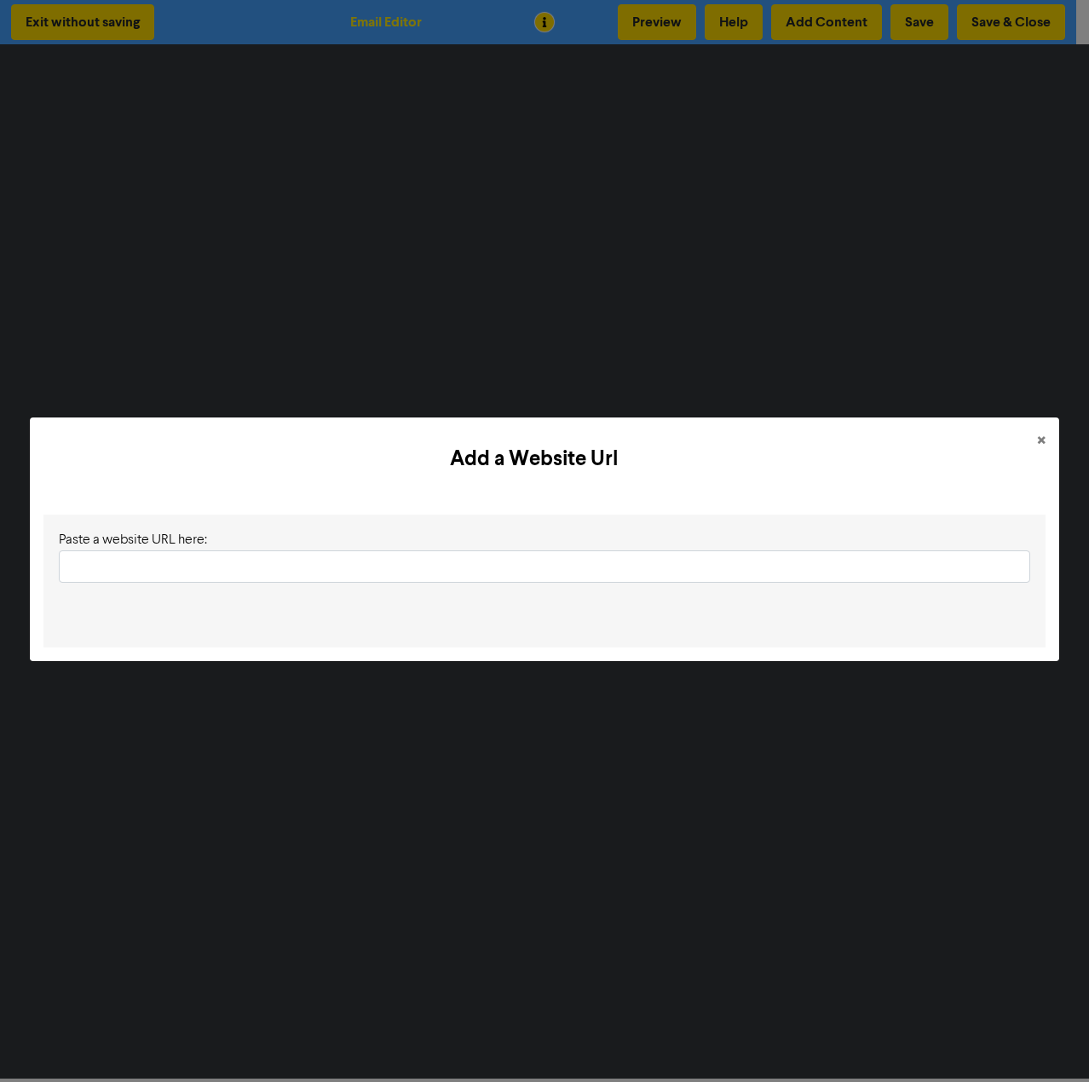
type input "[URL][DOMAIN_NAME]"
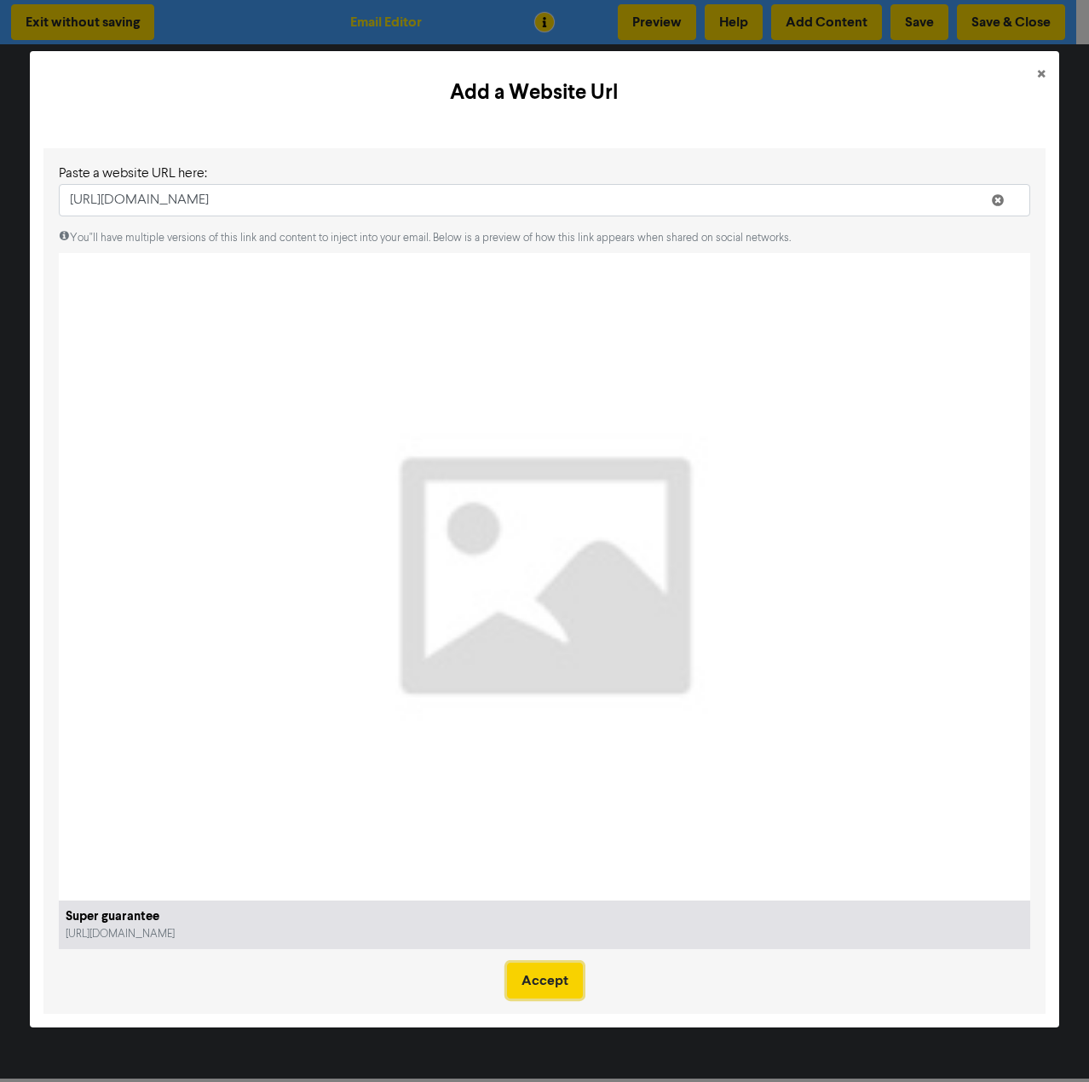
click at [567, 978] on button "Accept" at bounding box center [545, 981] width 76 height 36
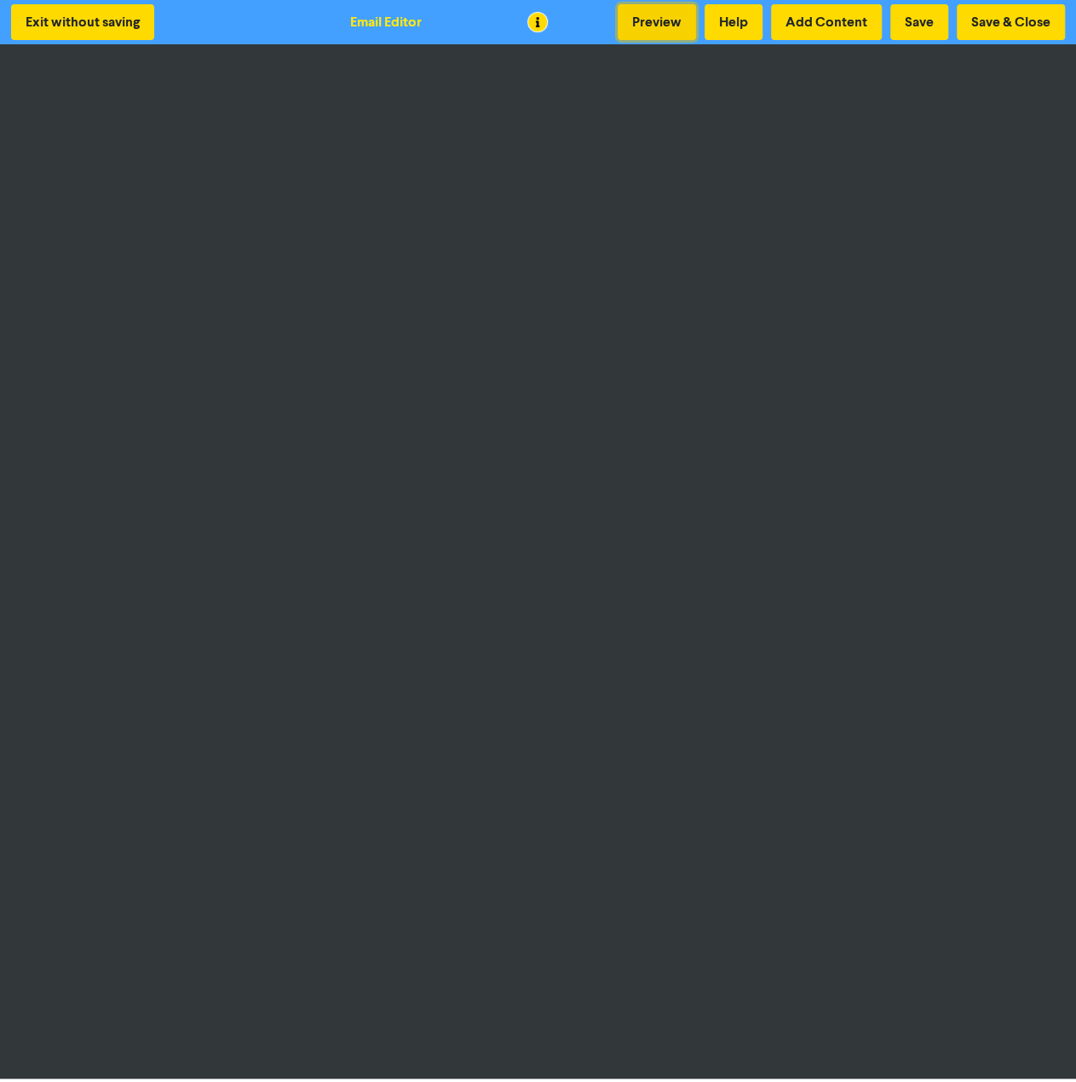
click at [663, 18] on button "Preview" at bounding box center [657, 22] width 78 height 36
click at [905, 23] on button "Save" at bounding box center [919, 22] width 58 height 36
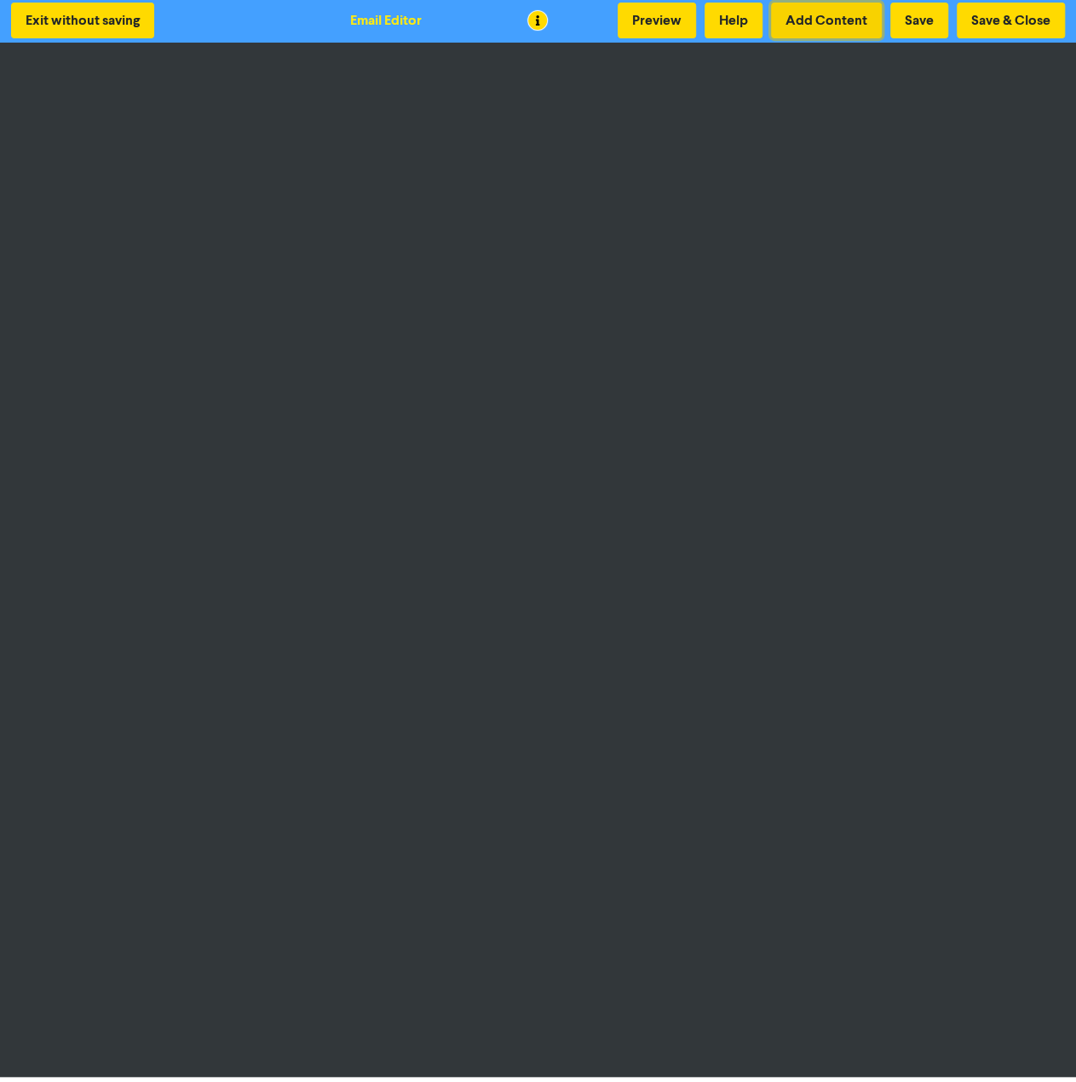
click at [820, 28] on button "Add Content" at bounding box center [826, 21] width 111 height 36
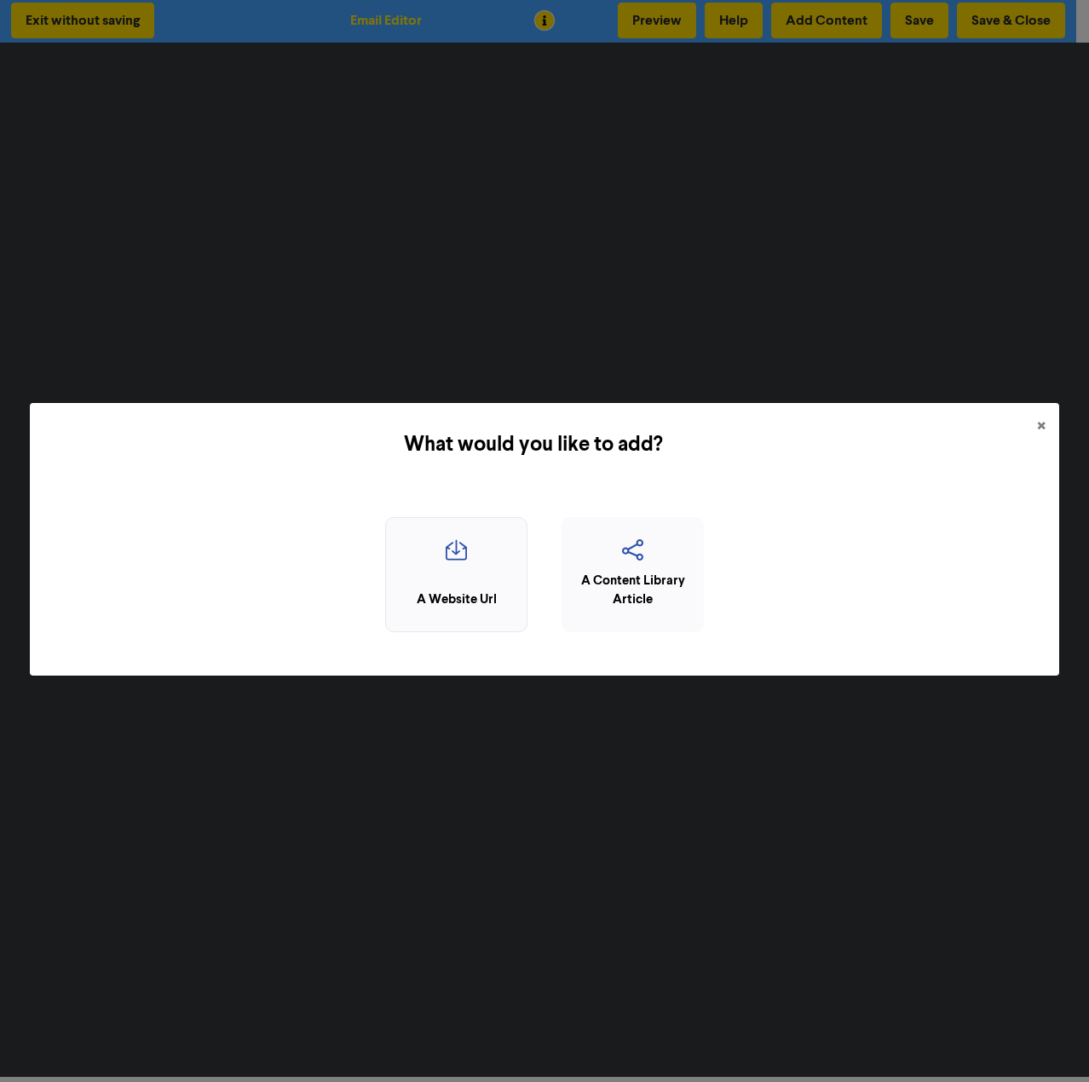
click at [498, 572] on div "A Website Url" at bounding box center [456, 574] width 142 height 115
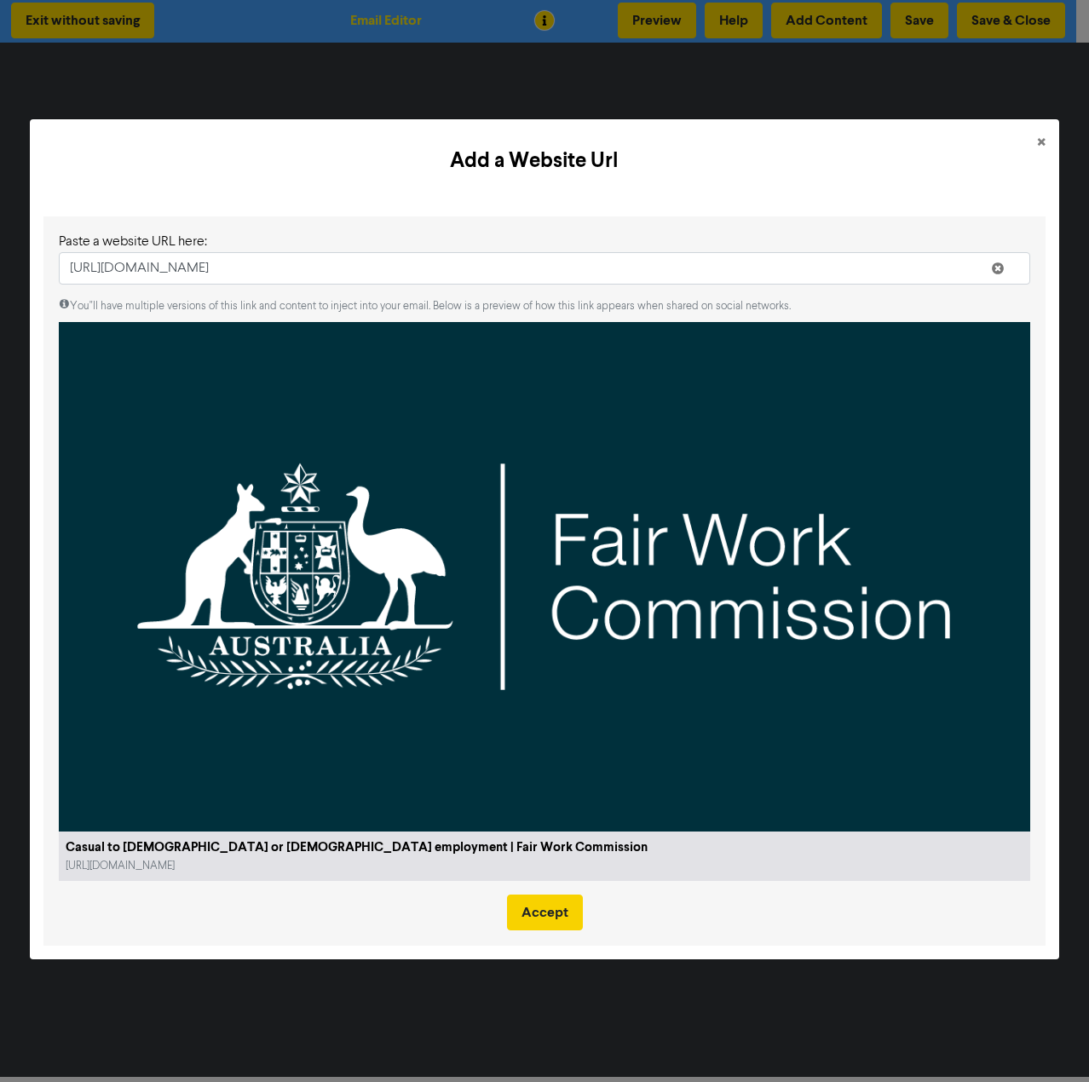
type input "[URL][DOMAIN_NAME]"
click at [550, 911] on button "Accept" at bounding box center [545, 913] width 76 height 36
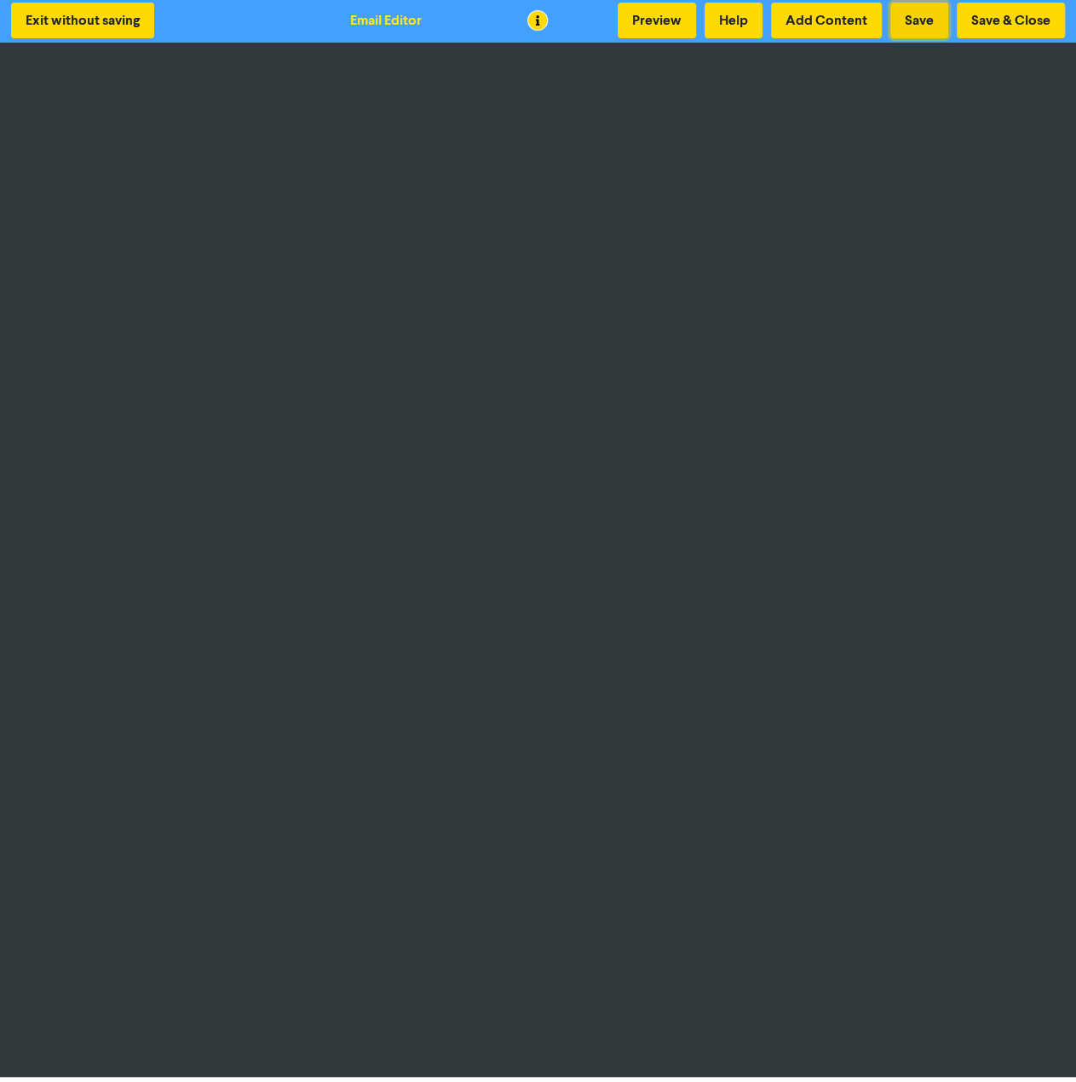
click at [936, 21] on button "Save" at bounding box center [919, 21] width 58 height 36
click at [661, 27] on button "Preview" at bounding box center [657, 21] width 78 height 36
click at [922, 20] on button "Save" at bounding box center [919, 21] width 58 height 36
click at [927, 20] on button "Save" at bounding box center [919, 21] width 58 height 36
click at [1028, 21] on button "Save & Close" at bounding box center [1011, 21] width 108 height 36
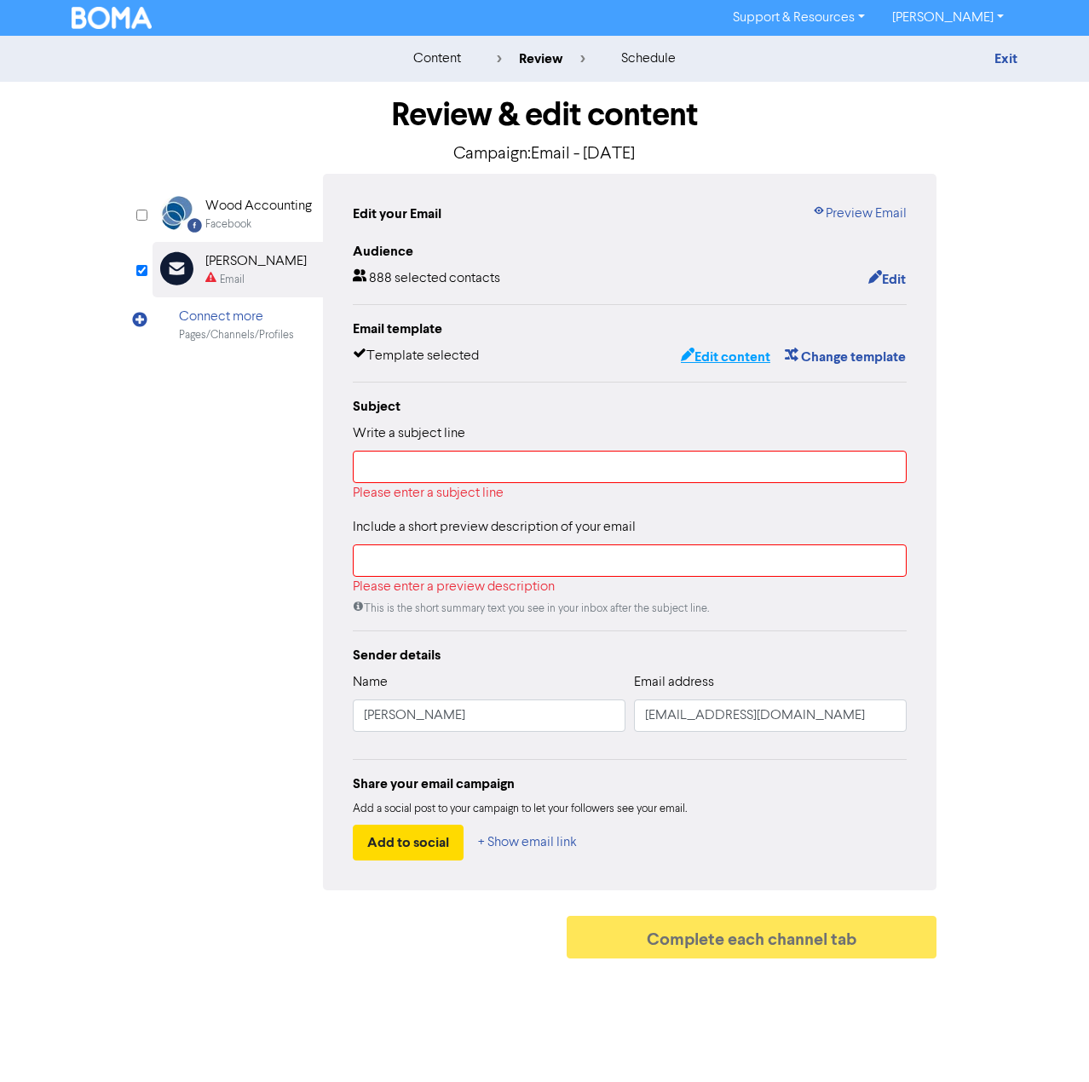
click at [745, 362] on button "Edit content" at bounding box center [725, 357] width 91 height 22
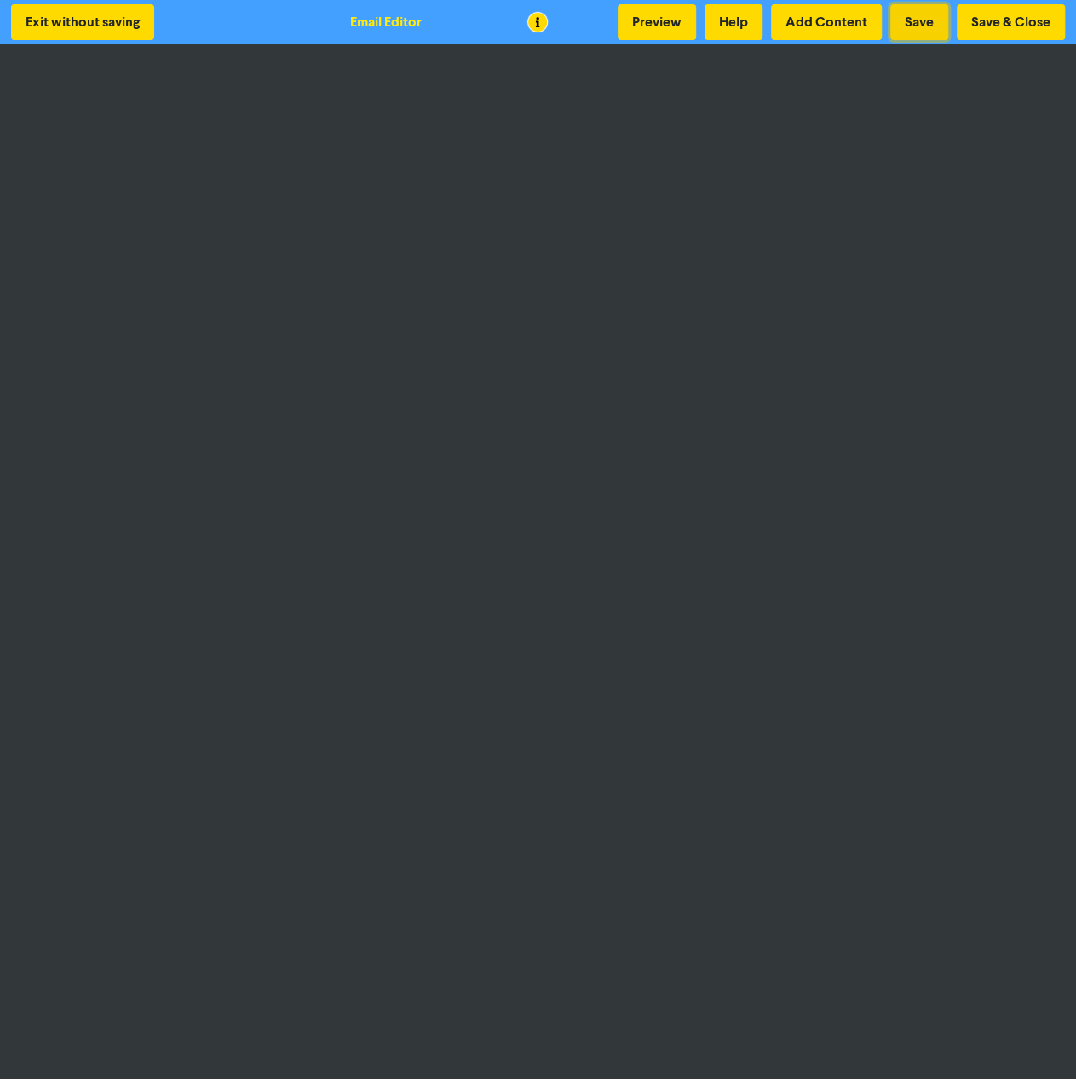
click at [920, 19] on button "Save" at bounding box center [919, 22] width 58 height 36
click at [674, 13] on button "Preview" at bounding box center [657, 22] width 78 height 36
click at [1011, 31] on button "Save & Close" at bounding box center [1011, 22] width 108 height 36
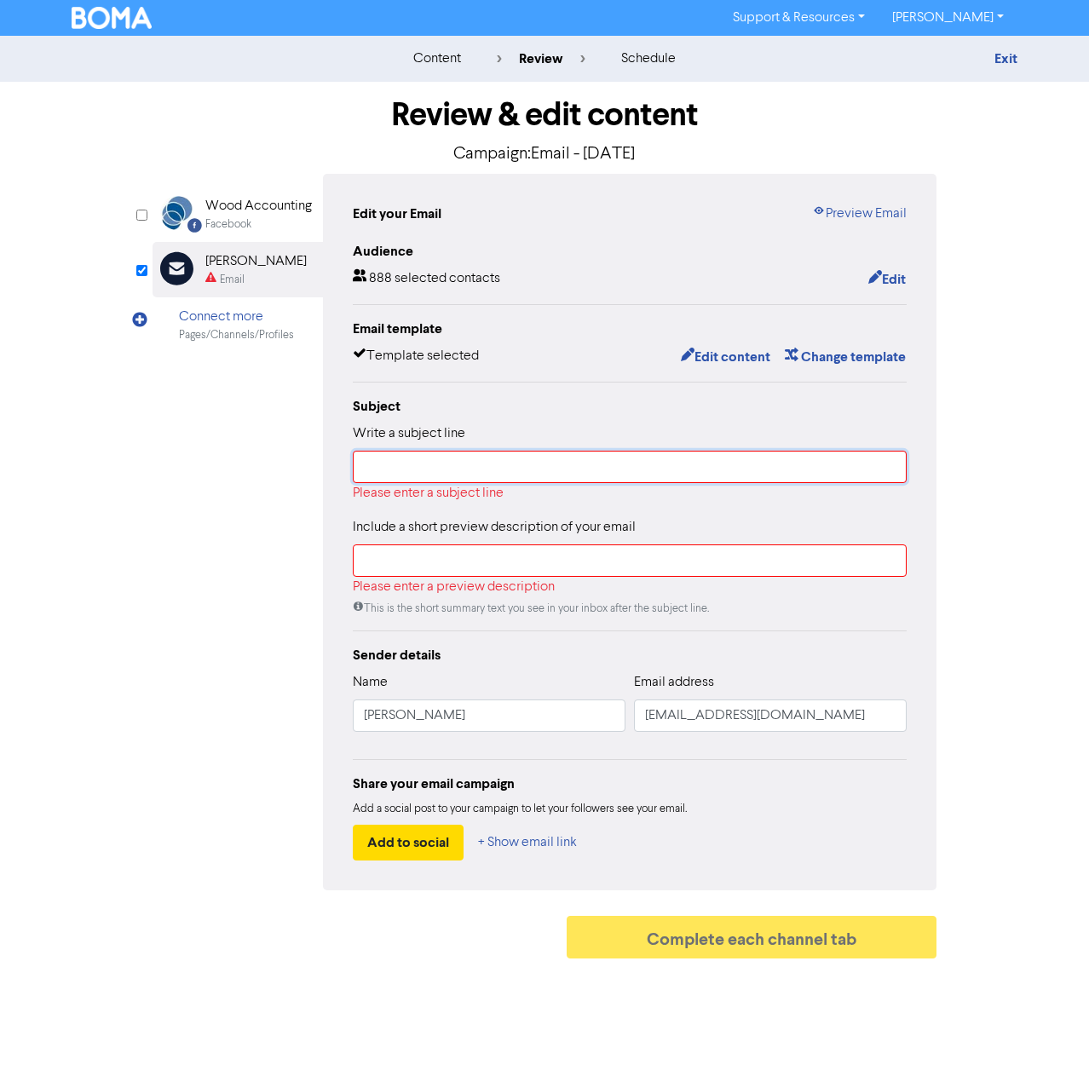
click at [415, 466] on input "text" at bounding box center [630, 467] width 554 height 32
paste input "Important employer updates: Wage + Super changes you can’t miss"
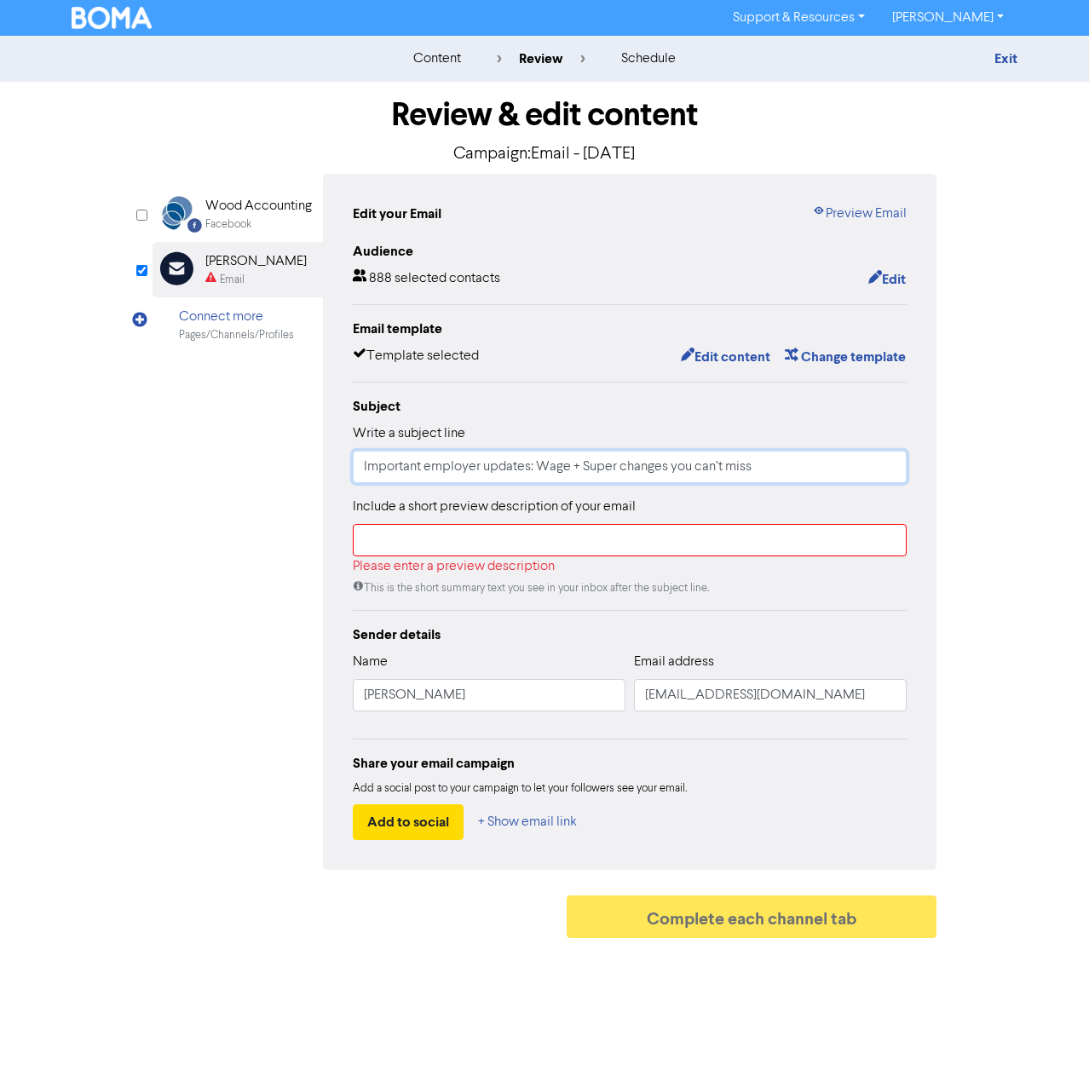
type input "Important employer updates: Wage + Super changes you can’t miss"
click at [439, 547] on input "text" at bounding box center [630, 540] width 554 height 32
click at [225, 481] on div "Facebook Created with Sketch. Wood Accounting Facebook Email Created with Sketc…" at bounding box center [545, 522] width 784 height 696
click at [733, 354] on button "Edit content" at bounding box center [725, 357] width 91 height 22
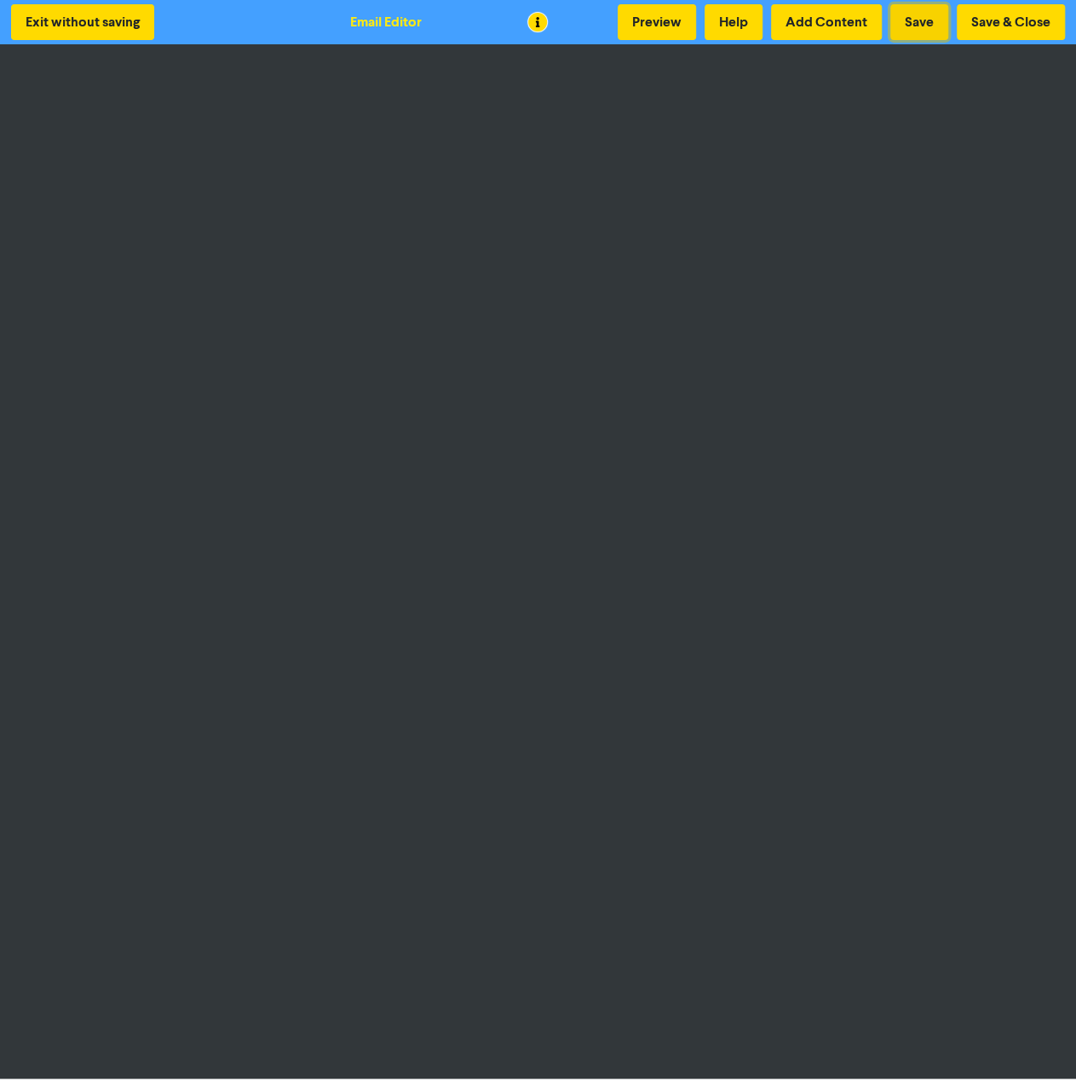
click at [904, 18] on button "Save" at bounding box center [919, 22] width 58 height 36
click at [654, 32] on button "Preview" at bounding box center [657, 22] width 78 height 36
click at [998, 18] on button "Save & Close" at bounding box center [1011, 22] width 108 height 36
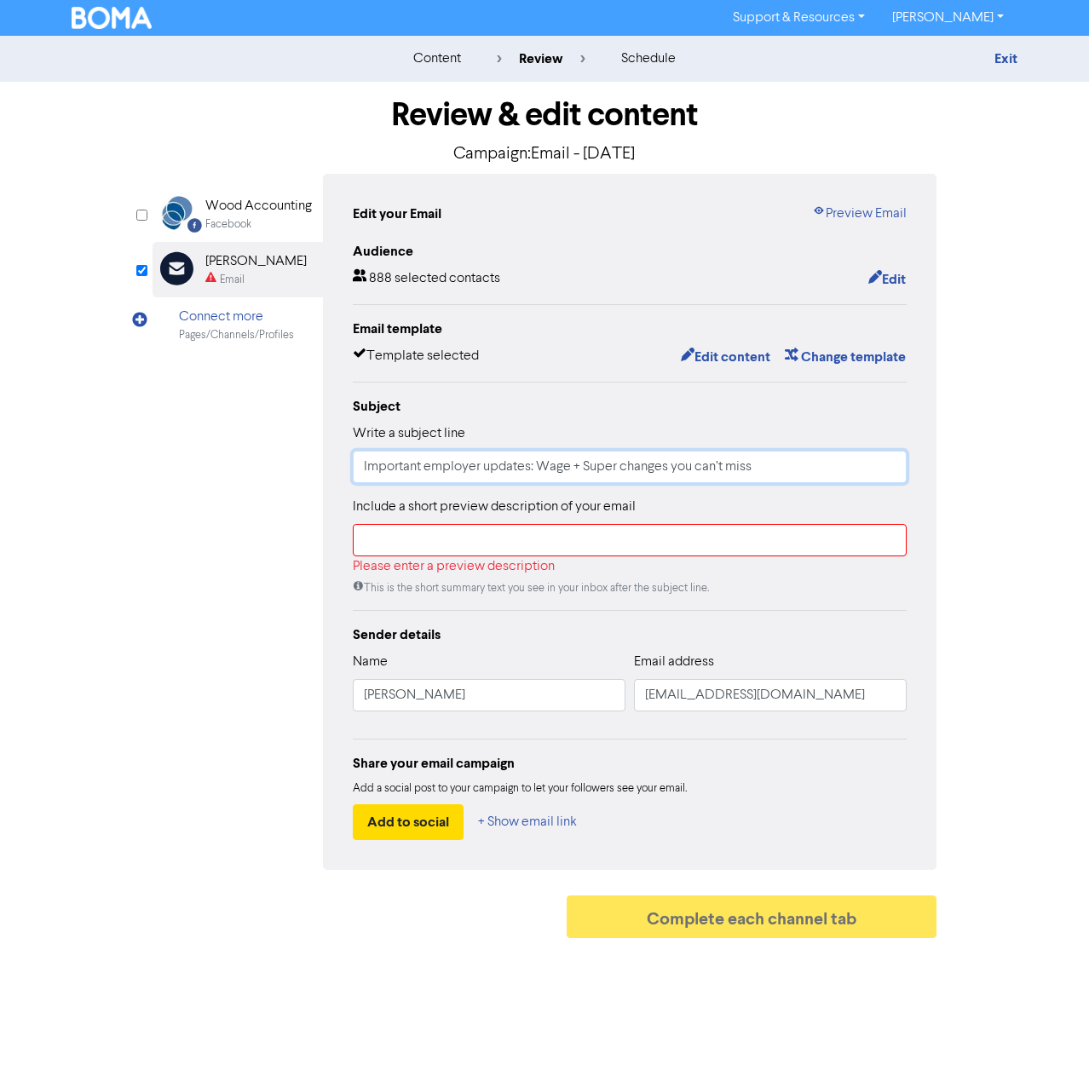
click at [364, 467] on input "Important employer updates: Wage + Super changes you can’t miss" at bounding box center [630, 467] width 554 height 32
drag, startPoint x: 794, startPoint y: 466, endPoint x: 558, endPoint y: 479, distance: 236.4
click at [558, 479] on input "🚨Important employer updates: Wage + Super changes you can’t miss" at bounding box center [630, 467] width 554 height 32
paste input "Casual conversion, super & wage changes – are you ready?"
drag, startPoint x: 448, startPoint y: 466, endPoint x: 381, endPoint y: 463, distance: 67.4
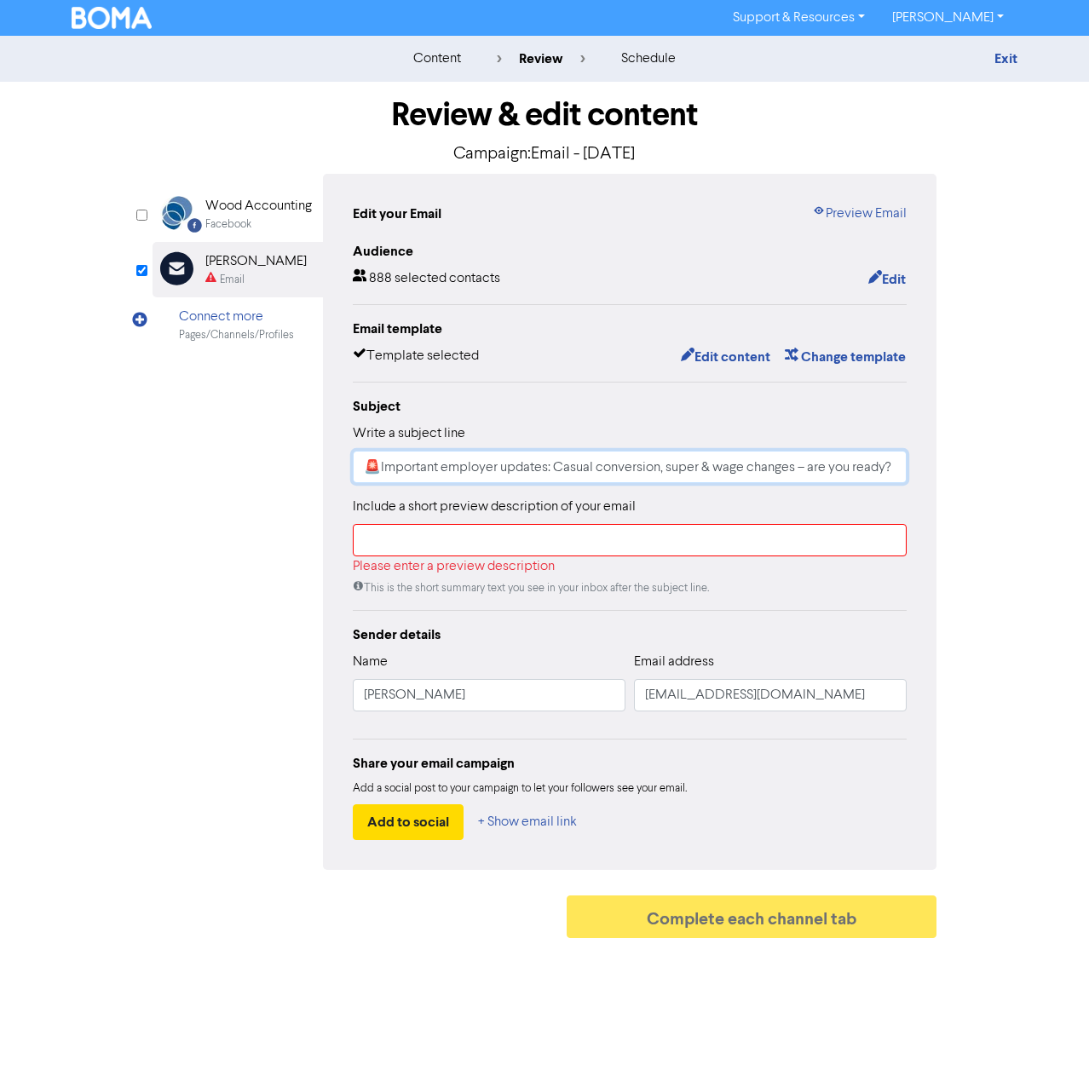
click at [381, 463] on input "🚨Important employer updates: Casual conversion, super & wage changes – are you …" at bounding box center [630, 467] width 554 height 32
click at [442, 457] on input "🚨Employer updates: Casual conversion, super & wage changes – are you ready?" at bounding box center [630, 467] width 554 height 32
type input "🚨Employer Updates: Casual conversion, super & wage changes – are you ready?"
click at [397, 536] on input "text" at bounding box center [630, 540] width 554 height 32
click at [390, 548] on input "text" at bounding box center [630, 540] width 554 height 32
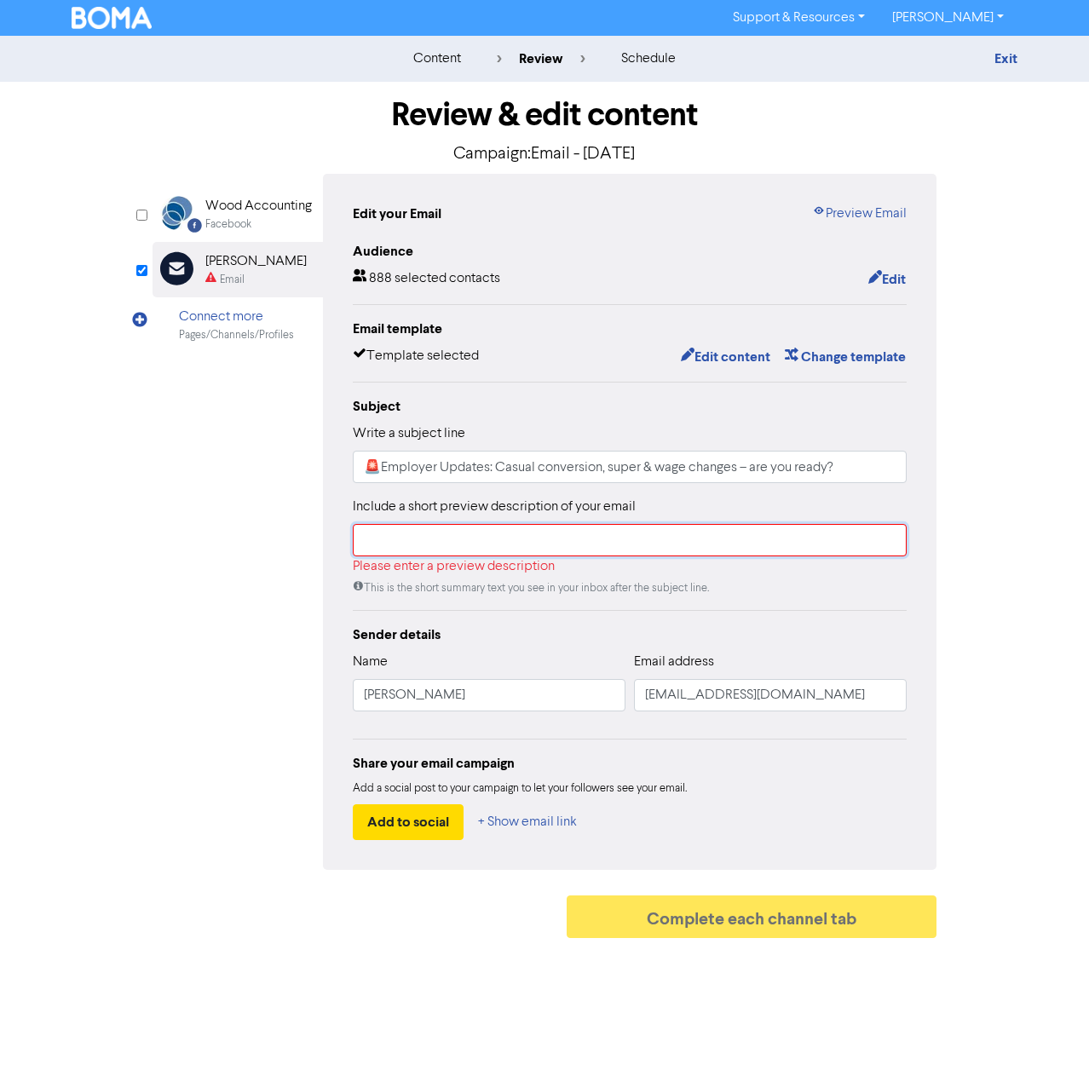
paste input "“Casual staff can now request permanency – plus wage & super changes you must k…"
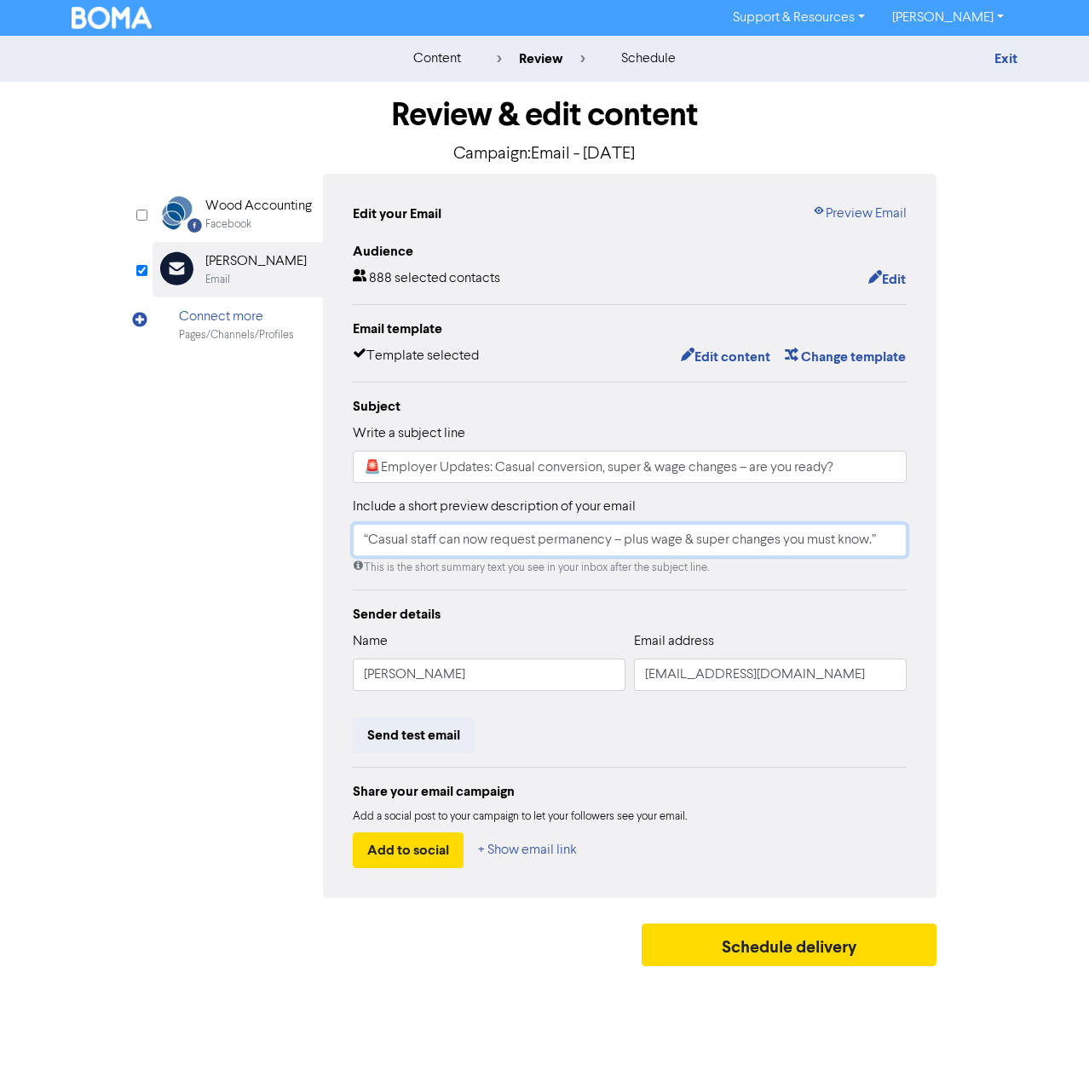
click at [370, 536] on input "“Casual staff can now request permanency – plus wage & super changes you must k…" at bounding box center [630, 540] width 554 height 32
drag, startPoint x: 591, startPoint y: 536, endPoint x: 558, endPoint y: 536, distance: 33.2
click at [558, 536] on input "“Staff right to disconnect + Casual staff can now request permanency – plus wag…" at bounding box center [630, 540] width 554 height 32
drag, startPoint x: 763, startPoint y: 539, endPoint x: 744, endPoint y: 539, distance: 19.6
click at [744, 539] on input "“Staff right to disconnect + Casuals can now request permanency – plus wage & s…" at bounding box center [630, 540] width 554 height 32
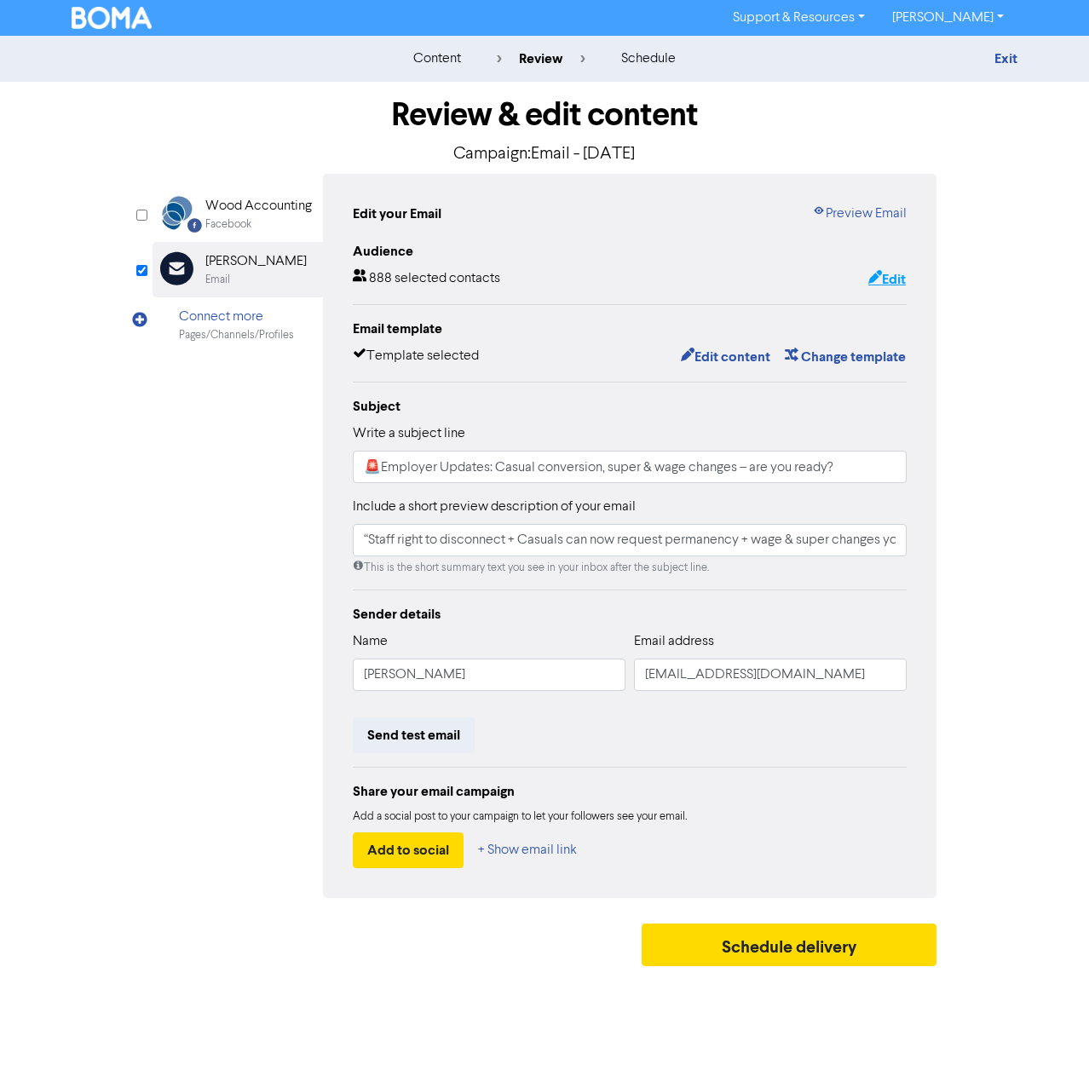
click at [890, 281] on button "Edit" at bounding box center [886, 279] width 39 height 22
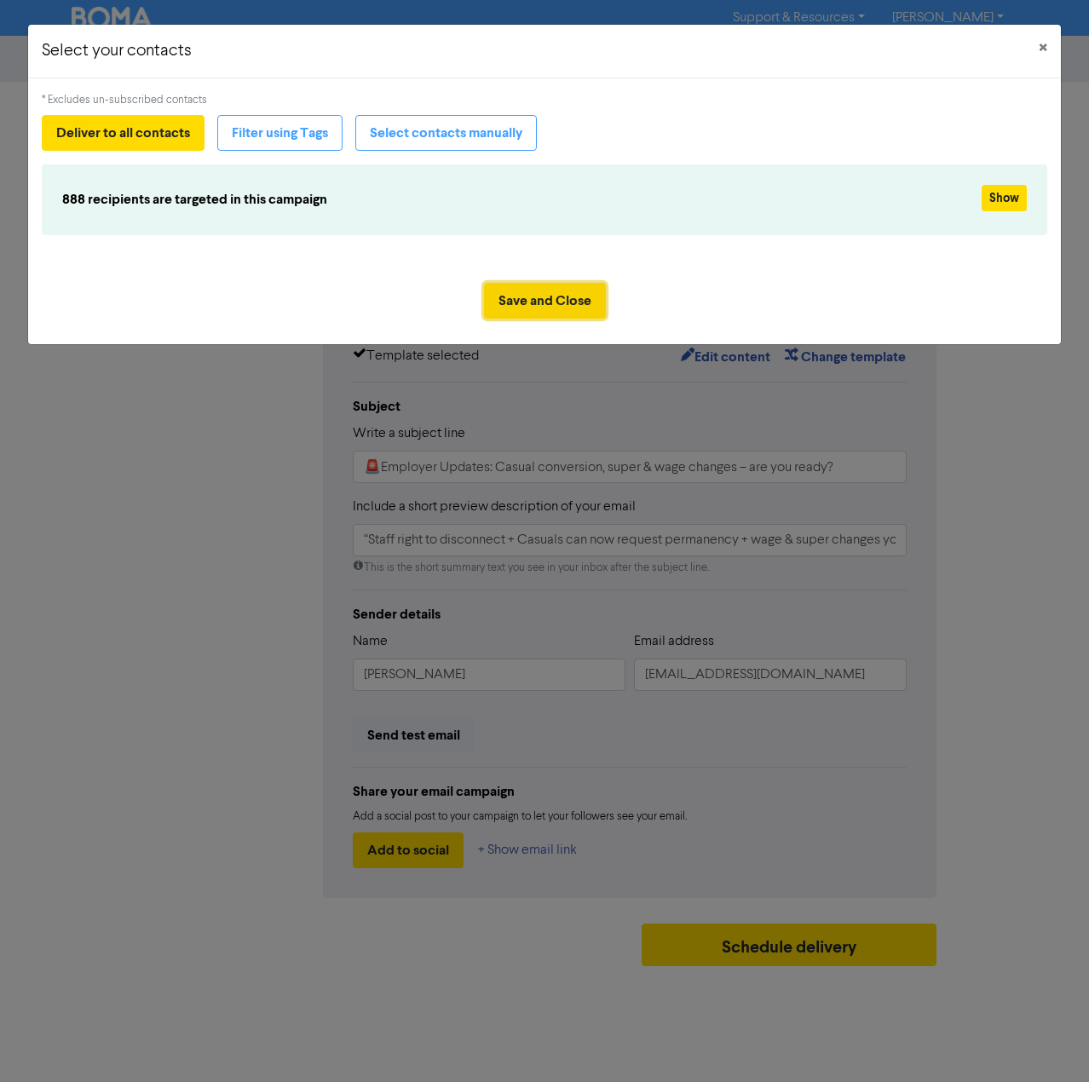
click at [550, 300] on button "Save and Close" at bounding box center [545, 301] width 122 height 36
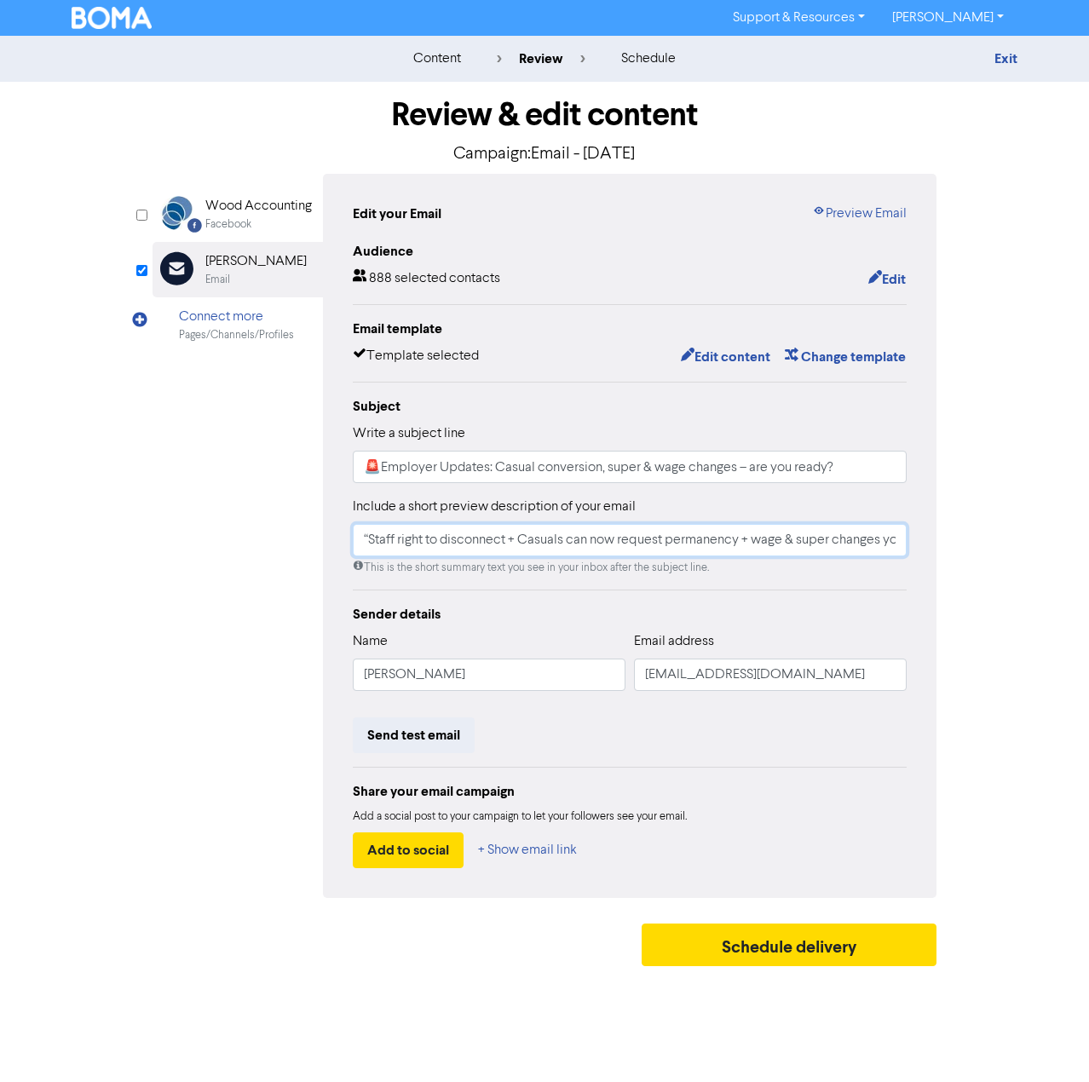
click at [372, 538] on input "“Staff right to disconnect + Casuals can now request permanency + wage & super …" at bounding box center [630, 540] width 554 height 32
type input "Staff right to disconnect + Casuals can now request permanency + wage & super c…"
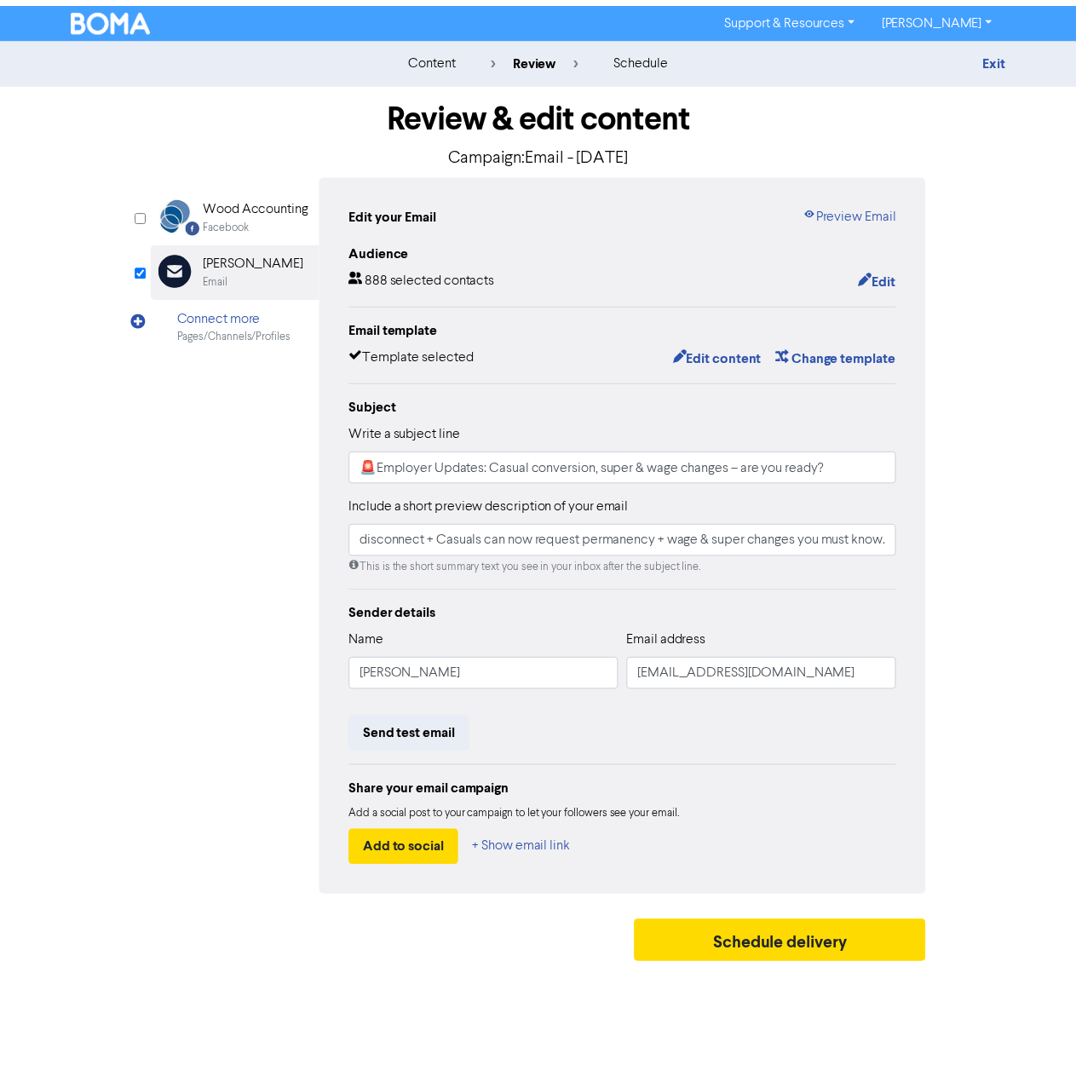
scroll to position [0, 0]
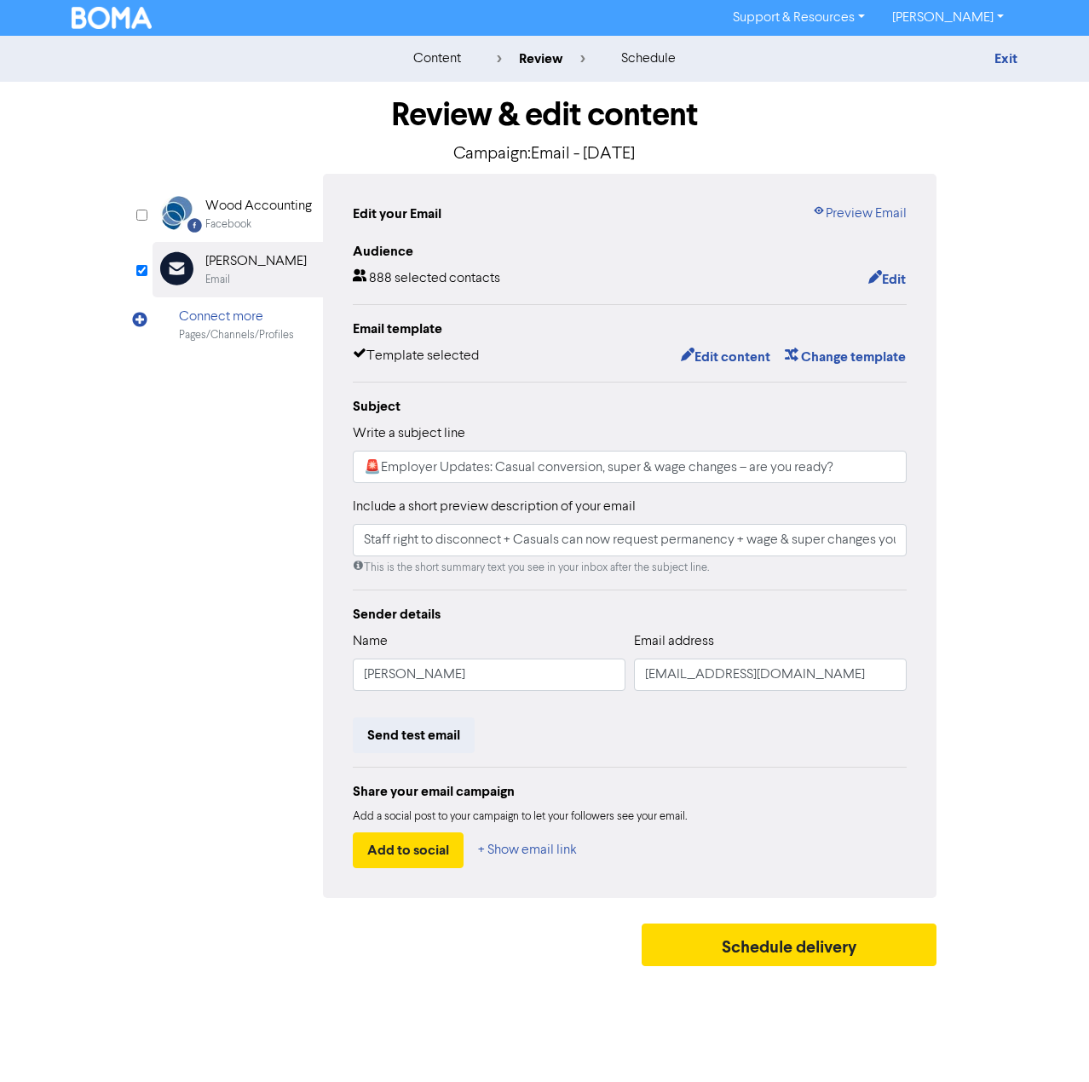
click at [435, 62] on div "content" at bounding box center [437, 59] width 48 height 20
click at [1014, 60] on link "Exit" at bounding box center [1005, 58] width 23 height 17
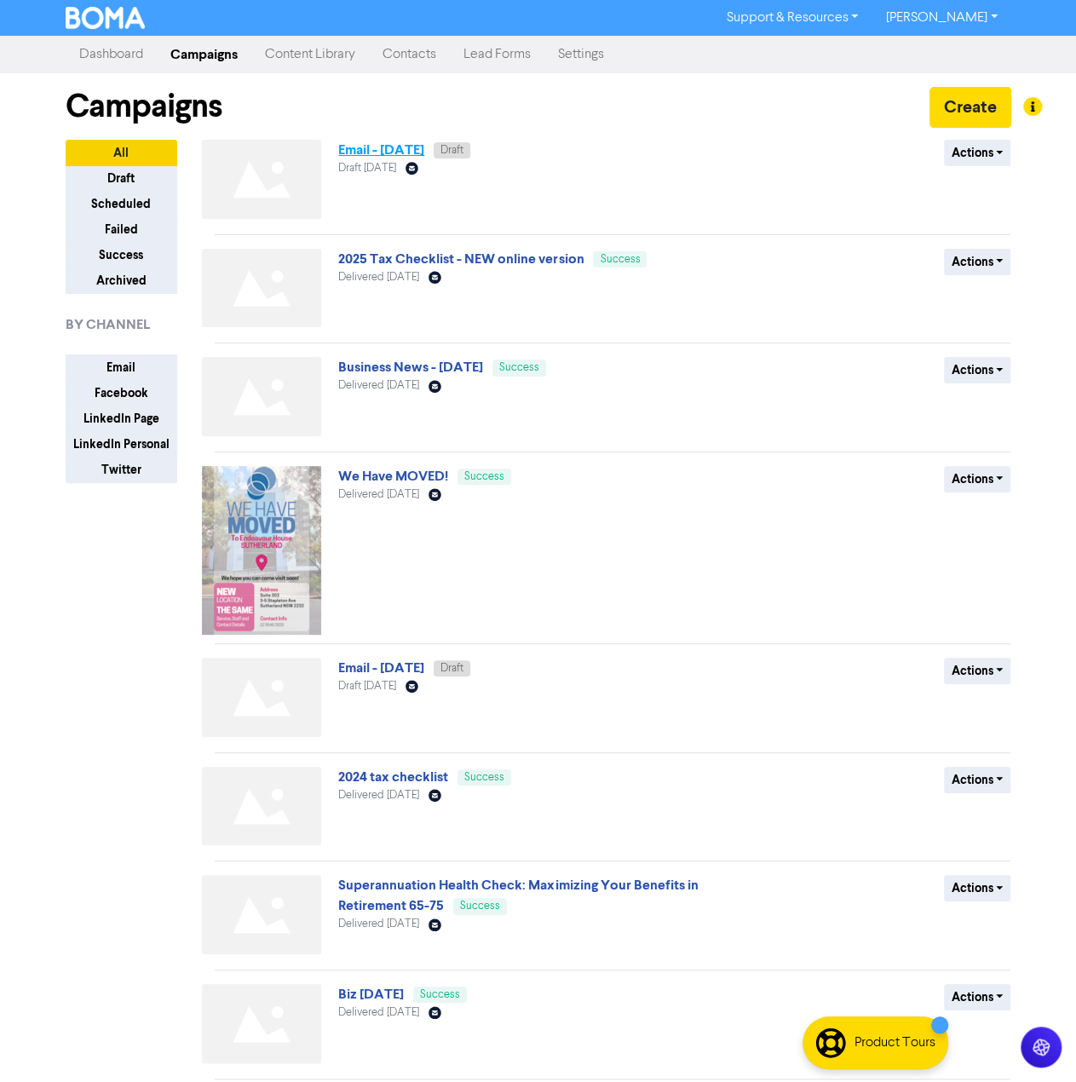
click at [401, 156] on link "Email - [DATE]" at bounding box center [381, 149] width 86 height 17
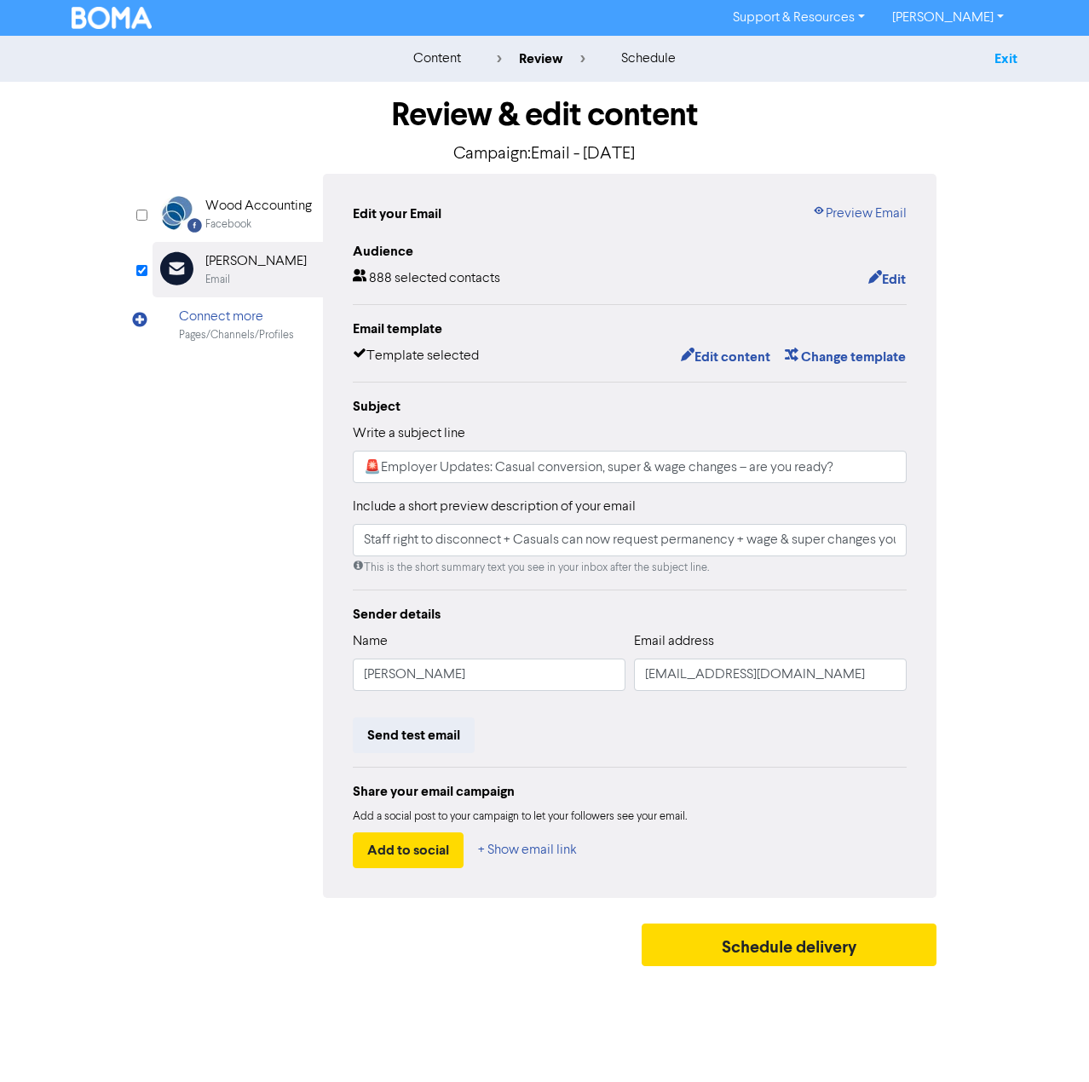
click at [1003, 50] on link "Exit" at bounding box center [1005, 58] width 23 height 17
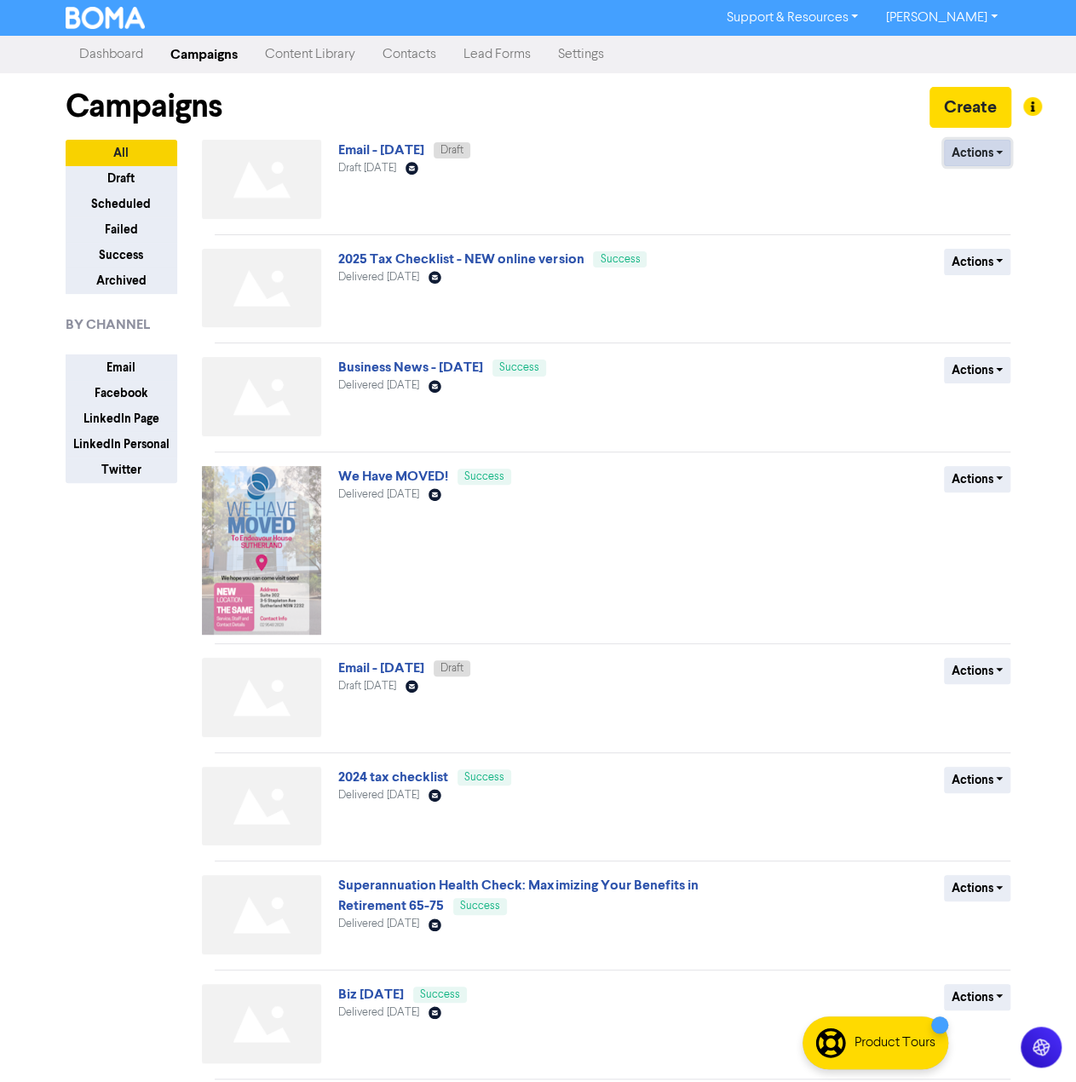
click at [1006, 150] on button "Actions" at bounding box center [977, 153] width 67 height 26
click at [1016, 244] on button "Rename" at bounding box center [1008, 243] width 135 height 27
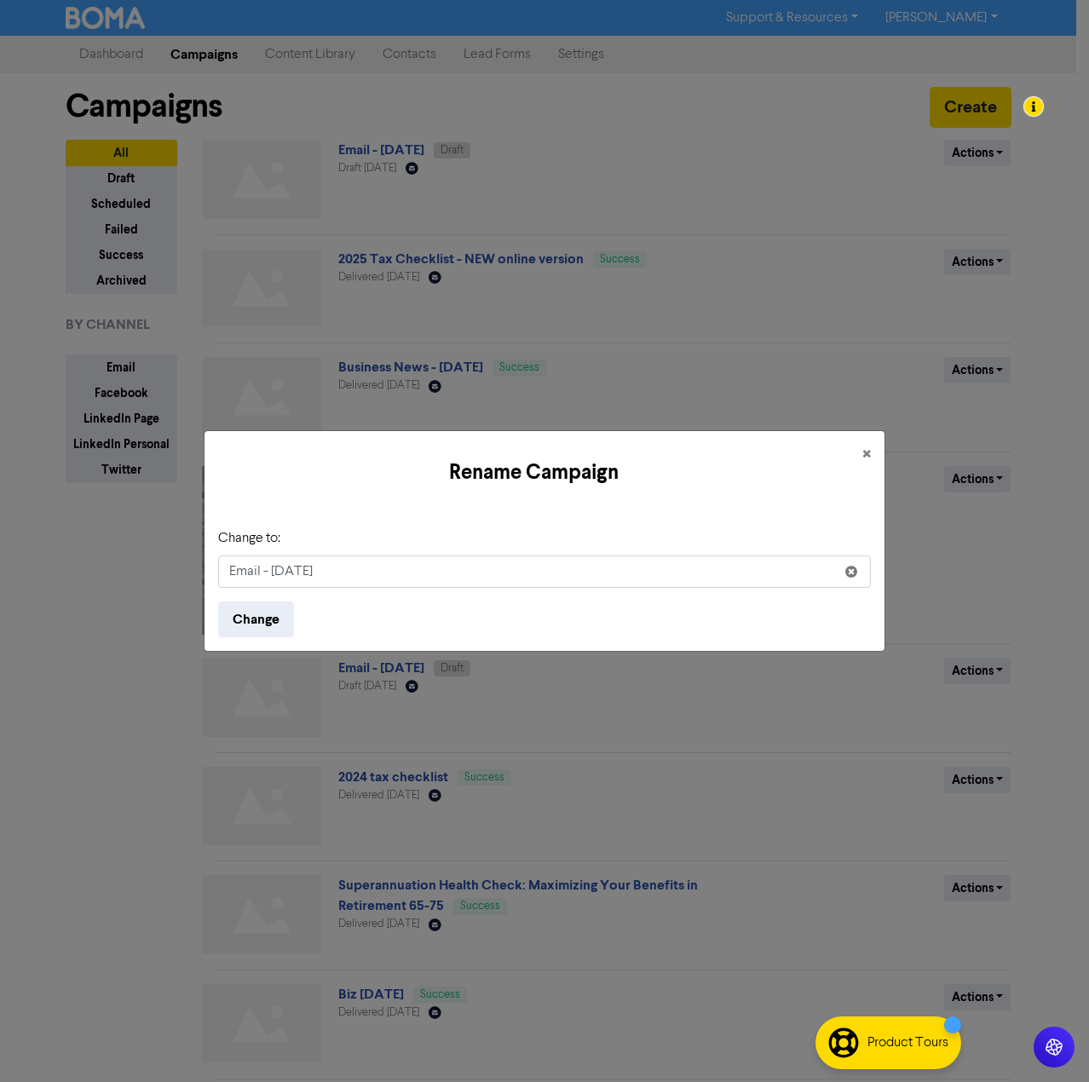
drag, startPoint x: 358, startPoint y: 573, endPoint x: 114, endPoint y: 571, distance: 243.7
click at [114, 571] on div "Rename Campaign × Change to: Email - [DATE] Change" at bounding box center [544, 541] width 1089 height 1082
type input "Employer Update - [DATE]"
click at [273, 625] on button "Change" at bounding box center [256, 620] width 76 height 36
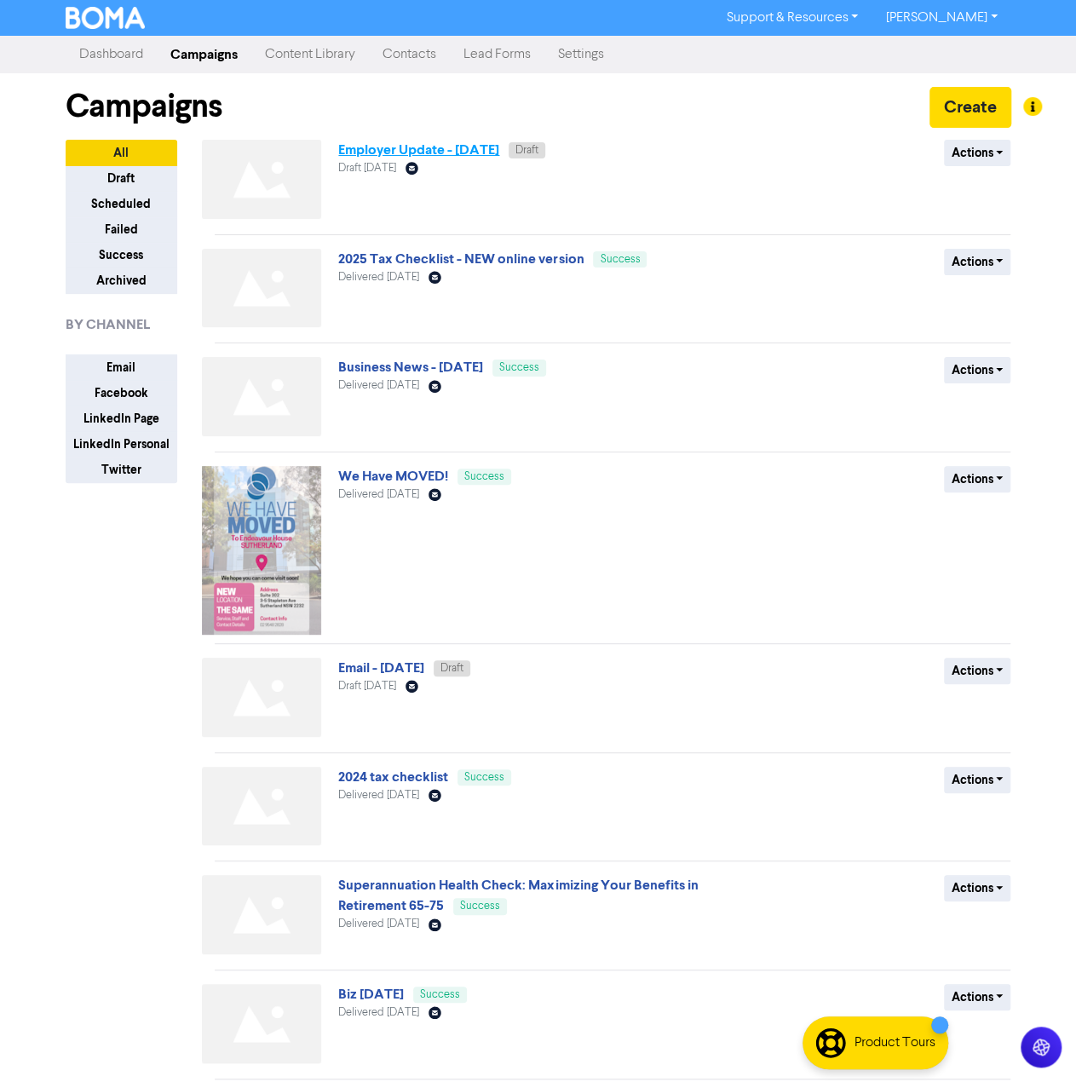
click at [400, 152] on link "Employer Update - [DATE]" at bounding box center [418, 149] width 161 height 17
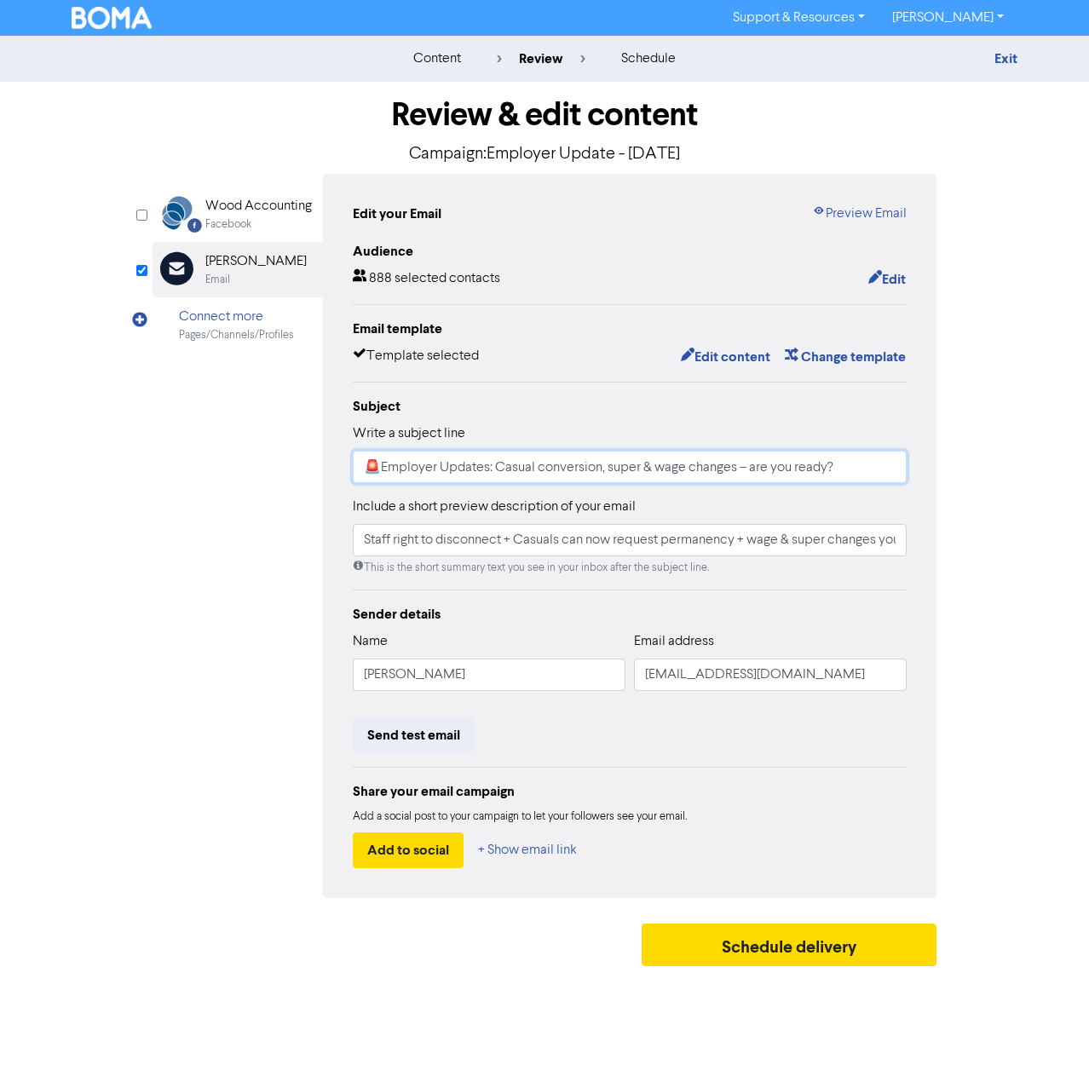
click at [494, 469] on input "🚨Employer Updates: Casual conversion, super & wage changes – are you ready?" at bounding box center [630, 467] width 554 height 32
type input "🚨Employer Updates 🚨: Casual conversion, super & wage changes – are you ready?"
click at [883, 279] on button "Edit" at bounding box center [886, 279] width 39 height 22
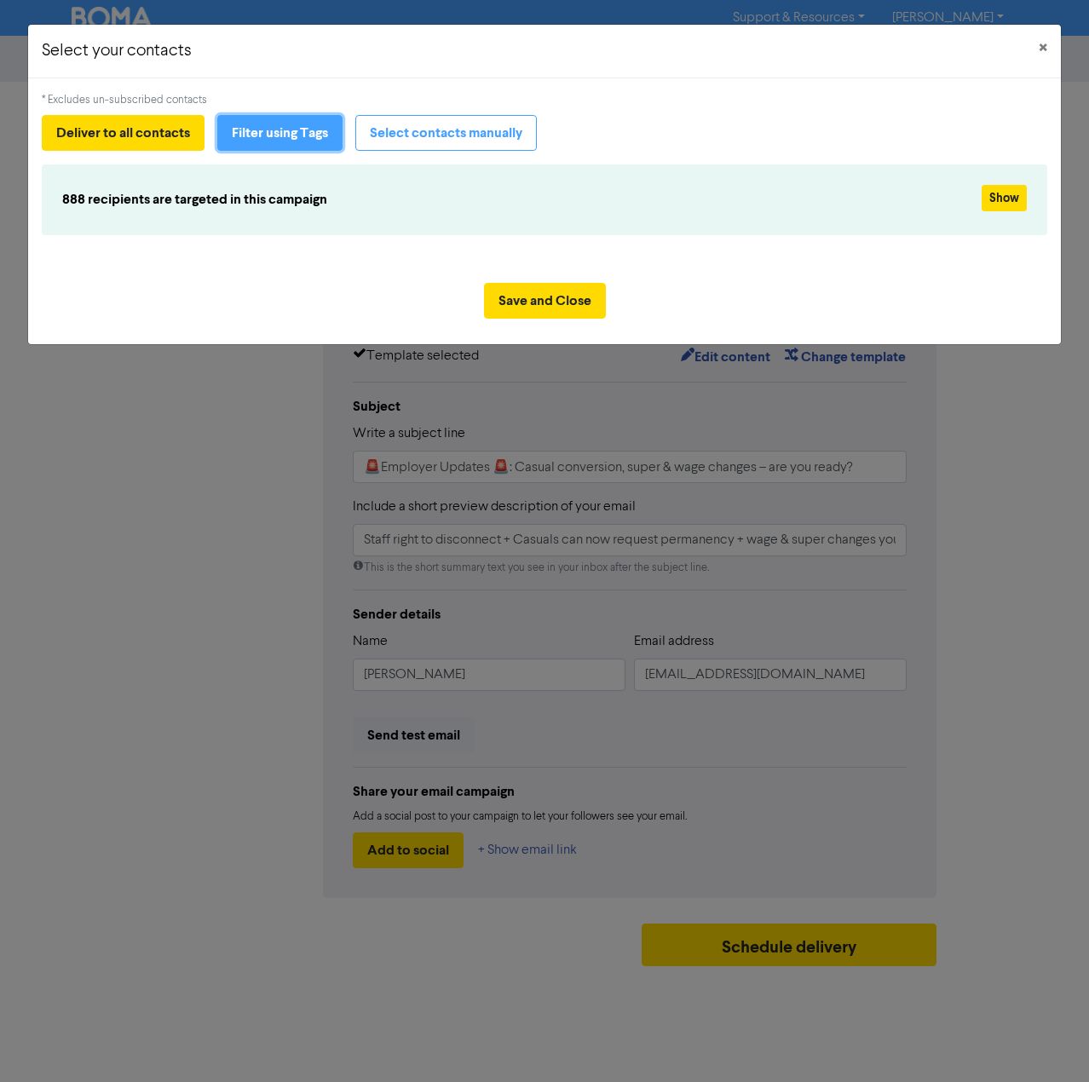
click at [305, 142] on button "Filter using Tags" at bounding box center [279, 133] width 125 height 36
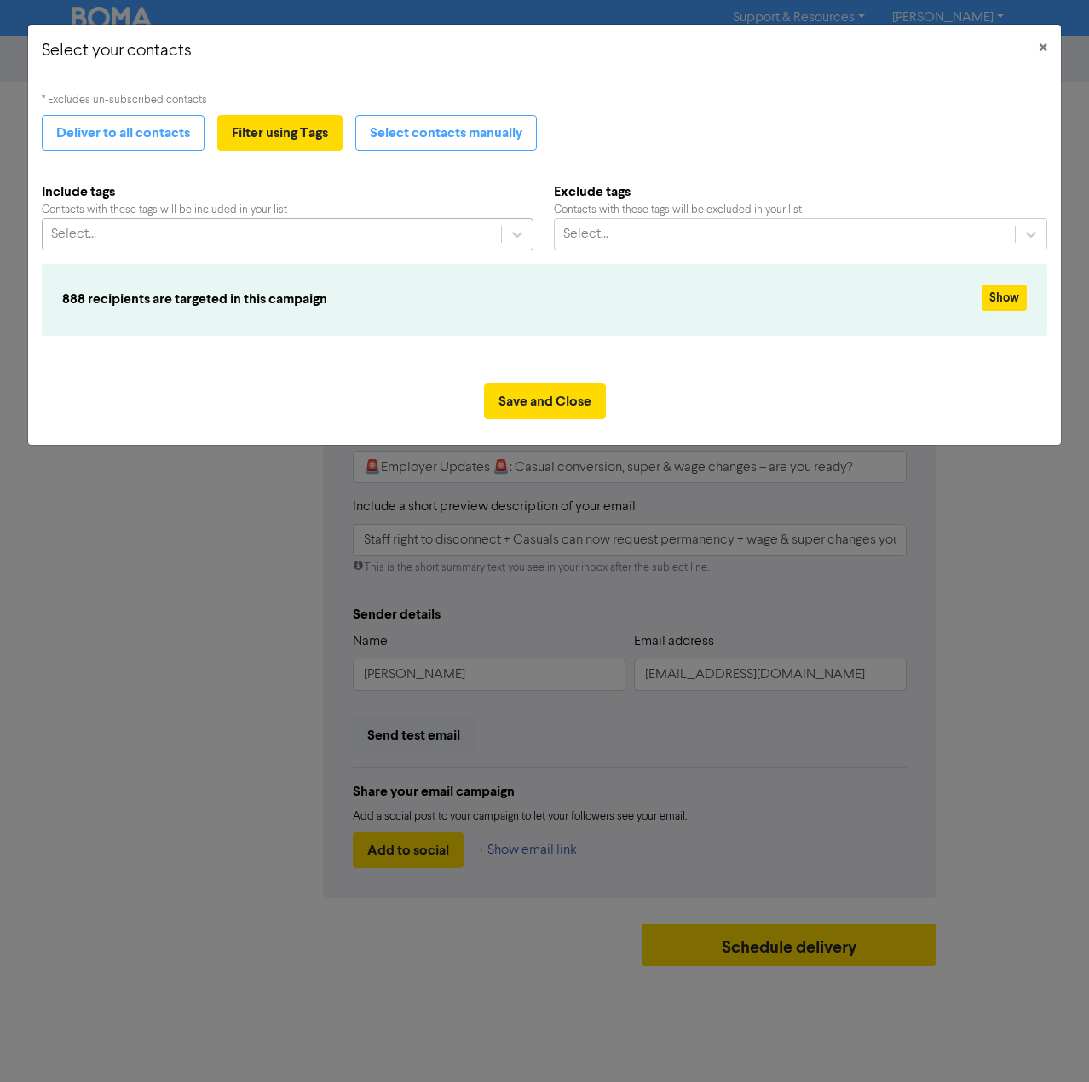
click at [291, 236] on div "Select..." at bounding box center [272, 234] width 458 height 31
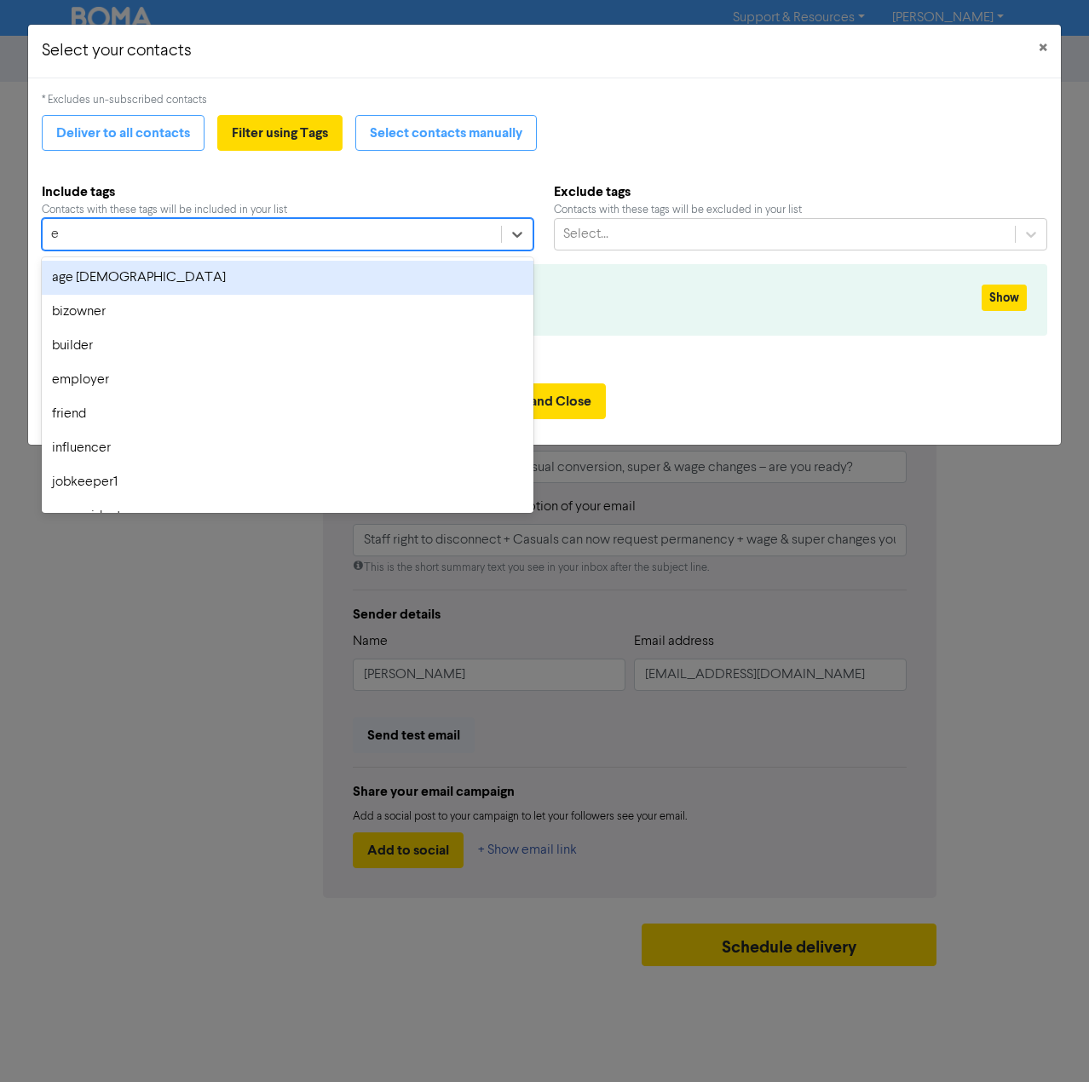
type input "em"
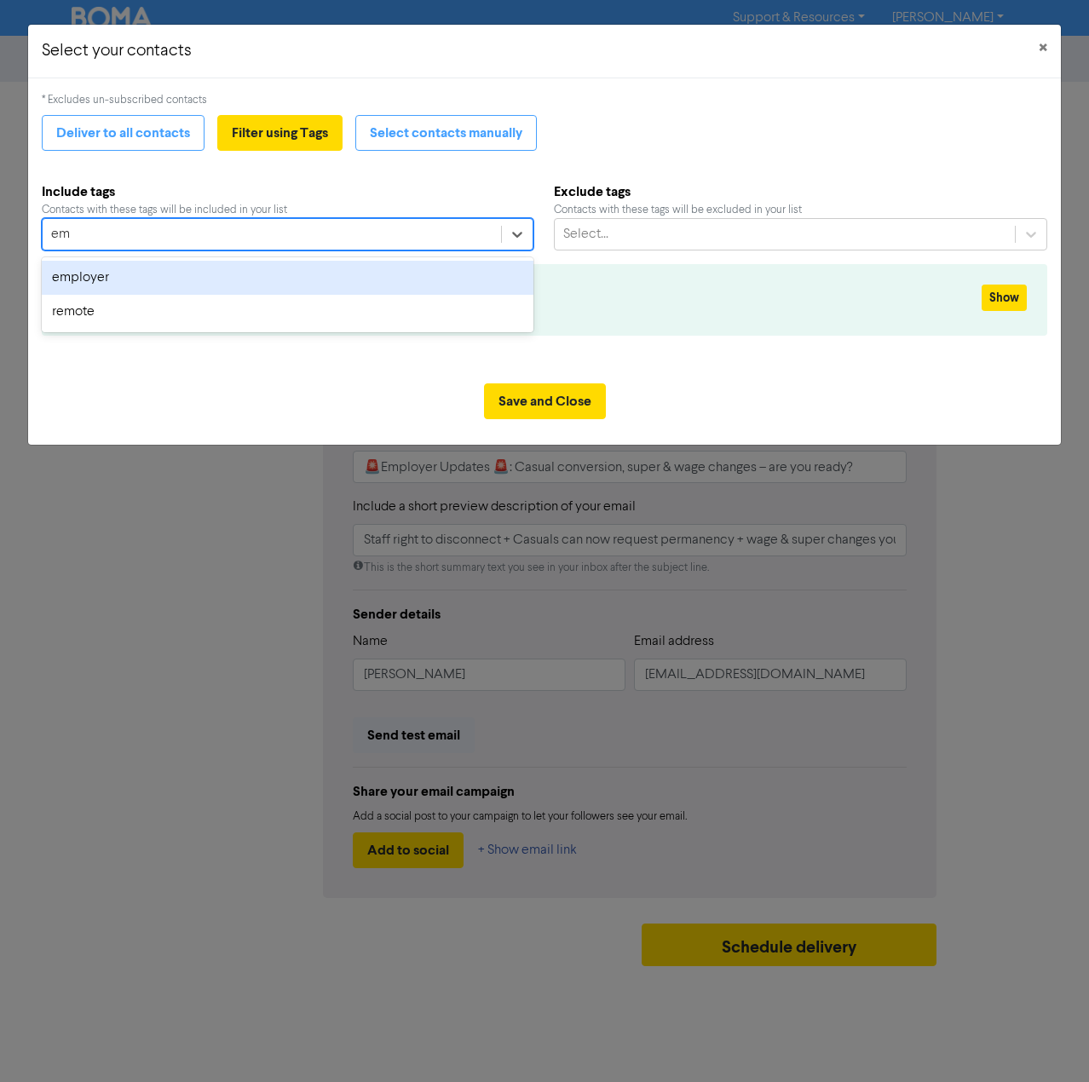
click at [87, 279] on div "employer" at bounding box center [288, 278] width 492 height 34
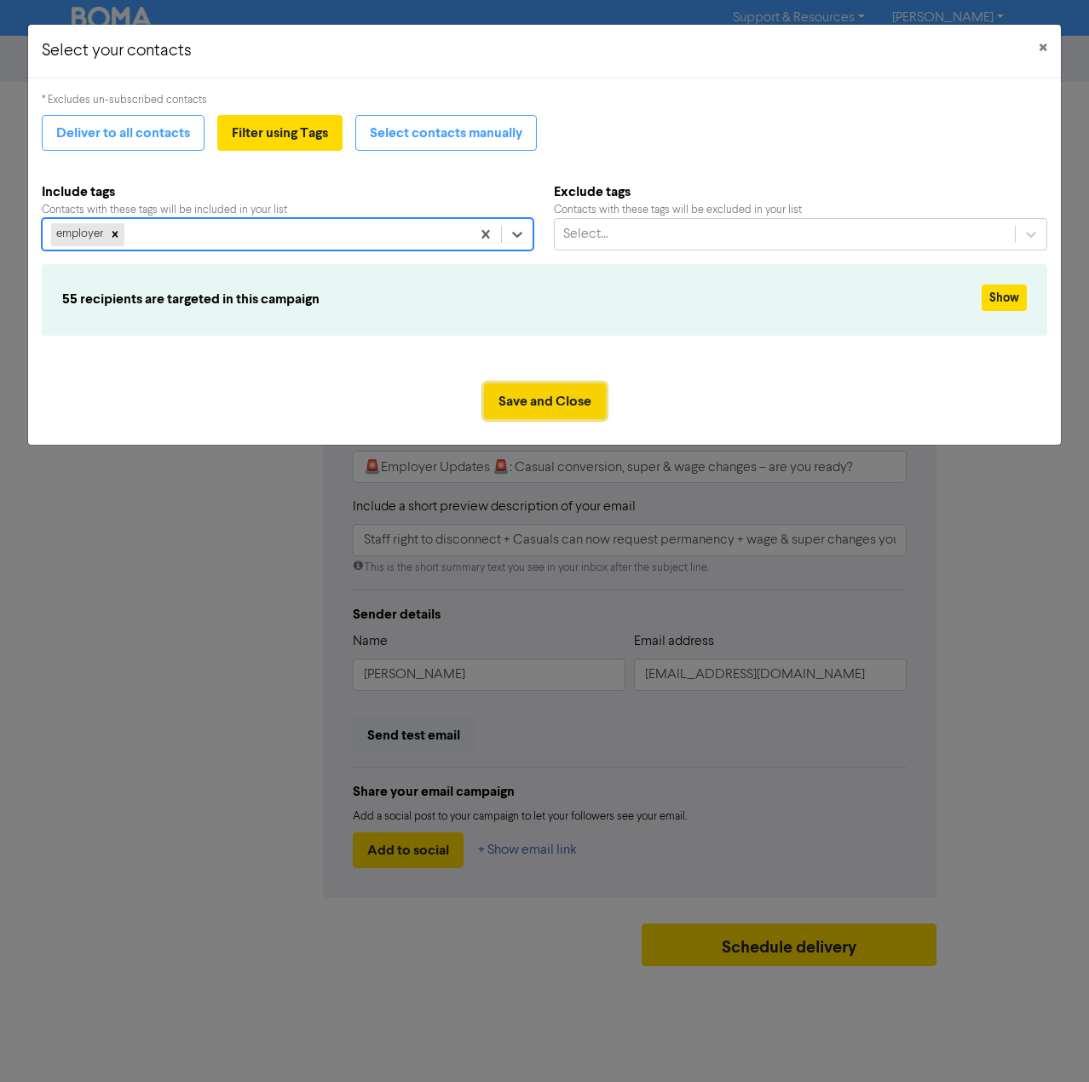
click at [536, 400] on button "Save and Close" at bounding box center [545, 401] width 122 height 36
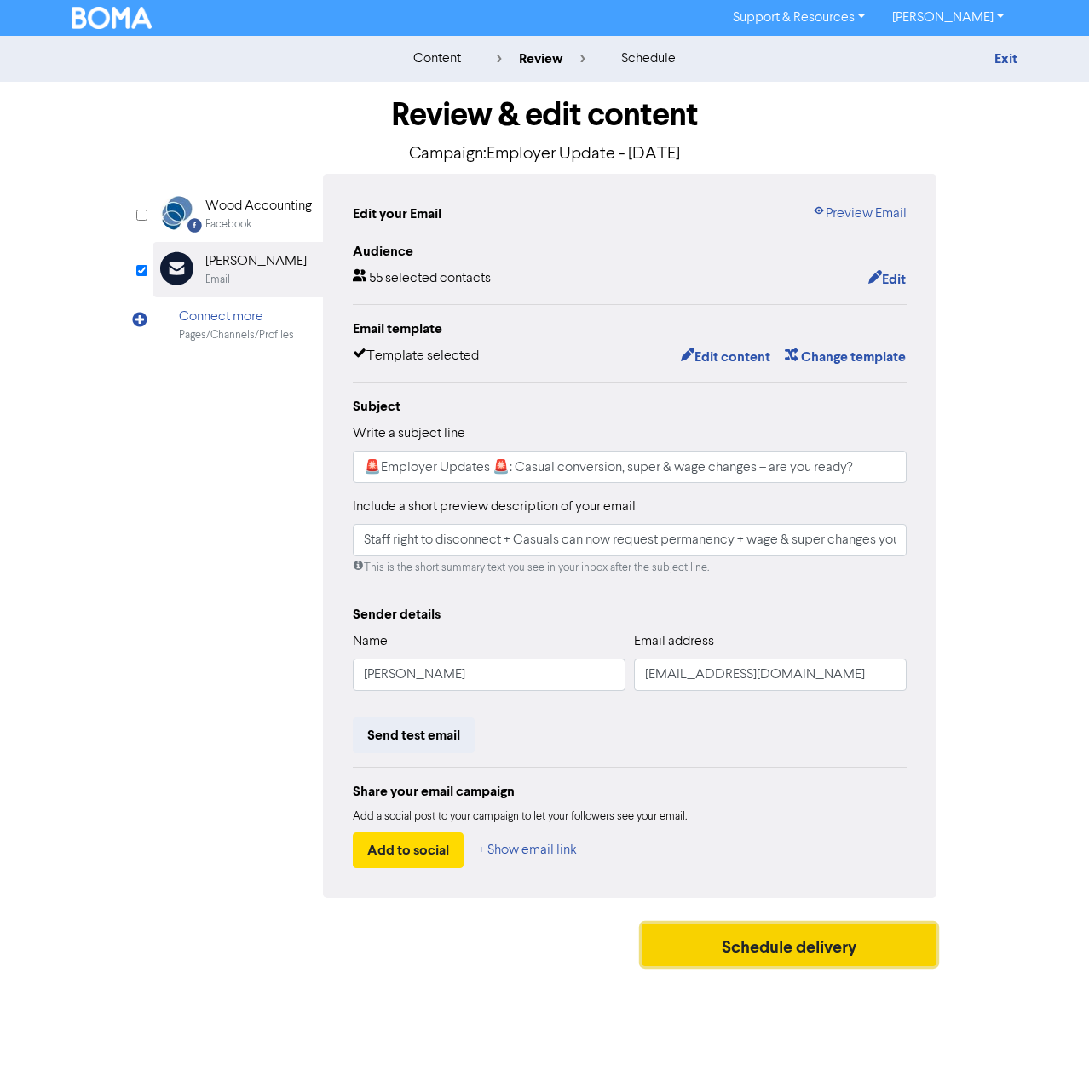
click at [794, 931] on button "Schedule delivery" at bounding box center [789, 945] width 295 height 43
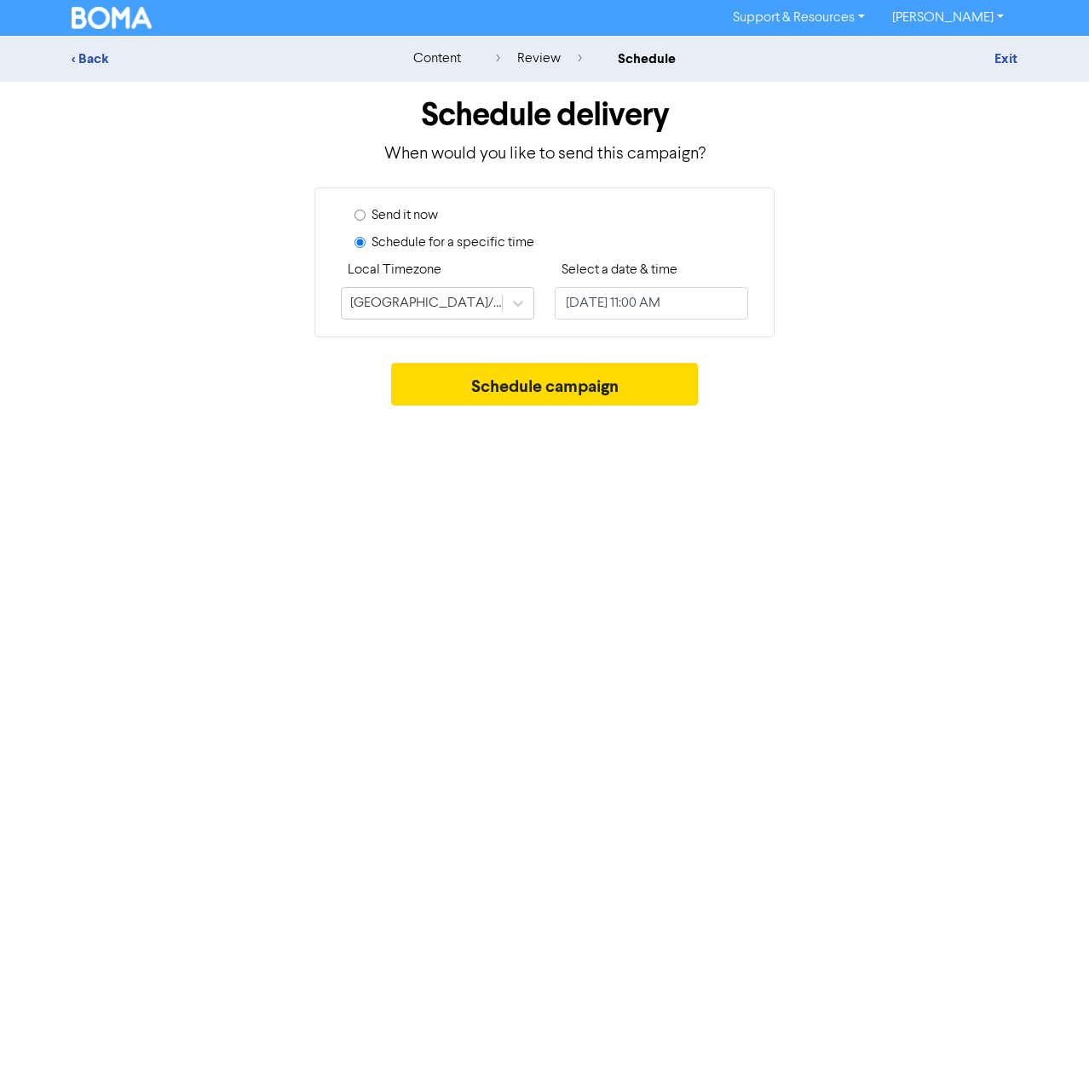
click at [413, 216] on label "Send it now" at bounding box center [404, 215] width 66 height 20
click at [366, 216] on input "Send it now" at bounding box center [359, 215] width 11 height 11
radio input "true"
radio input "false"
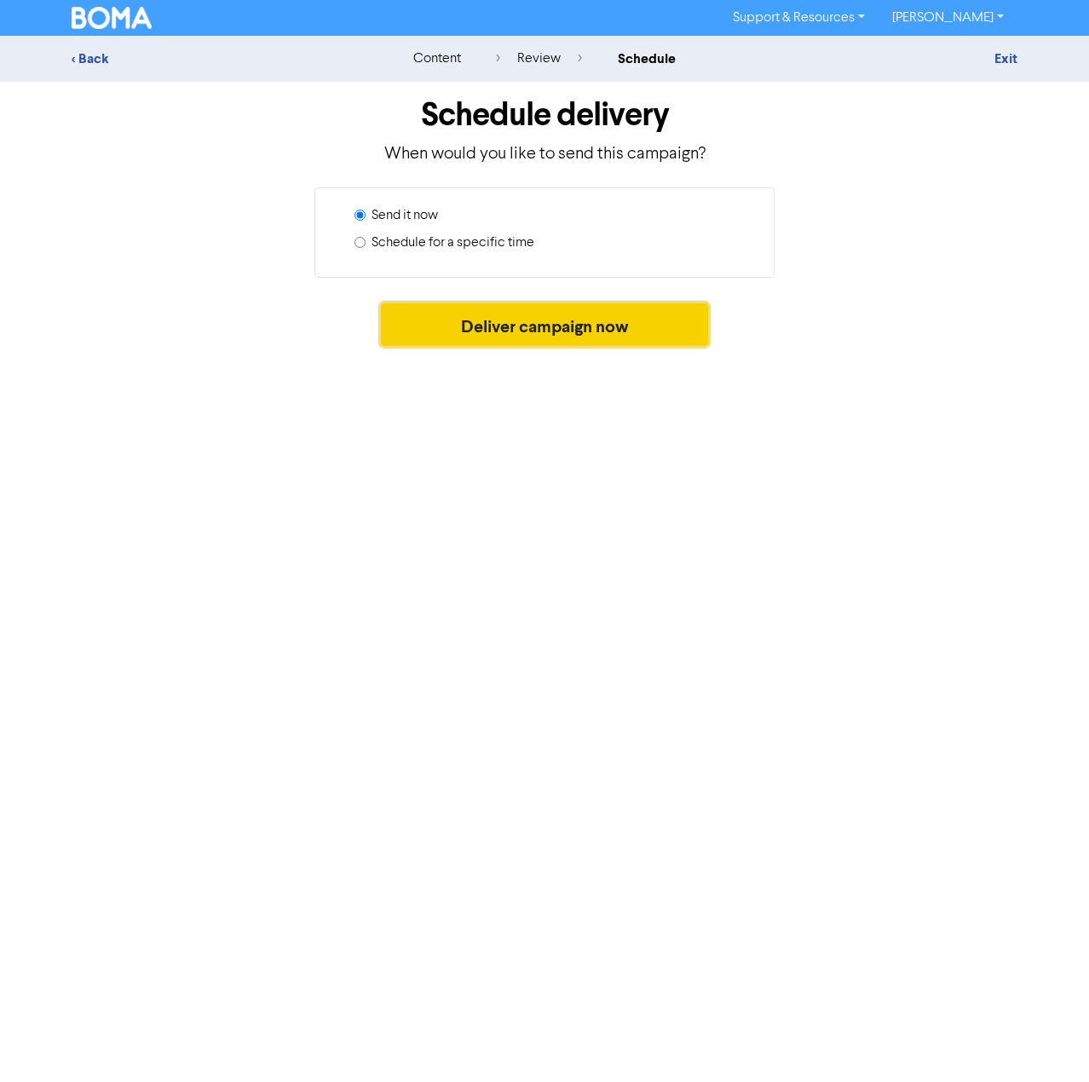
click at [554, 320] on button "Deliver campaign now" at bounding box center [545, 324] width 328 height 43
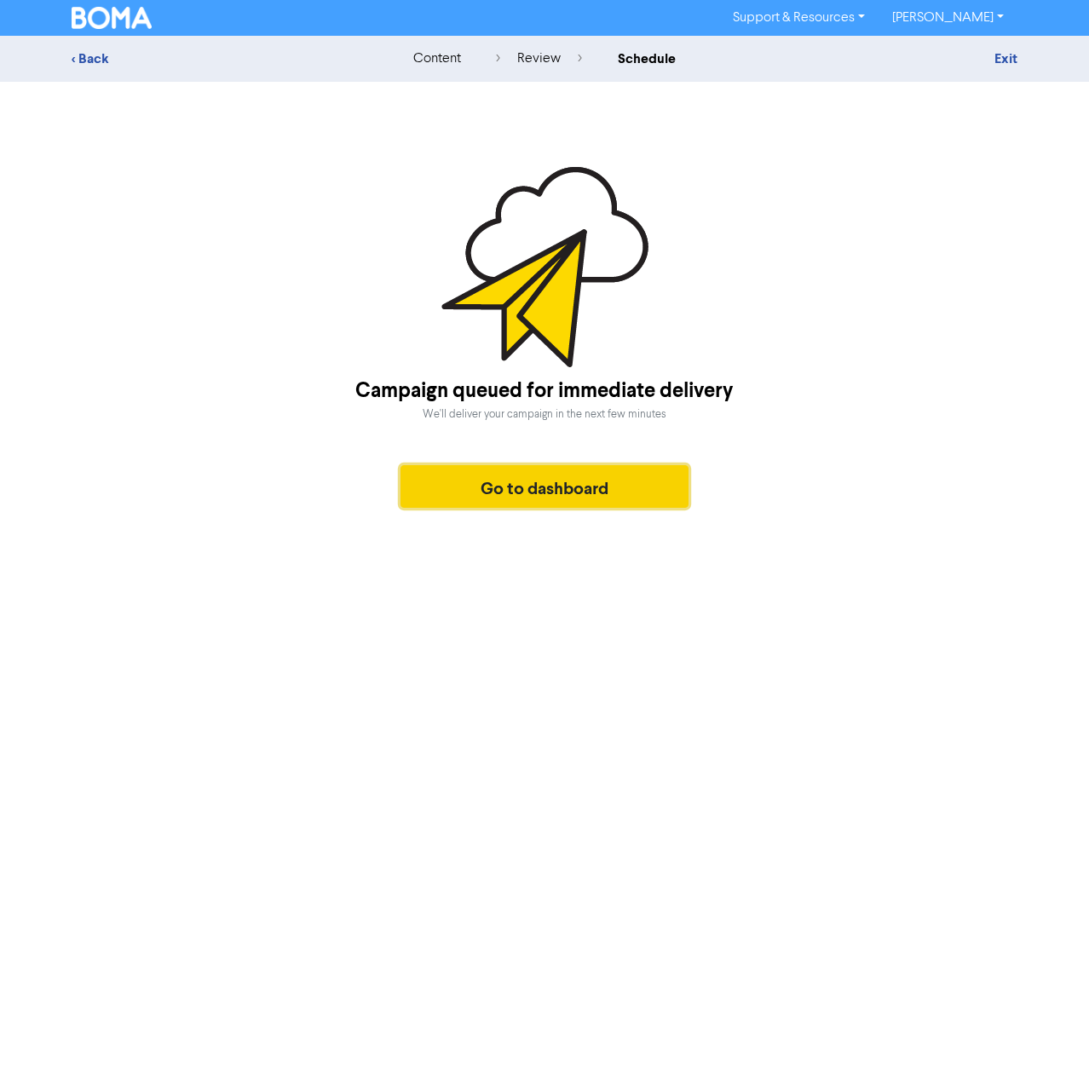
click at [557, 486] on button "Go to dashboard" at bounding box center [544, 486] width 288 height 43
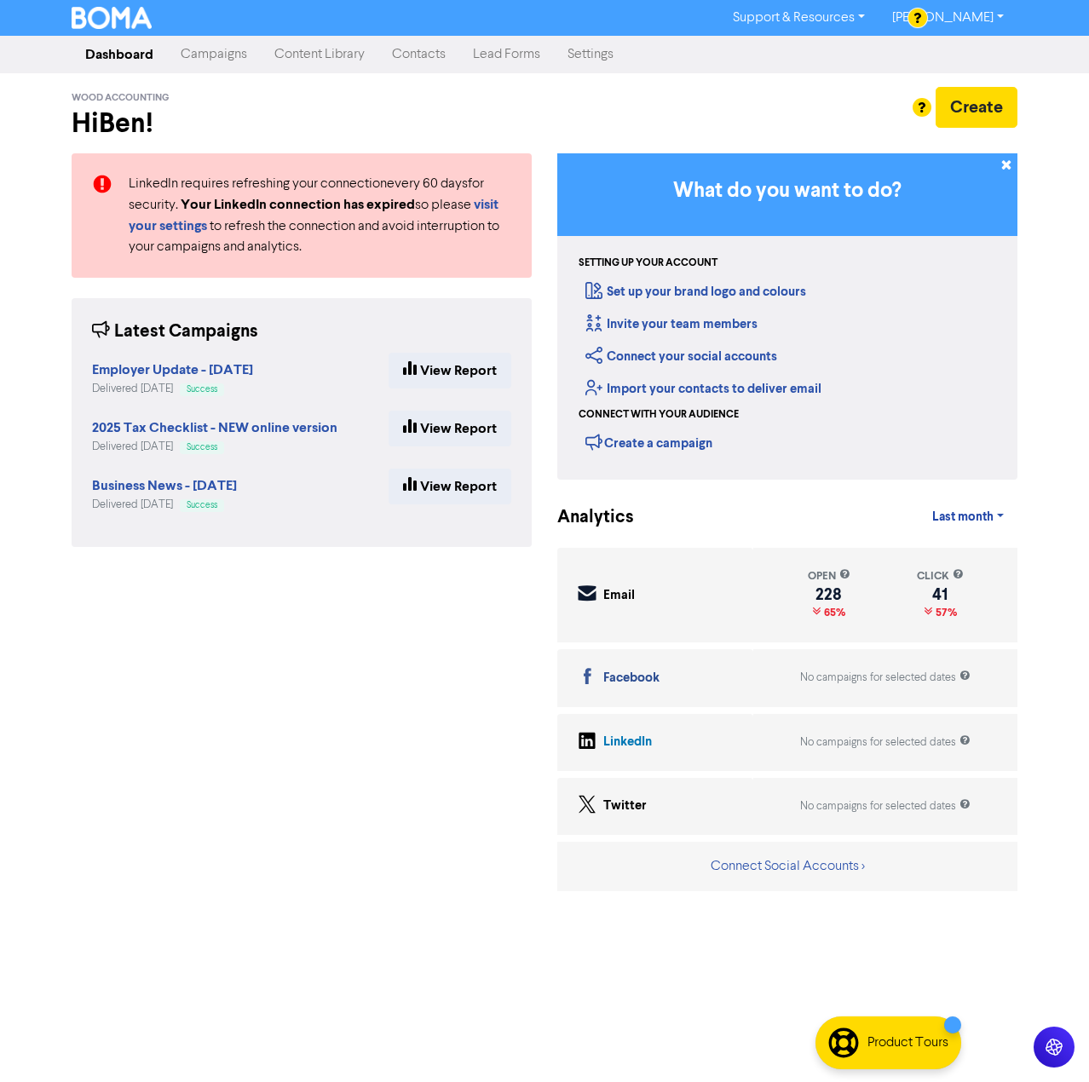
click at [210, 49] on link "Campaigns" at bounding box center [214, 54] width 94 height 34
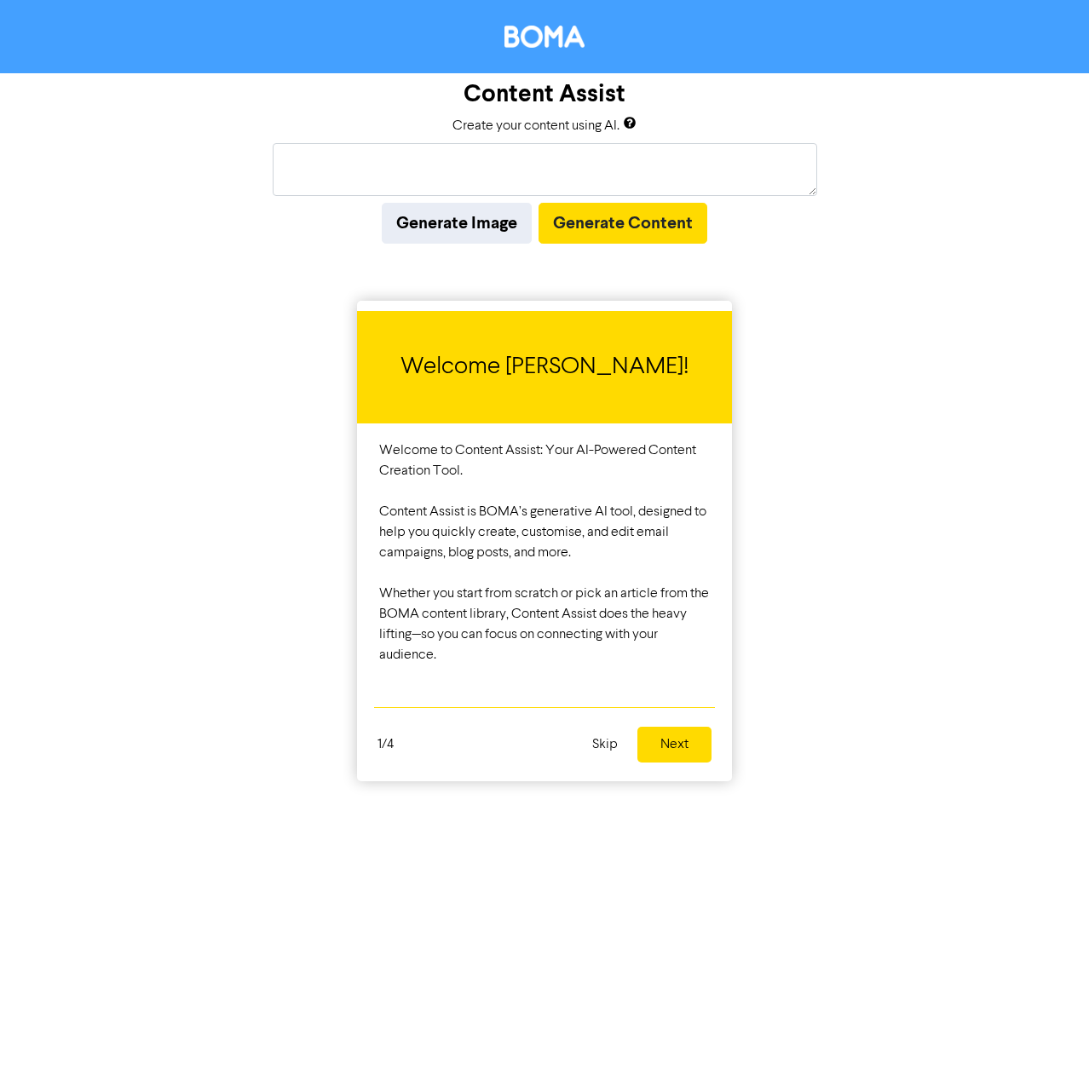
click at [480, 178] on div at bounding box center [544, 541] width 1089 height 1082
click at [468, 160] on div at bounding box center [544, 541] width 1089 height 1082
click at [479, 173] on div at bounding box center [544, 541] width 1089 height 1082
click at [556, 161] on div at bounding box center [544, 541] width 1089 height 1082
click at [324, 155] on div at bounding box center [544, 541] width 1089 height 1082
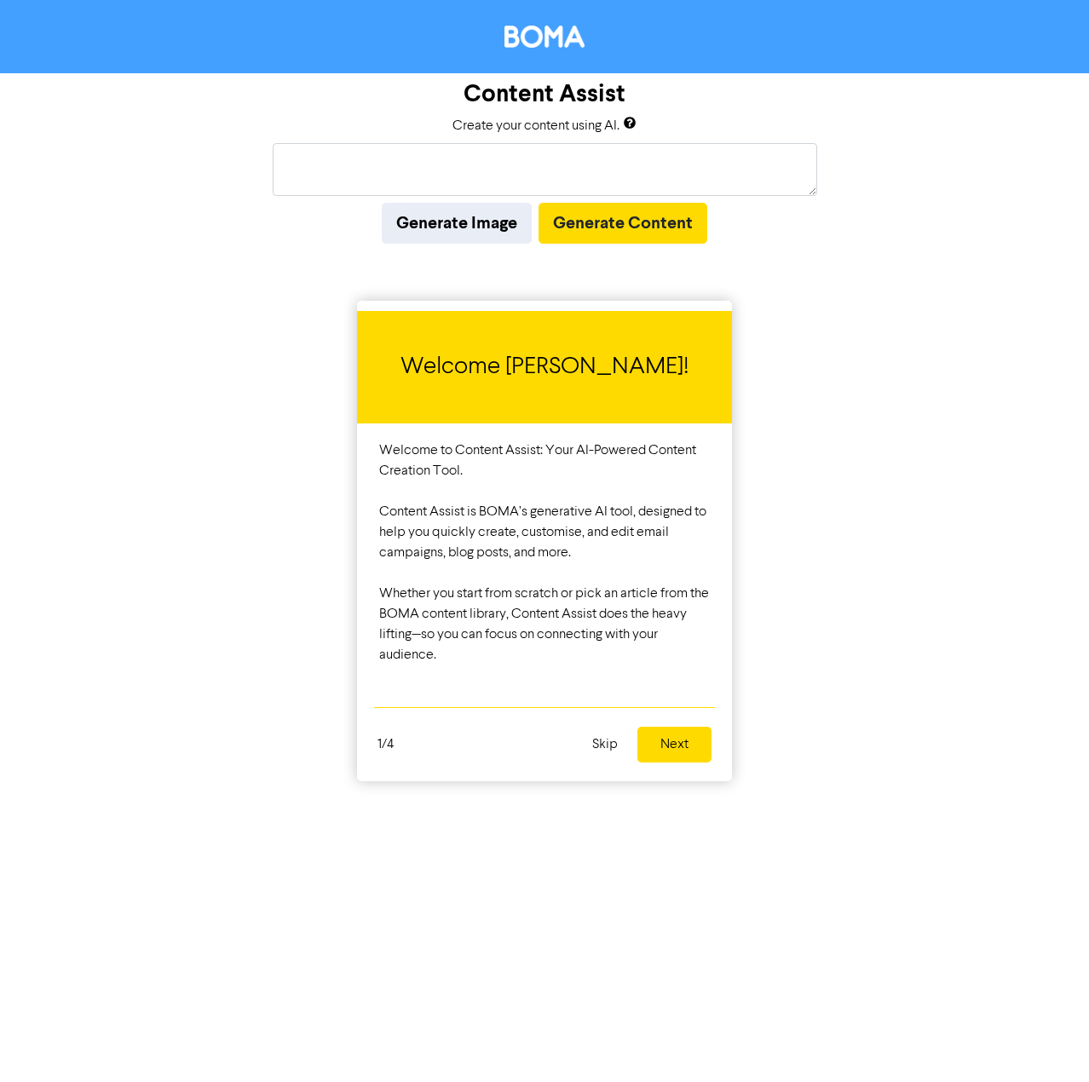
click at [263, 150] on div at bounding box center [544, 541] width 1089 height 1082
click at [302, 162] on div at bounding box center [544, 541] width 1089 height 1082
click at [672, 757] on button "Next" at bounding box center [674, 745] width 74 height 36
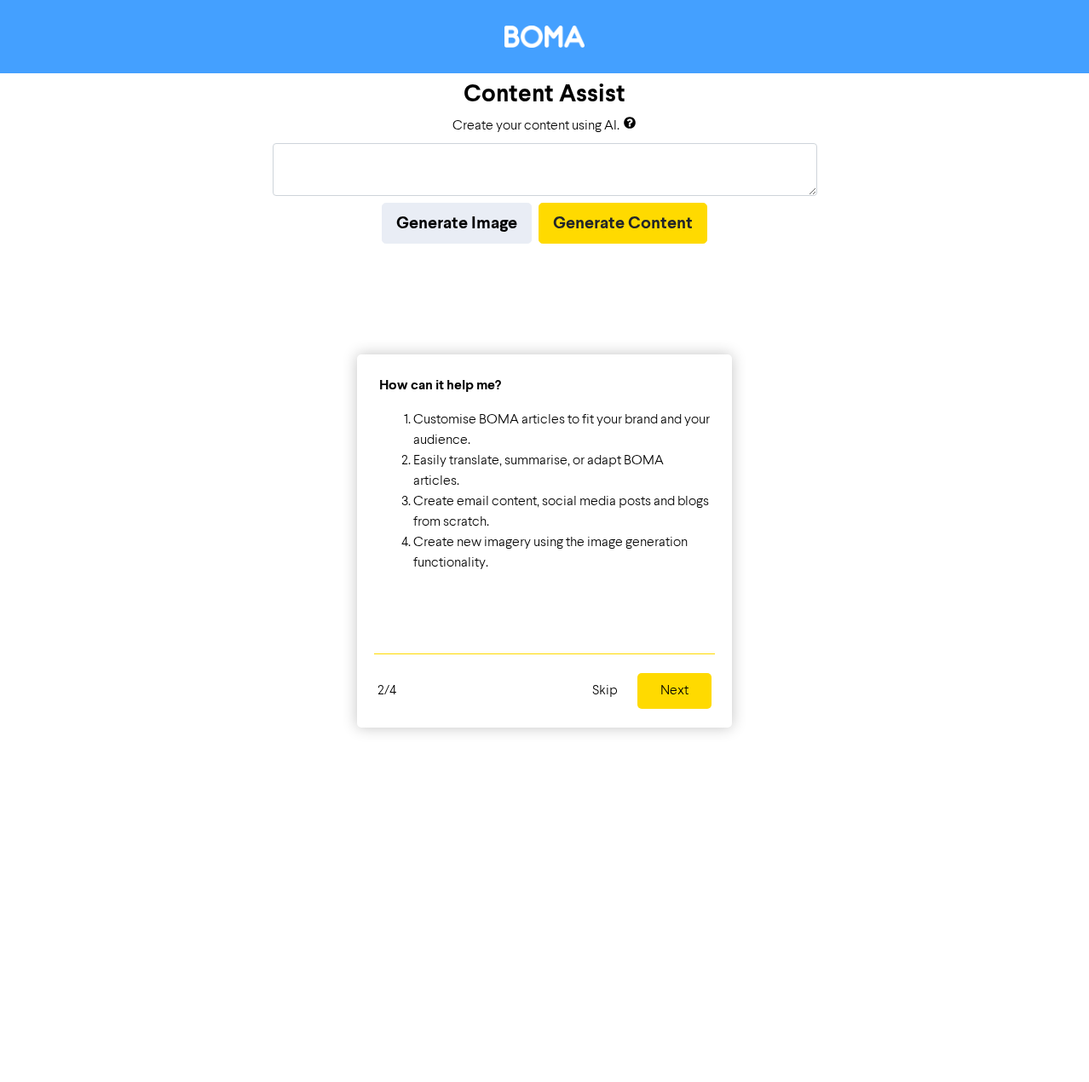
click at [686, 694] on button "Next" at bounding box center [674, 691] width 74 height 36
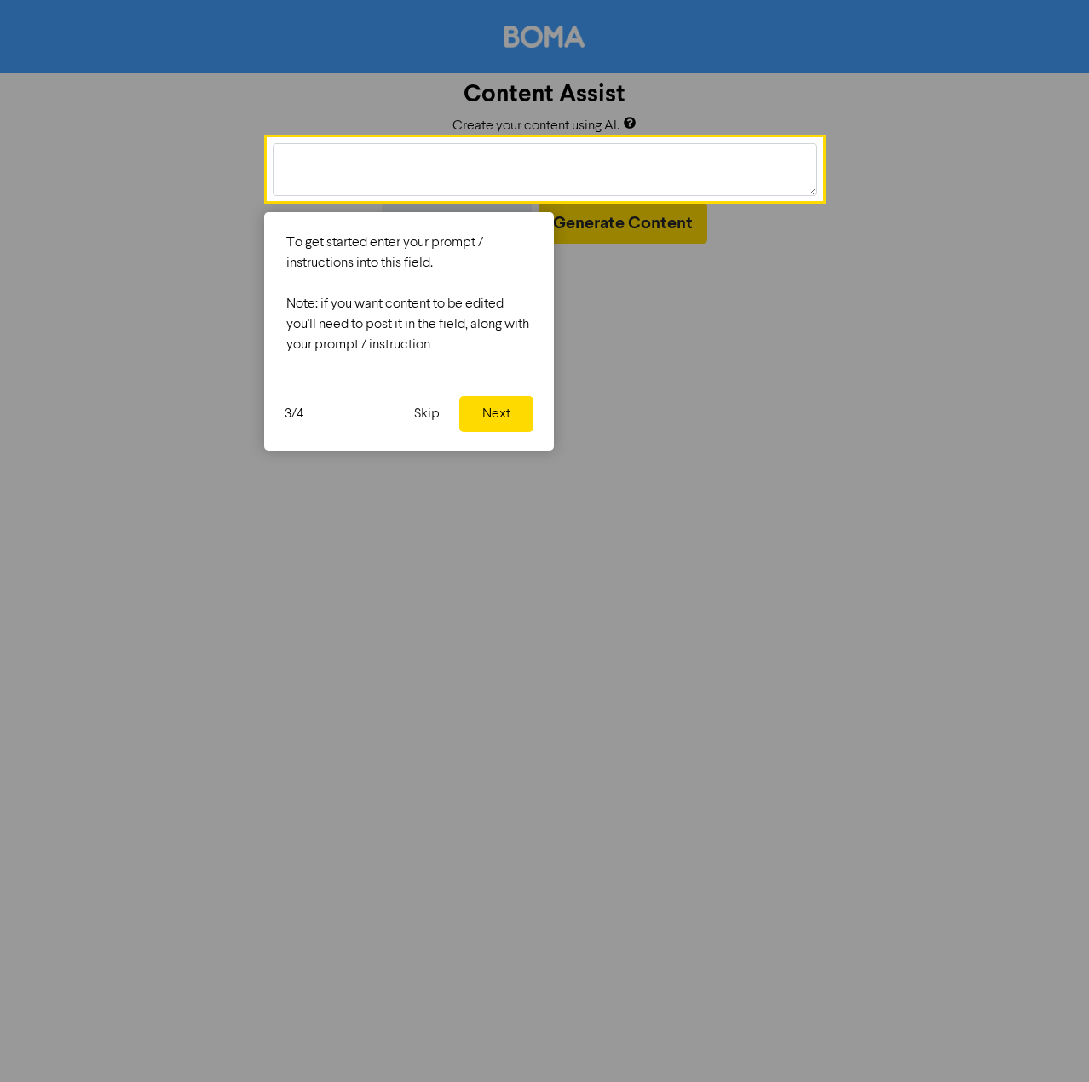
click at [473, 419] on button "Next" at bounding box center [496, 414] width 74 height 36
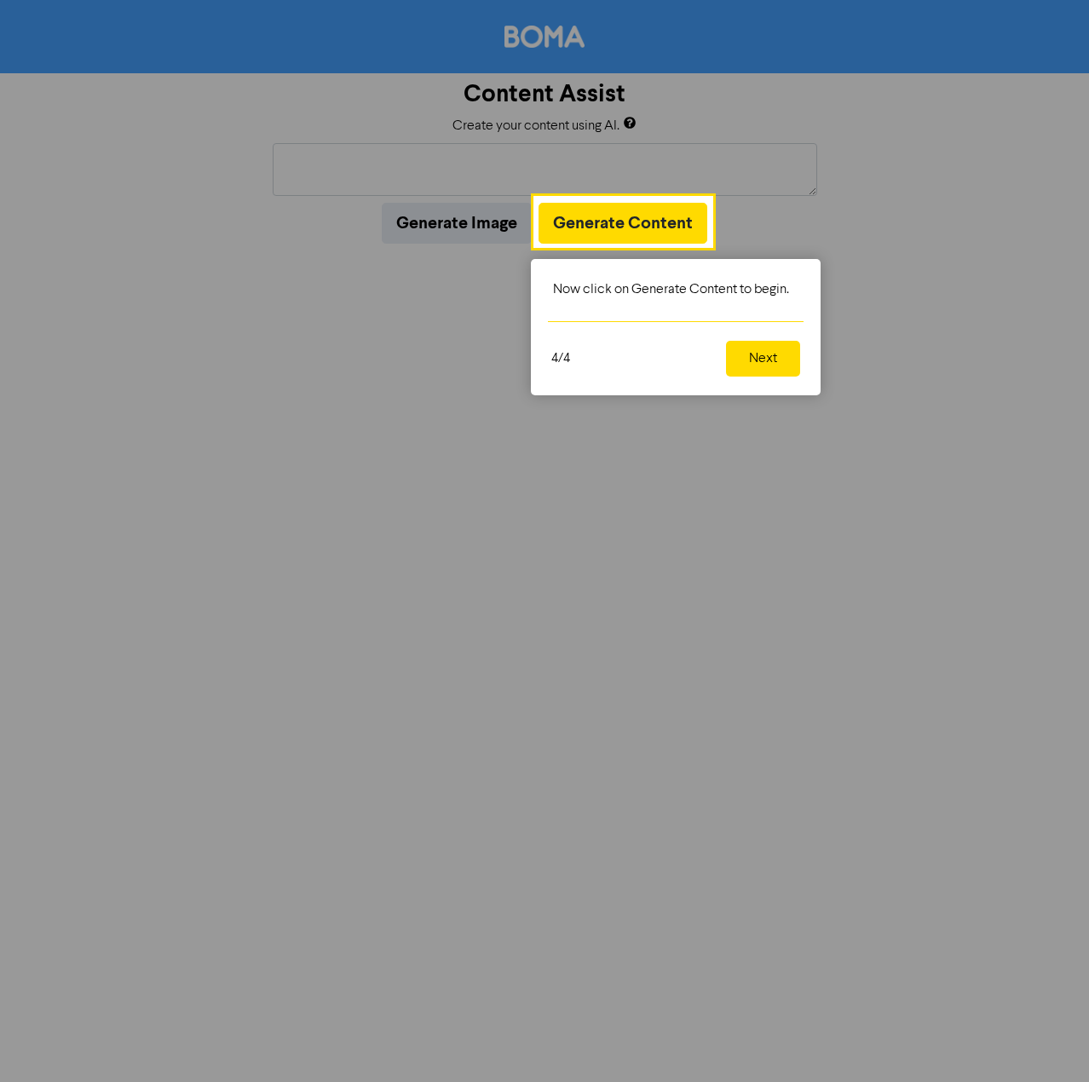
click at [738, 361] on button "Next" at bounding box center [763, 359] width 74 height 36
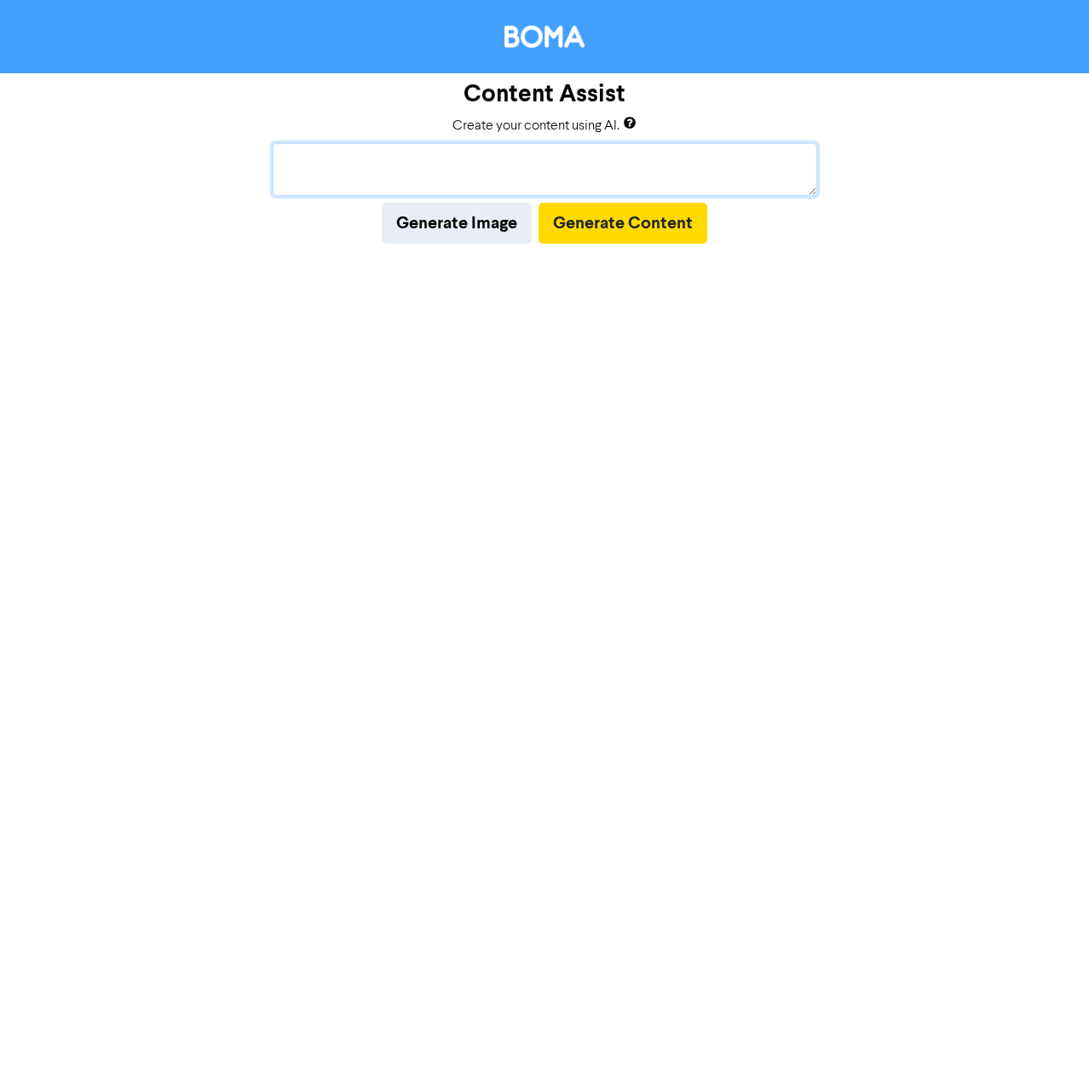
click at [425, 172] on textarea at bounding box center [545, 169] width 544 height 53
paste textarea "New “Right to Disconnect” now applies to small businesses (from 26 Aug 2025)"
type textarea "New “Right to Disconnect” now applies to small businesses (from 26 Aug 2025)"
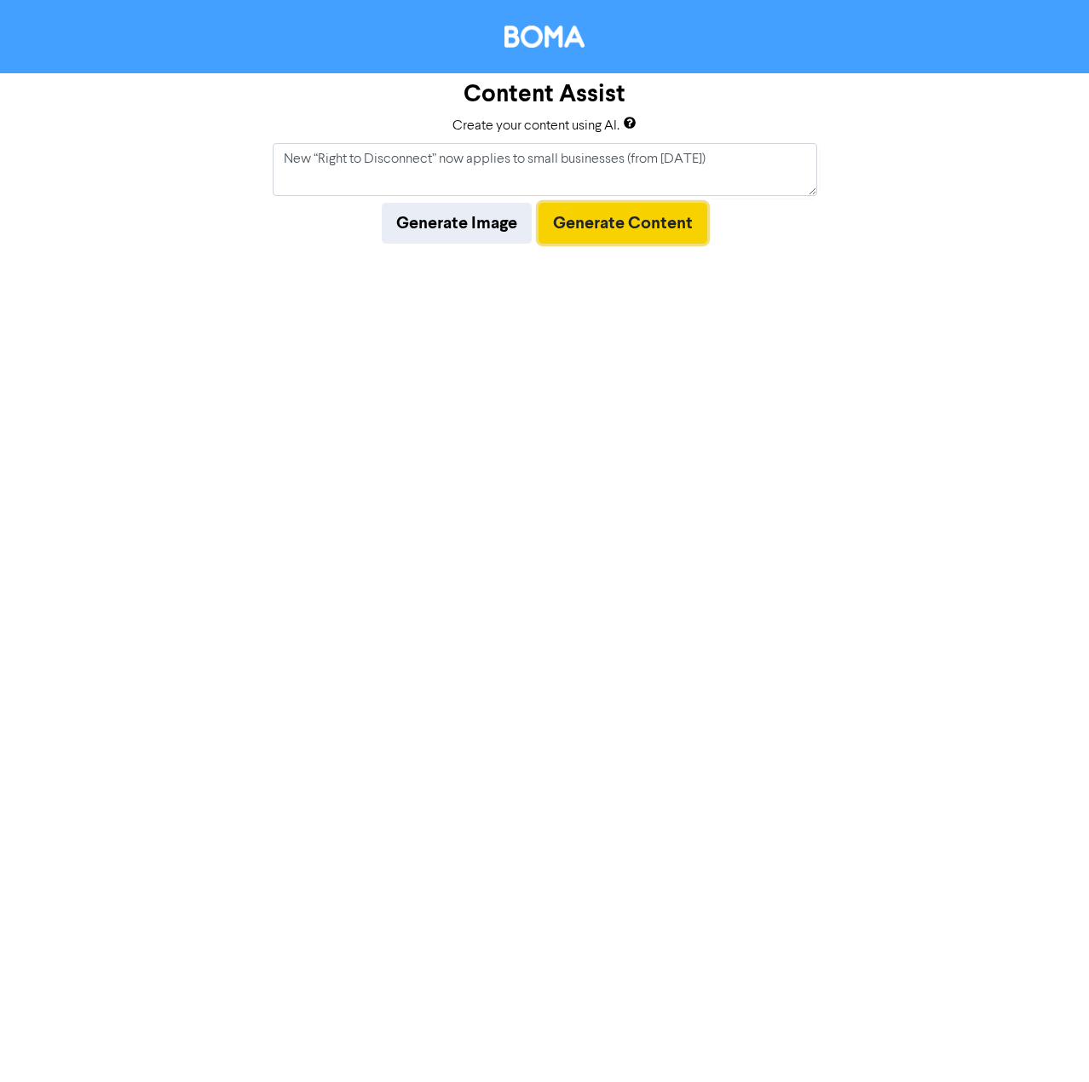
click at [596, 219] on button "Generate Content" at bounding box center [622, 223] width 169 height 41
